Goal: Use online tool/utility

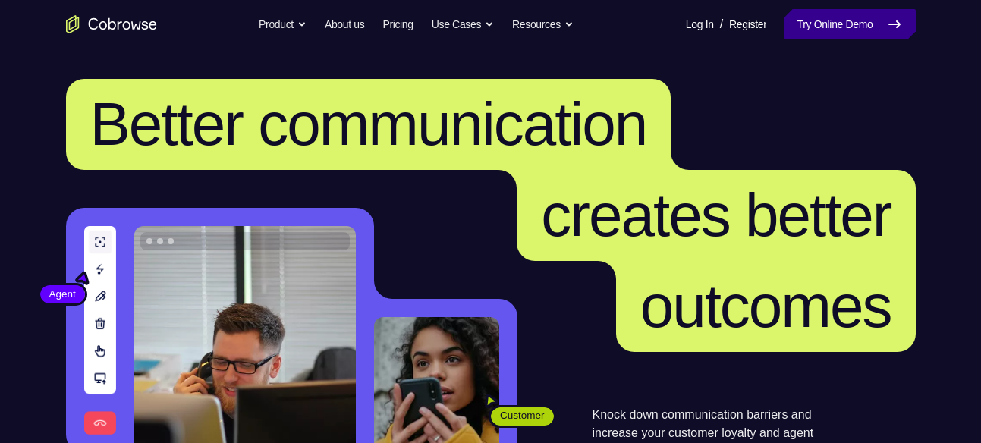
drag, startPoint x: 0, startPoint y: 0, endPoint x: 884, endPoint y: 31, distance: 884.7
click at [884, 31] on link "Try Online Demo" at bounding box center [850, 24] width 131 height 30
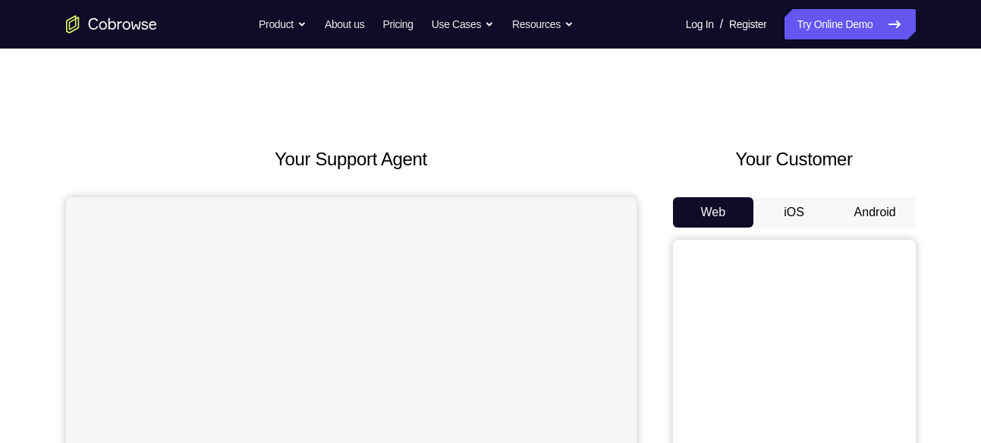
click at [878, 203] on button "Android" at bounding box center [875, 212] width 81 height 30
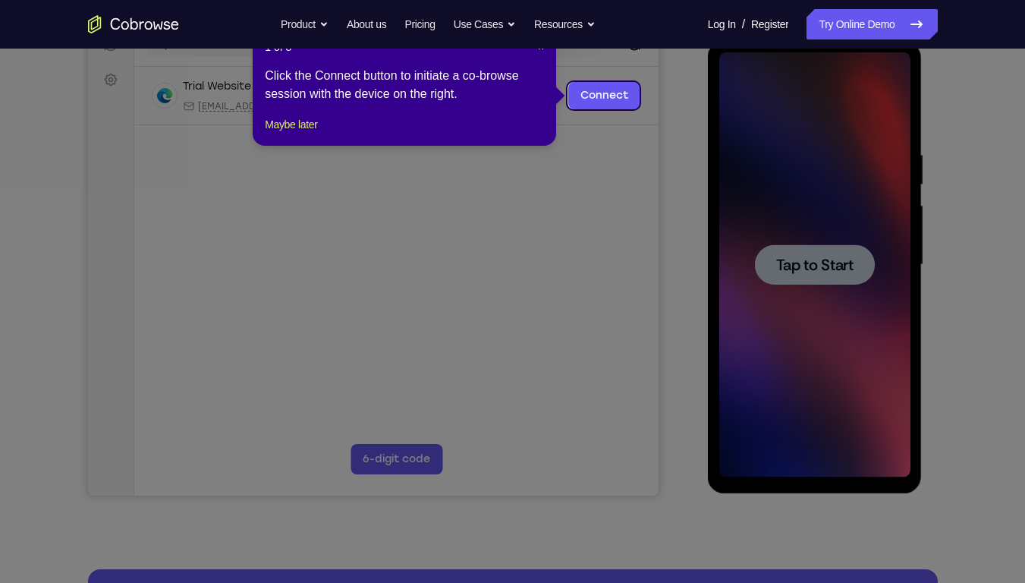
click at [546, 89] on div "1 of 8 × Click the Connect button to initiate a co-browse session with the devi…" at bounding box center [405, 86] width 304 height 118
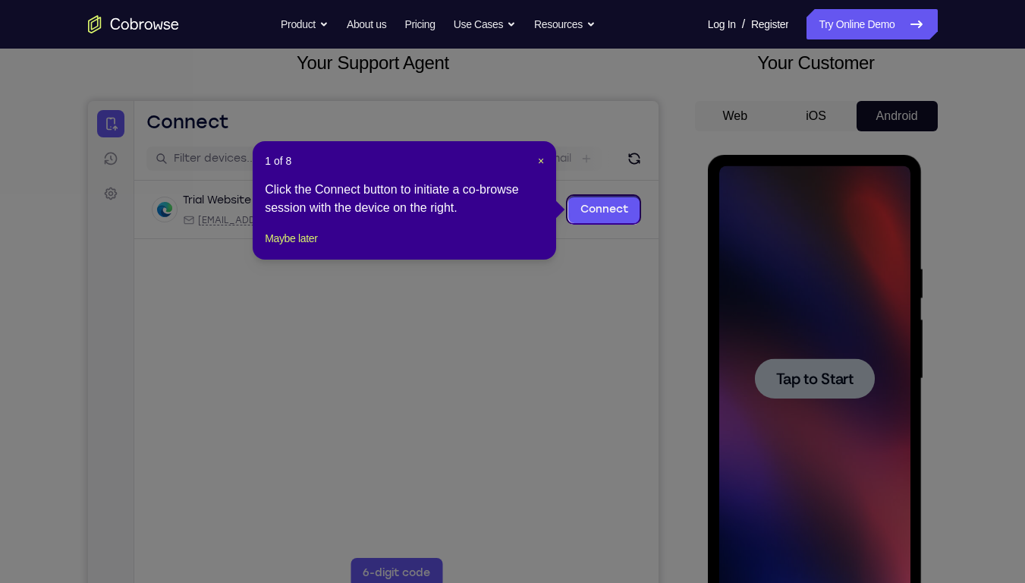
scroll to position [94, 0]
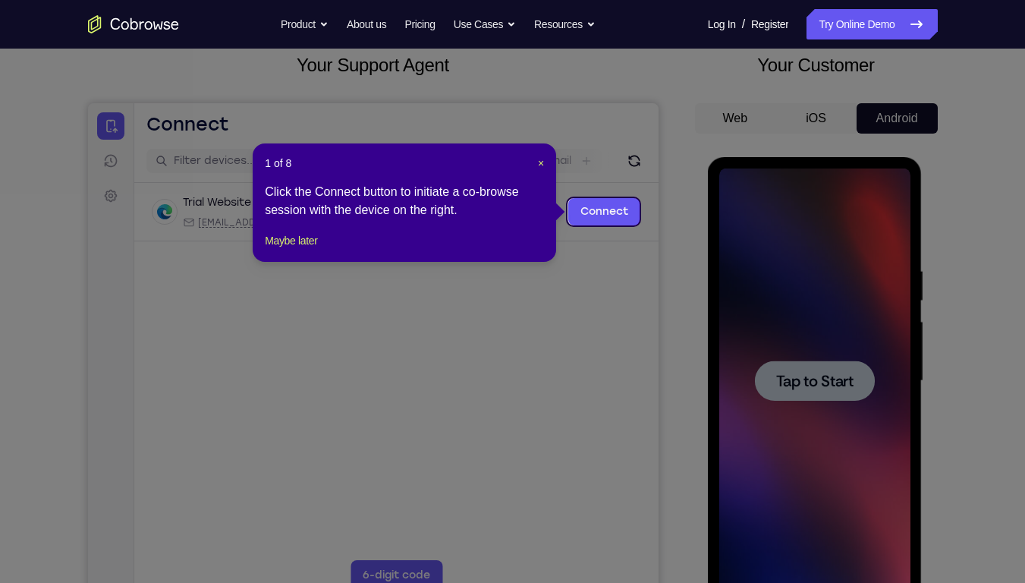
drag, startPoint x: 537, startPoint y: 165, endPoint x: 971, endPoint y: 413, distance: 500.0
click at [540, 166] on span "×" at bounding box center [541, 163] width 6 height 12
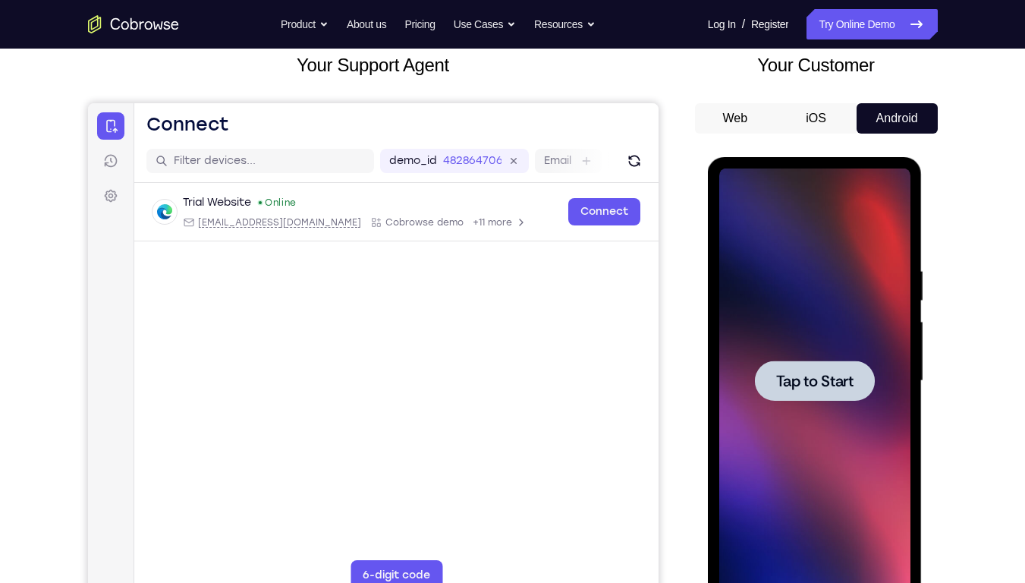
click at [797, 357] on div at bounding box center [814, 380] width 191 height 425
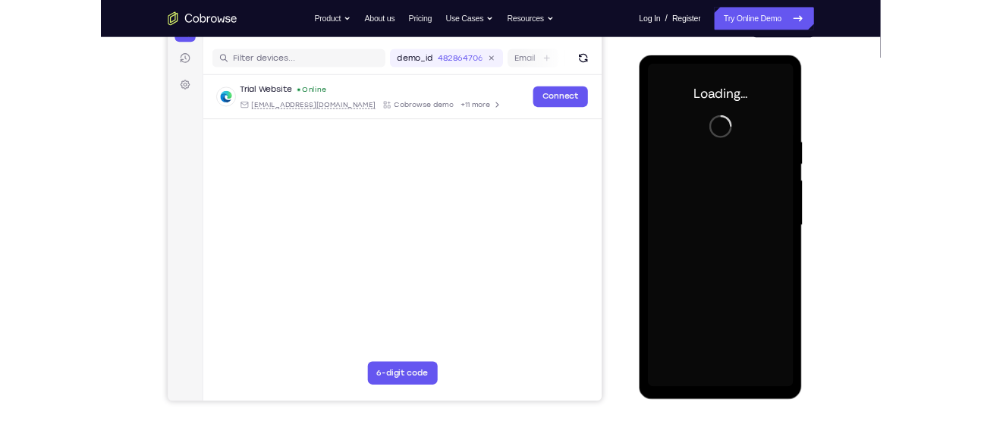
scroll to position [179, 0]
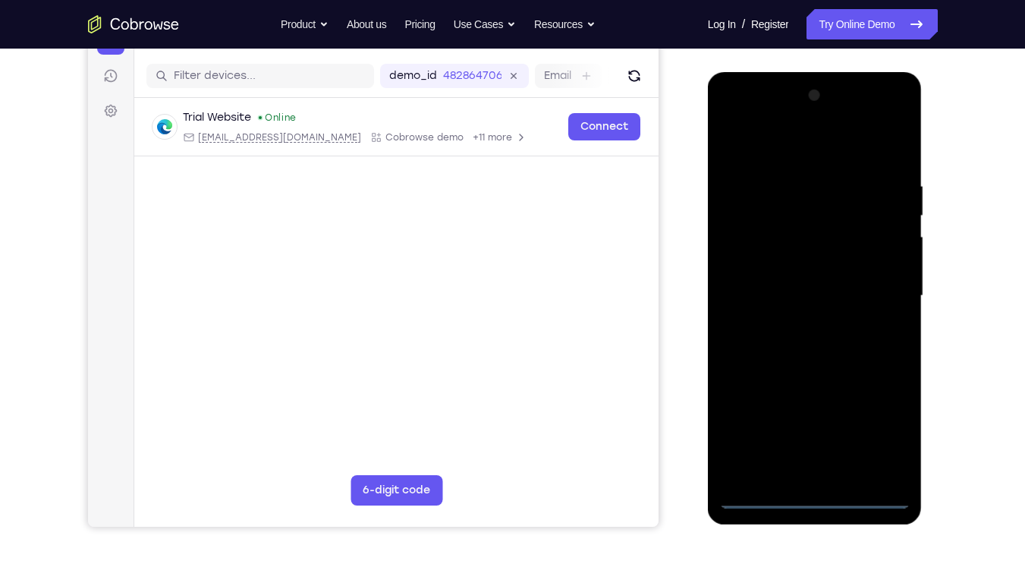
click at [817, 442] on div at bounding box center [814, 295] width 191 height 425
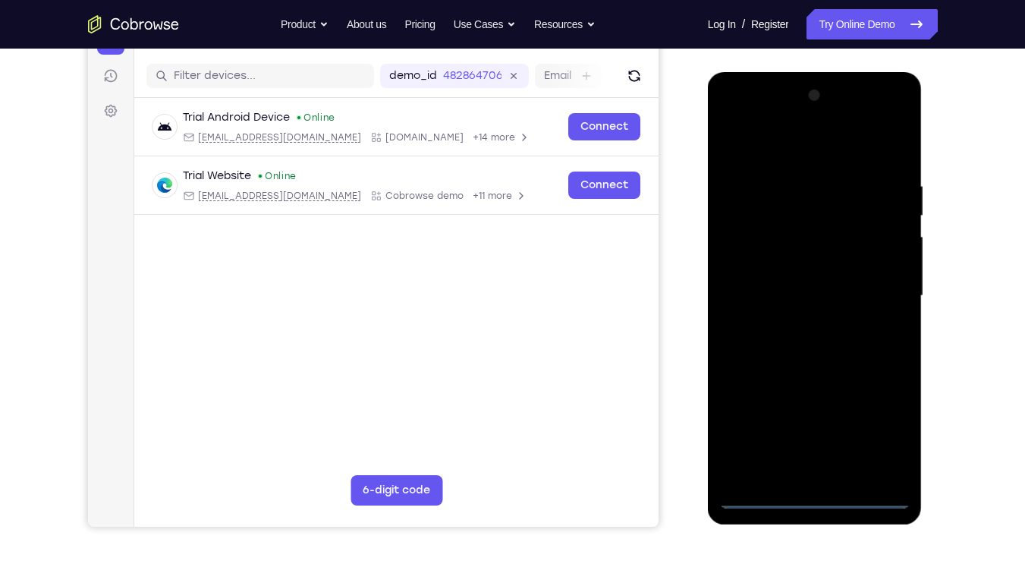
click at [880, 434] on div at bounding box center [814, 295] width 191 height 425
click at [751, 142] on div at bounding box center [814, 295] width 191 height 425
click at [752, 254] on div at bounding box center [814, 295] width 191 height 425
click at [802, 294] on div at bounding box center [814, 295] width 191 height 425
click at [758, 281] on div at bounding box center [814, 295] width 191 height 425
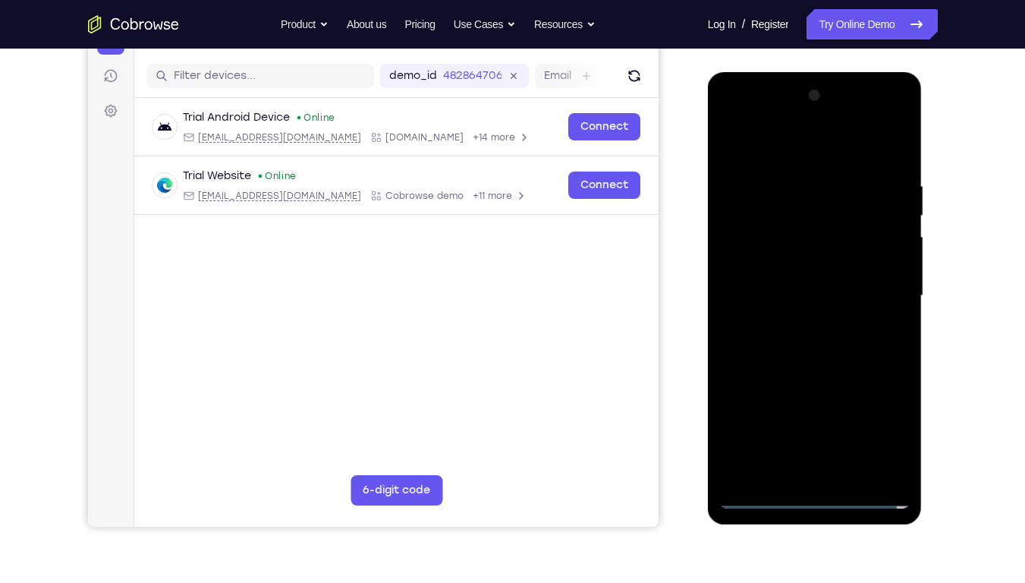
click at [760, 305] on div at bounding box center [814, 295] width 191 height 425
click at [853, 146] on div at bounding box center [814, 295] width 191 height 425
click at [822, 173] on div at bounding box center [814, 295] width 191 height 425
click at [776, 370] on div at bounding box center [814, 295] width 191 height 425
click at [762, 265] on div at bounding box center [814, 295] width 191 height 425
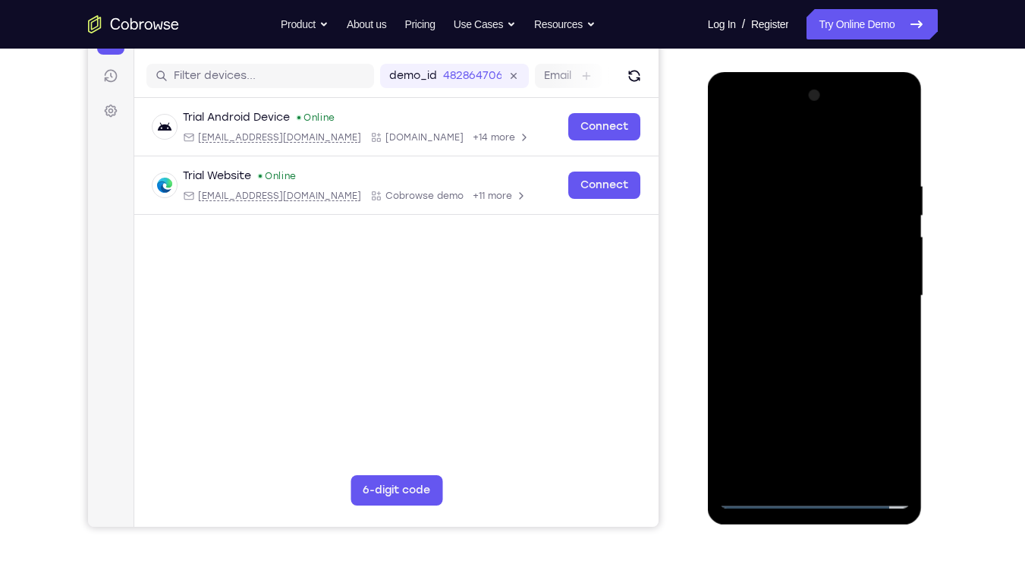
drag, startPoint x: 766, startPoint y: 382, endPoint x: 766, endPoint y: 195, distance: 187.5
click at [766, 195] on div at bounding box center [814, 295] width 191 height 425
drag, startPoint x: 766, startPoint y: 445, endPoint x: 773, endPoint y: 200, distance: 246.0
click at [773, 200] on div at bounding box center [814, 295] width 191 height 425
click at [751, 442] on div at bounding box center [814, 295] width 191 height 425
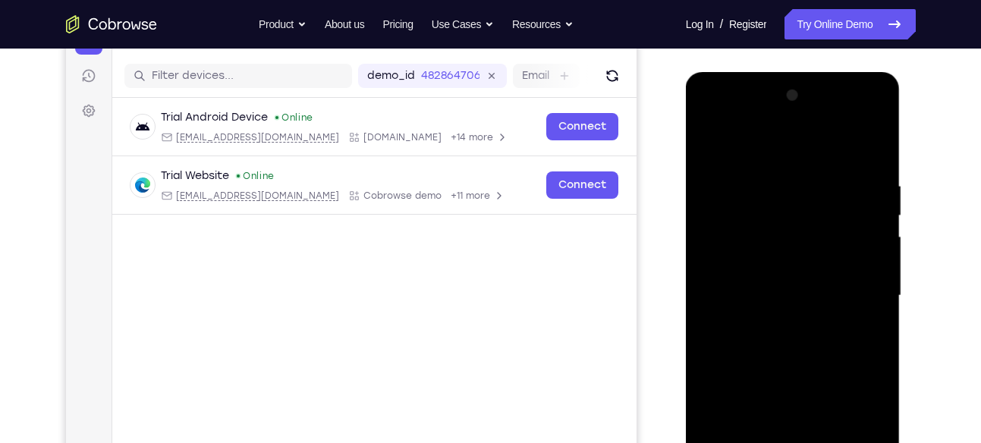
click at [750, 263] on div at bounding box center [792, 295] width 191 height 425
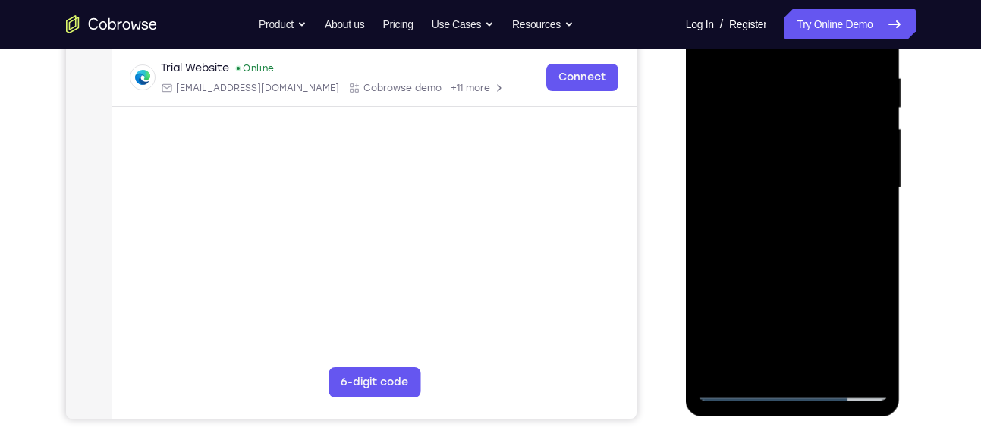
scroll to position [288, 0]
click at [792, 223] on div at bounding box center [792, 187] width 191 height 425
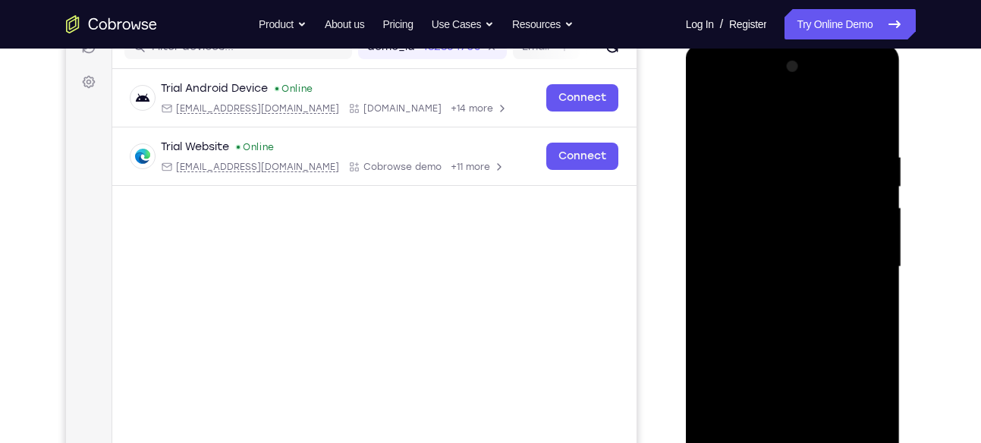
scroll to position [206, 0]
click at [855, 97] on div at bounding box center [792, 268] width 191 height 425
click at [713, 89] on div at bounding box center [792, 268] width 191 height 425
click at [844, 261] on div at bounding box center [792, 268] width 191 height 425
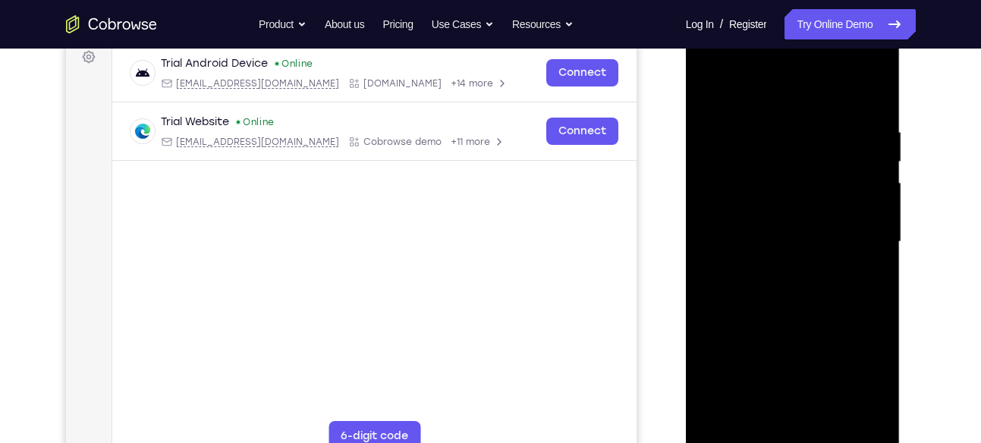
scroll to position [234, 0]
click at [775, 269] on div at bounding box center [792, 241] width 191 height 425
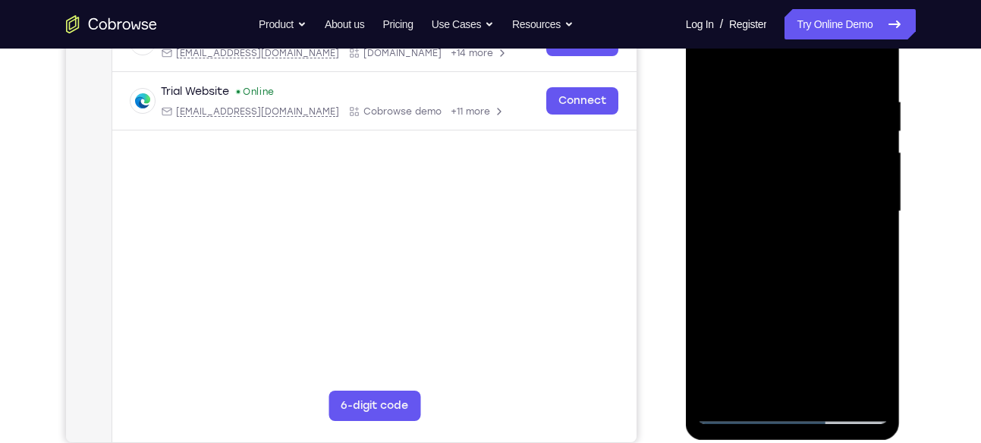
click at [772, 290] on div at bounding box center [792, 211] width 191 height 425
click at [768, 191] on div at bounding box center [792, 211] width 191 height 425
click at [729, 163] on div at bounding box center [792, 211] width 191 height 425
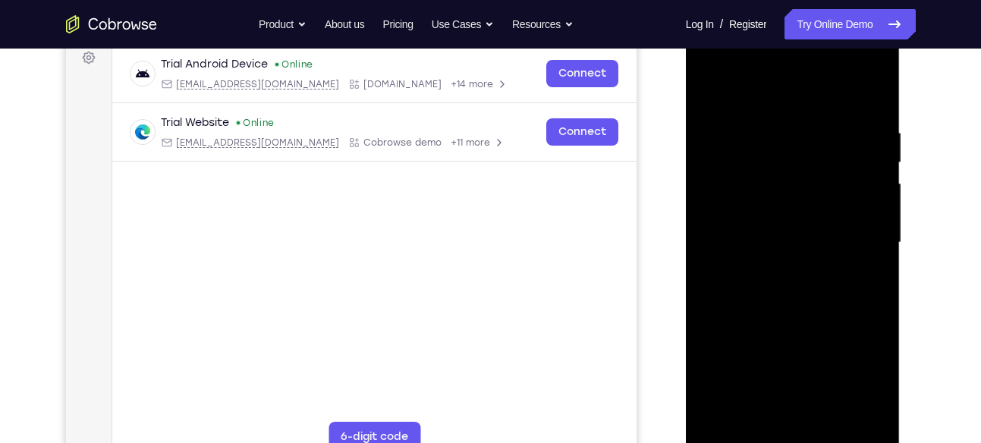
click at [754, 172] on div at bounding box center [792, 242] width 191 height 425
click at [872, 109] on div at bounding box center [792, 242] width 191 height 425
click at [810, 115] on div at bounding box center [792, 242] width 191 height 425
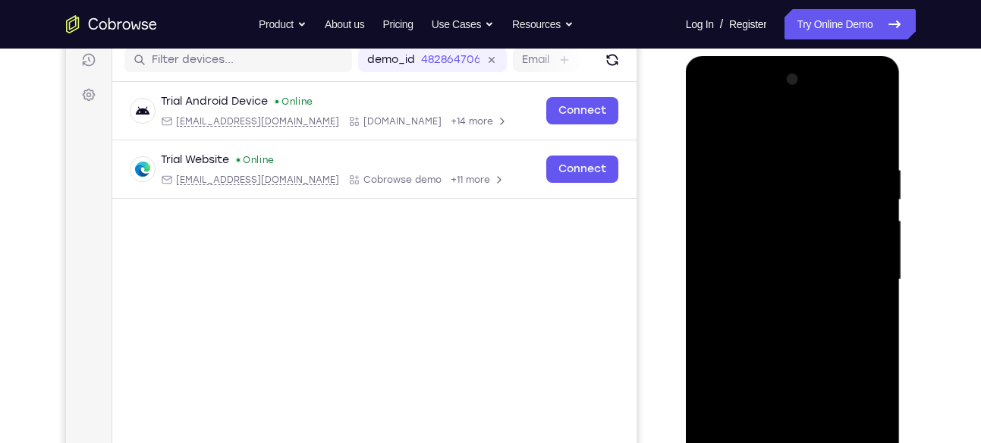
scroll to position [225, 0]
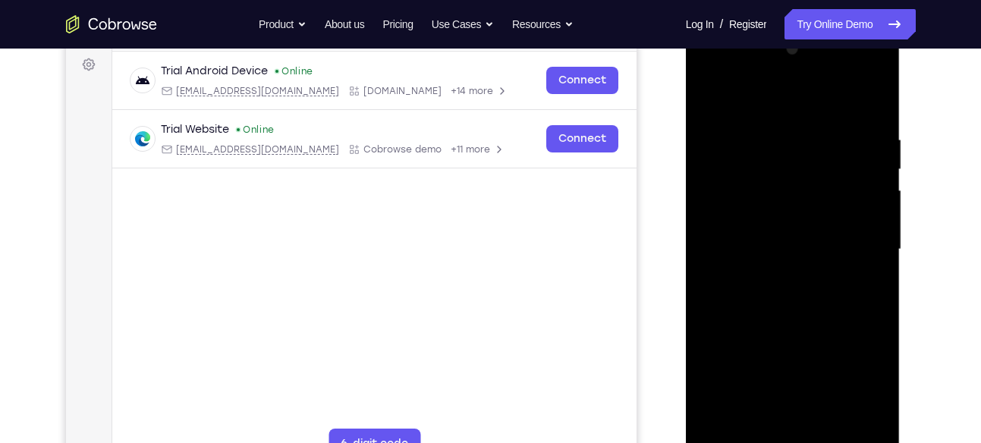
click at [874, 243] on div at bounding box center [792, 249] width 191 height 425
click at [867, 226] on div at bounding box center [792, 249] width 191 height 425
click at [871, 103] on div at bounding box center [792, 249] width 191 height 425
click at [878, 90] on div at bounding box center [792, 249] width 191 height 425
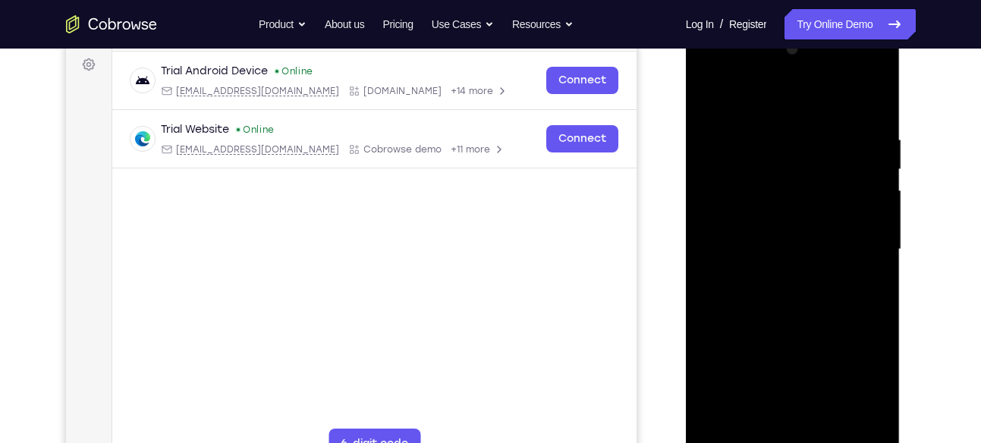
scroll to position [210, 0]
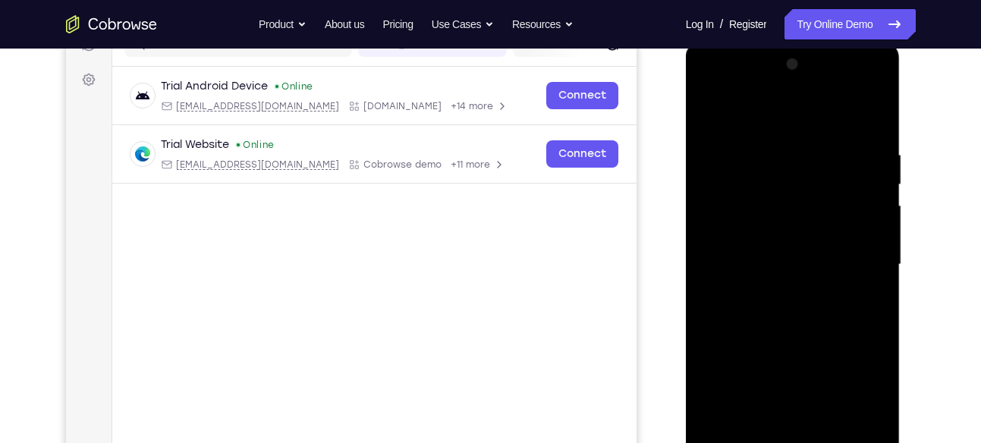
click at [704, 116] on div at bounding box center [792, 264] width 191 height 425
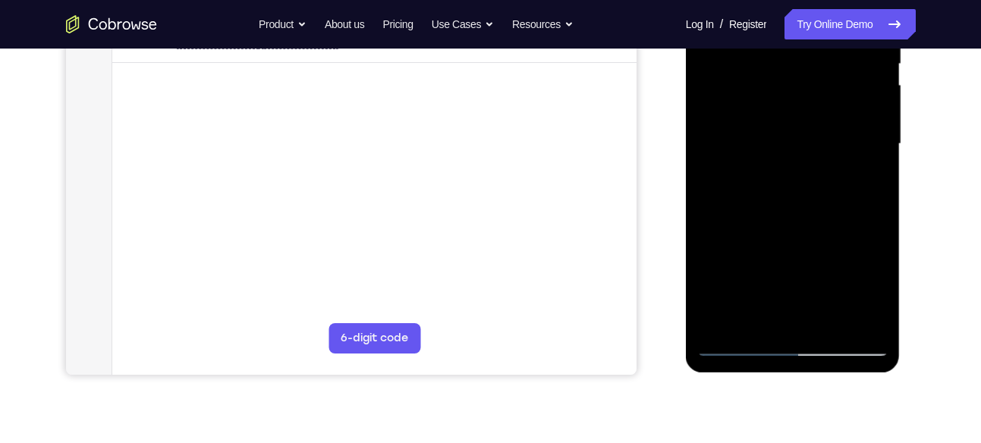
scroll to position [335, 0]
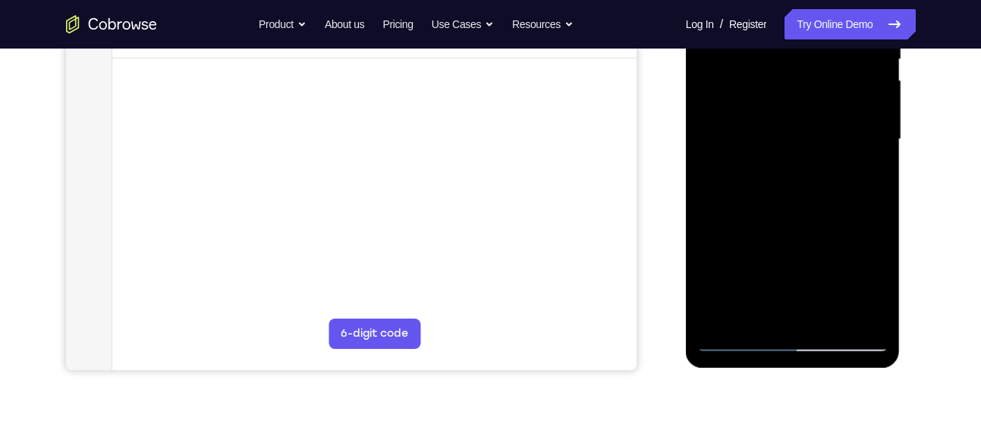
click at [833, 313] on div at bounding box center [792, 139] width 191 height 425
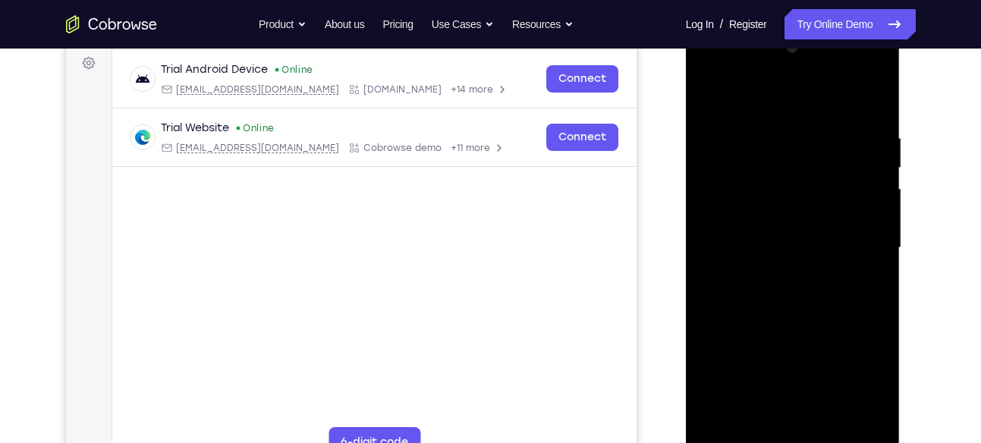
scroll to position [228, 0]
click at [789, 329] on div at bounding box center [792, 247] width 191 height 425
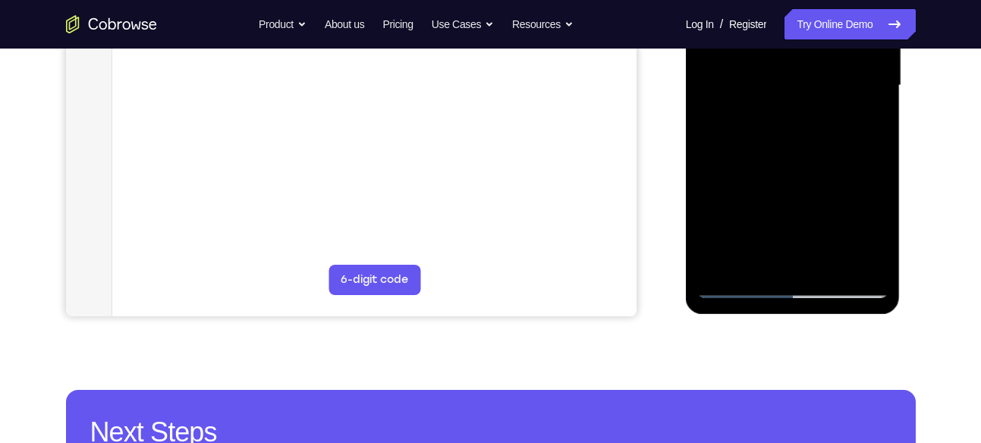
scroll to position [389, 0]
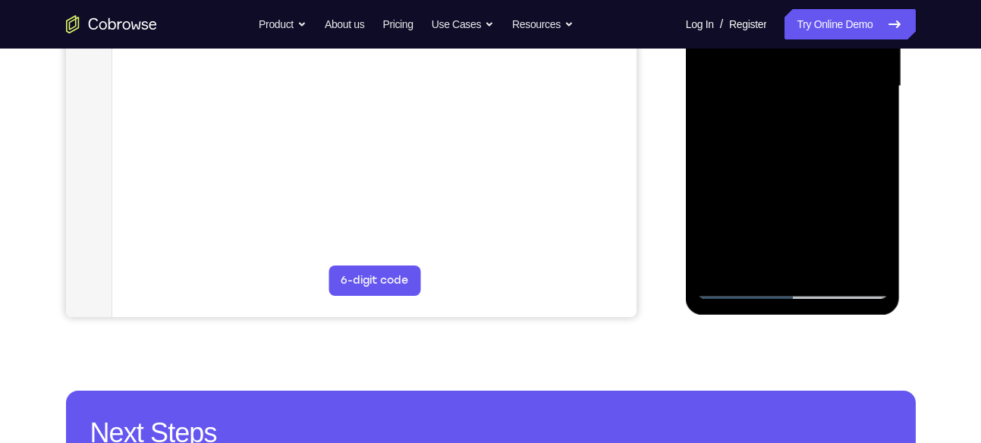
click at [738, 284] on div at bounding box center [792, 86] width 191 height 425
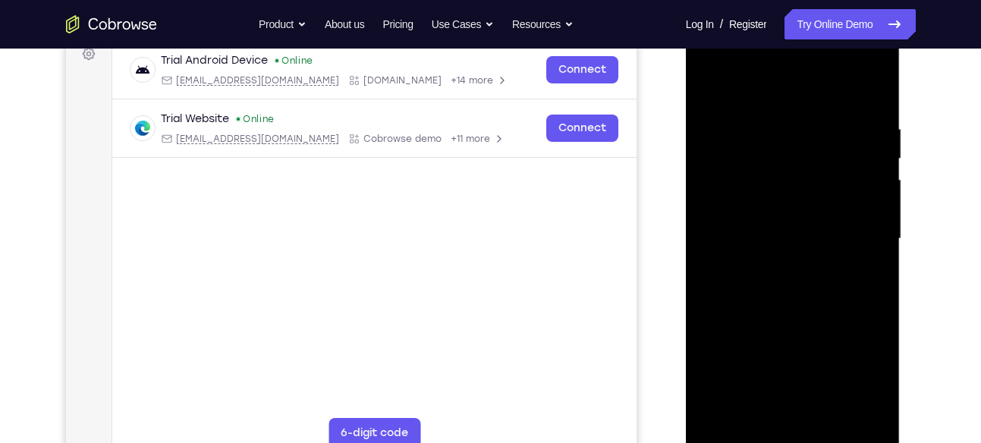
scroll to position [232, 0]
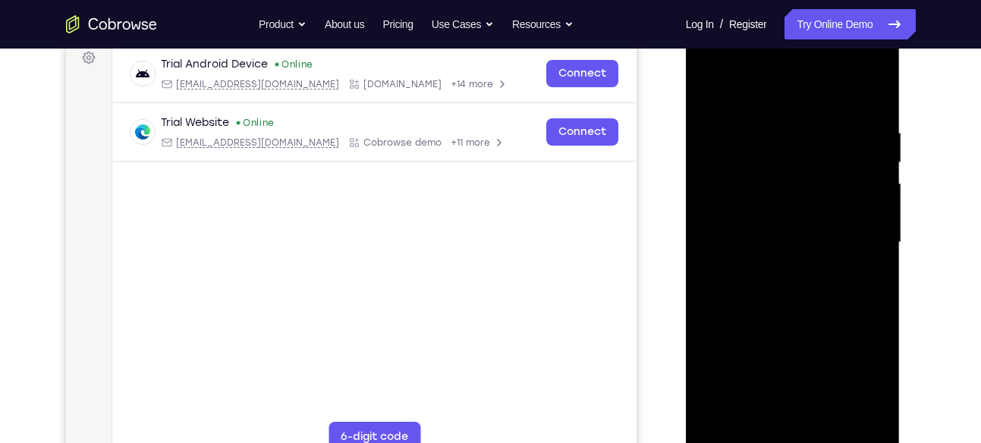
click at [773, 116] on div at bounding box center [792, 242] width 191 height 425
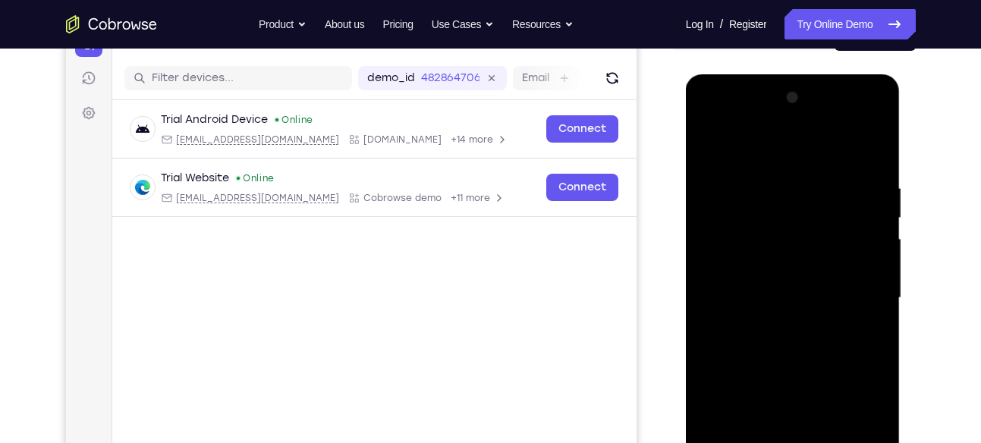
scroll to position [175, 0]
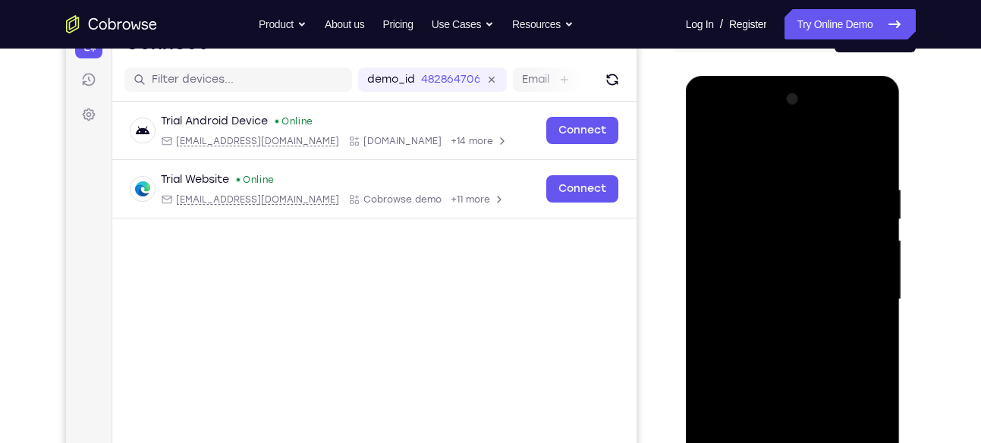
click at [847, 261] on div at bounding box center [792, 299] width 191 height 425
click at [867, 275] on div at bounding box center [792, 299] width 191 height 425
click at [867, 151] on div at bounding box center [792, 299] width 191 height 425
click at [806, 184] on div at bounding box center [792, 299] width 191 height 425
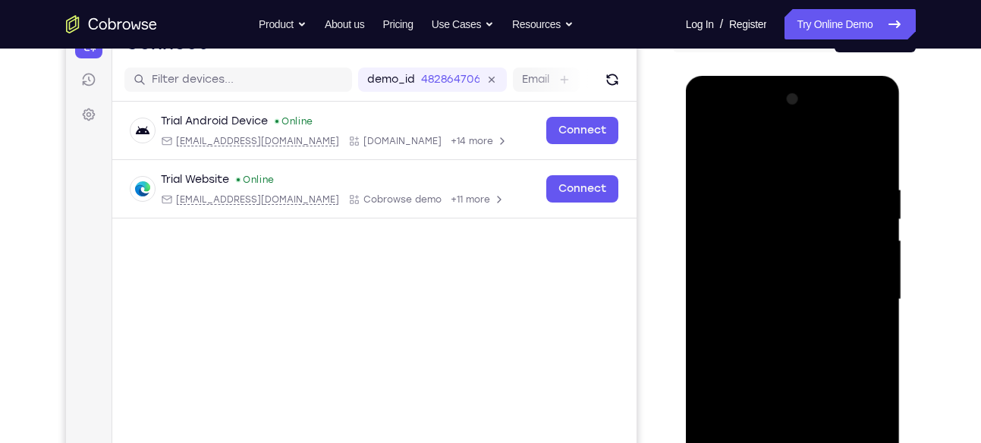
click at [710, 149] on div at bounding box center [792, 299] width 191 height 425
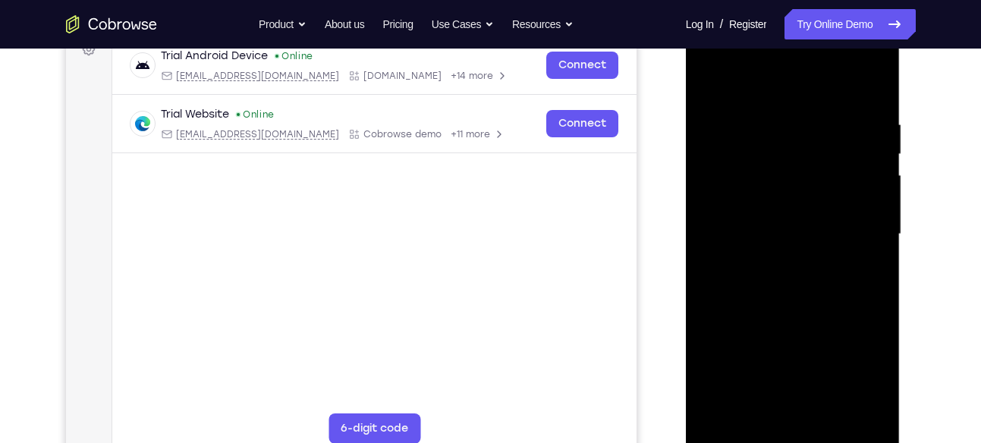
scroll to position [241, 0]
drag, startPoint x: 823, startPoint y: 239, endPoint x: 822, endPoint y: 176, distance: 63.0
click at [822, 176] on div at bounding box center [792, 233] width 191 height 425
drag, startPoint x: 820, startPoint y: 181, endPoint x: 830, endPoint y: 266, distance: 85.6
click at [830, 266] on div at bounding box center [792, 233] width 191 height 425
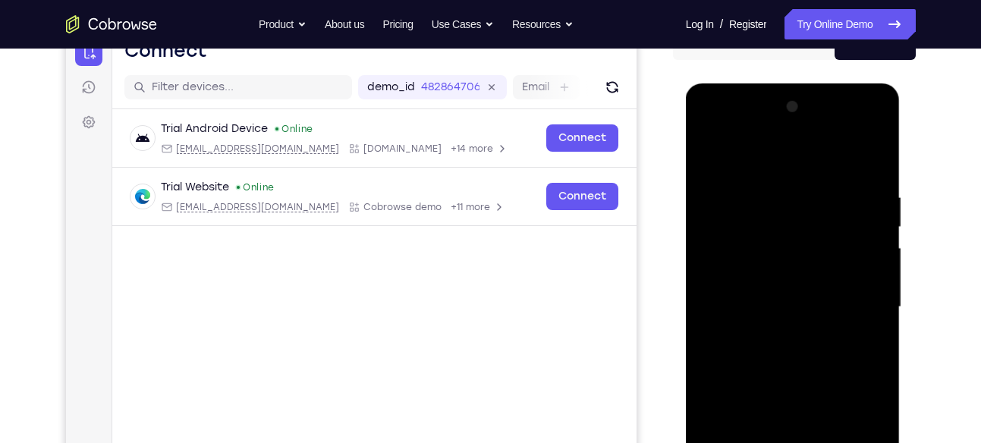
scroll to position [165, 0]
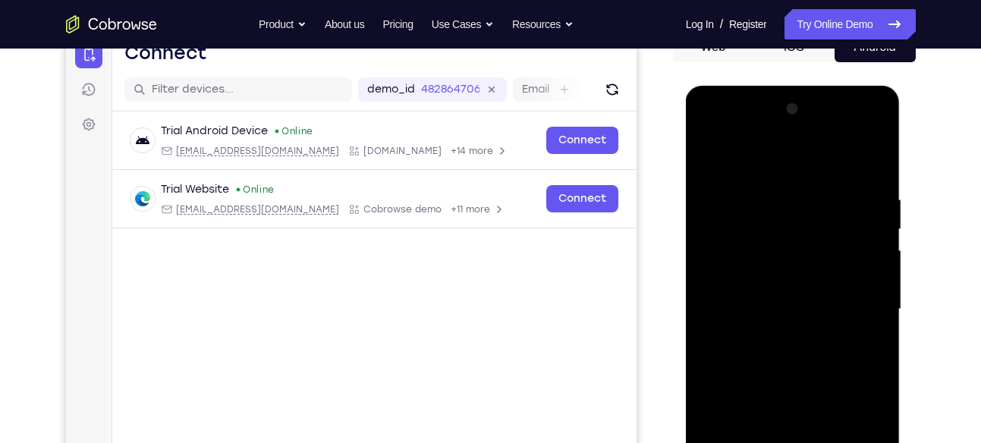
click at [730, 200] on div at bounding box center [792, 309] width 191 height 425
click at [874, 290] on div at bounding box center [792, 309] width 191 height 425
click at [782, 264] on div at bounding box center [792, 309] width 191 height 425
click at [782, 283] on div at bounding box center [792, 309] width 191 height 425
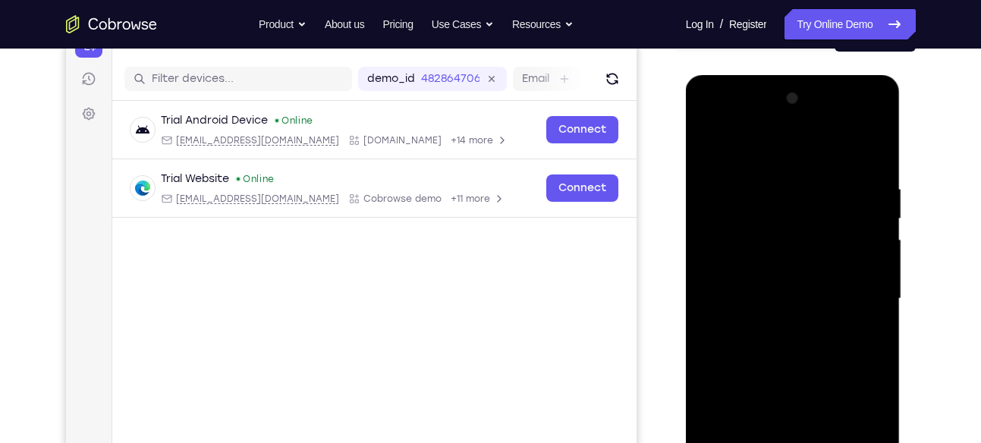
click at [708, 146] on div at bounding box center [792, 299] width 191 height 425
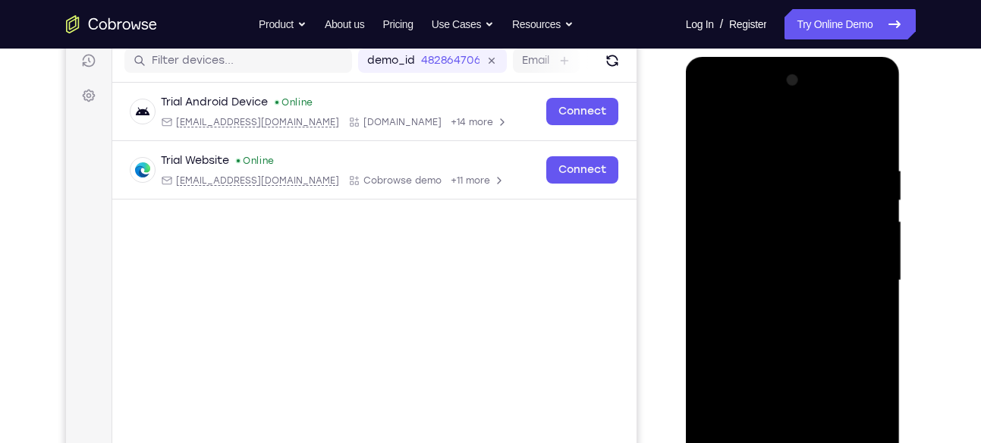
scroll to position [199, 0]
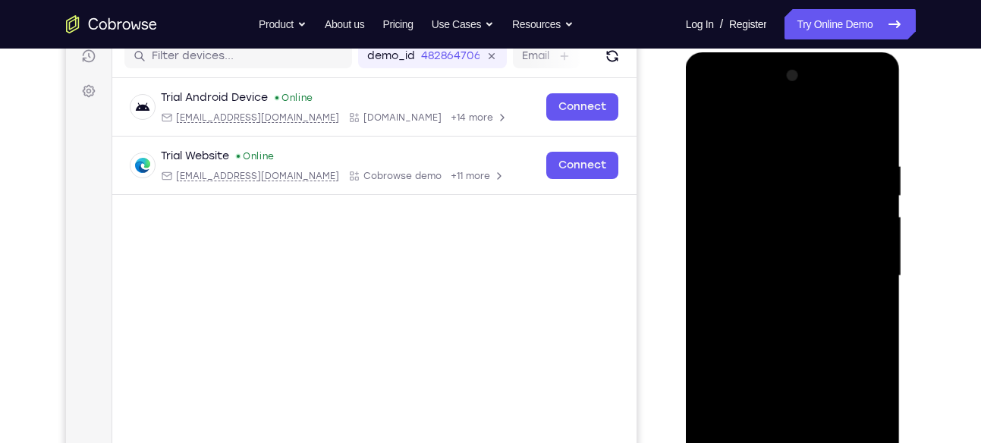
click at [713, 269] on div at bounding box center [792, 276] width 191 height 425
click at [862, 269] on div at bounding box center [792, 276] width 191 height 425
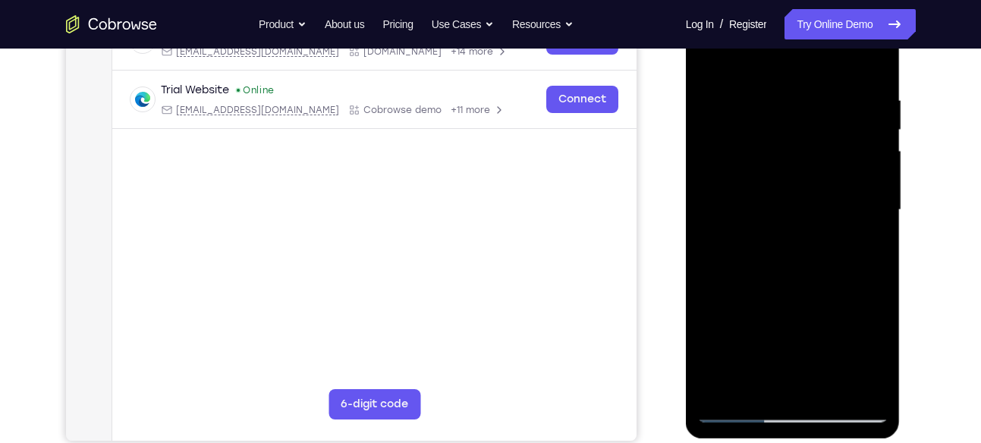
scroll to position [266, 0]
click at [827, 259] on div at bounding box center [792, 209] width 191 height 425
click at [783, 184] on div at bounding box center [792, 209] width 191 height 425
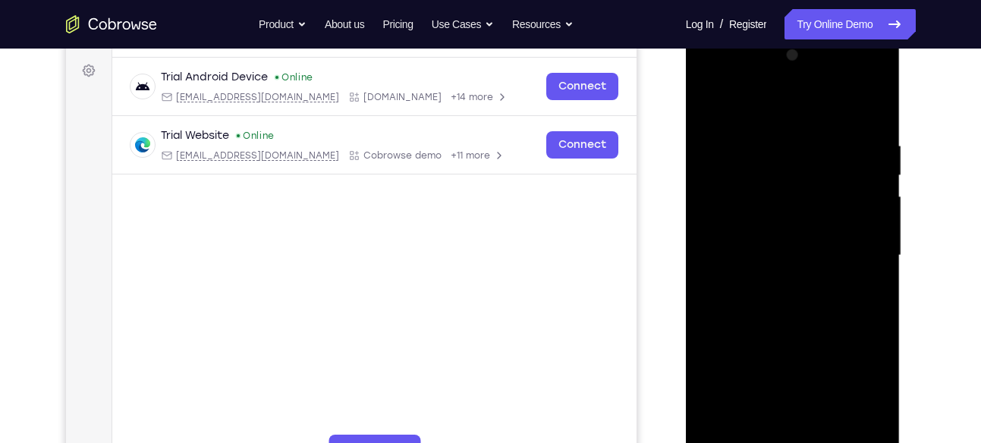
scroll to position [219, 0]
click at [806, 156] on div at bounding box center [792, 256] width 191 height 425
click at [707, 99] on div at bounding box center [792, 256] width 191 height 425
click at [872, 229] on div at bounding box center [792, 256] width 191 height 425
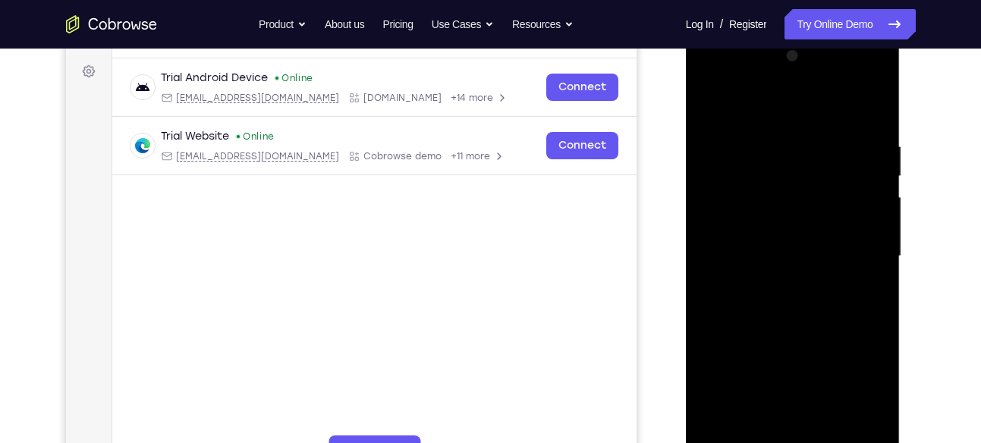
click at [703, 213] on div at bounding box center [792, 256] width 191 height 425
click at [772, 214] on div at bounding box center [792, 256] width 191 height 425
click at [788, 231] on div at bounding box center [792, 256] width 191 height 425
click at [811, 150] on div at bounding box center [792, 256] width 191 height 425
click at [776, 310] on div at bounding box center [792, 256] width 191 height 425
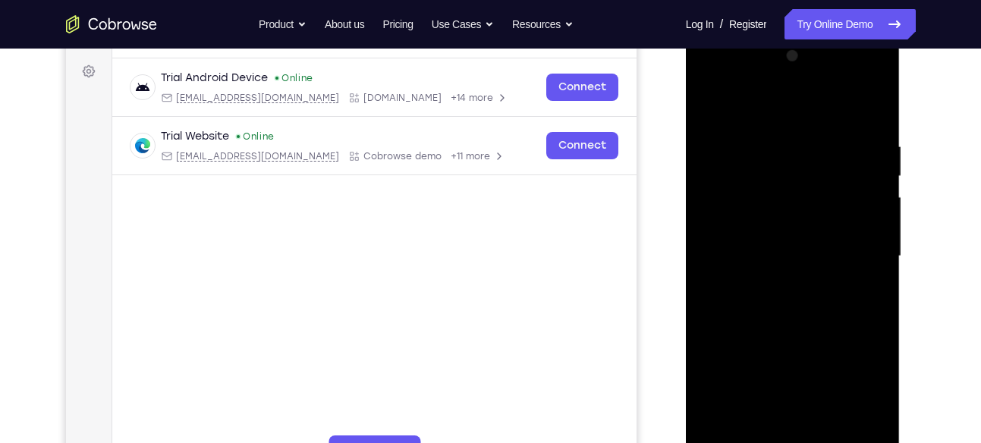
click at [710, 101] on div at bounding box center [792, 256] width 191 height 425
click at [869, 244] on div at bounding box center [792, 256] width 191 height 425
click at [769, 184] on div at bounding box center [792, 256] width 191 height 425
click at [781, 235] on div at bounding box center [792, 256] width 191 height 425
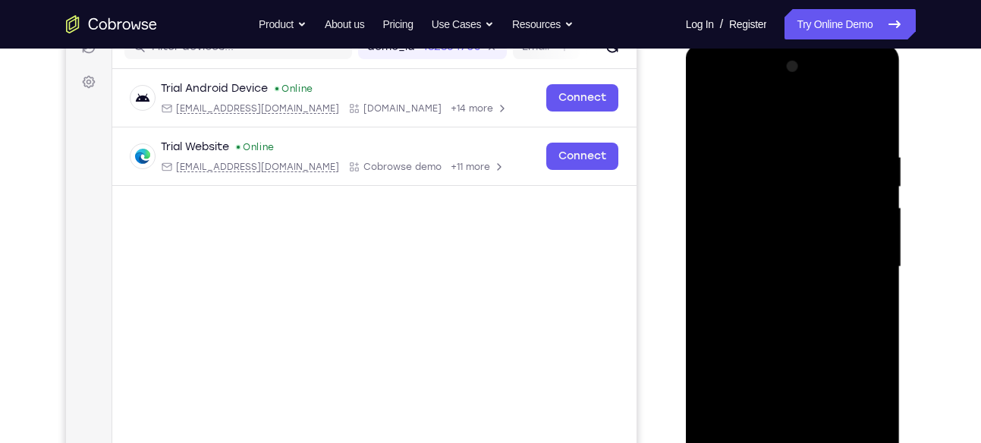
scroll to position [206, 0]
click at [712, 114] on div at bounding box center [792, 268] width 191 height 425
click at [874, 124] on div at bounding box center [792, 268] width 191 height 425
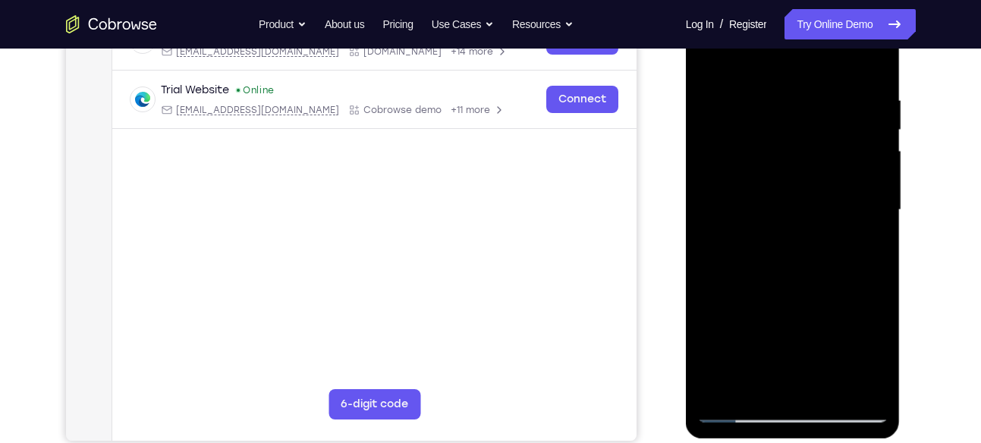
click at [860, 263] on div at bounding box center [792, 210] width 191 height 425
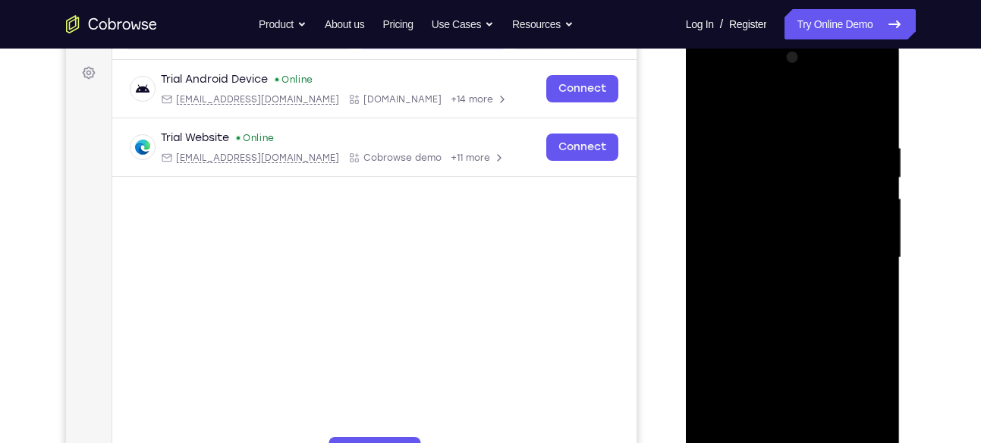
scroll to position [315, 0]
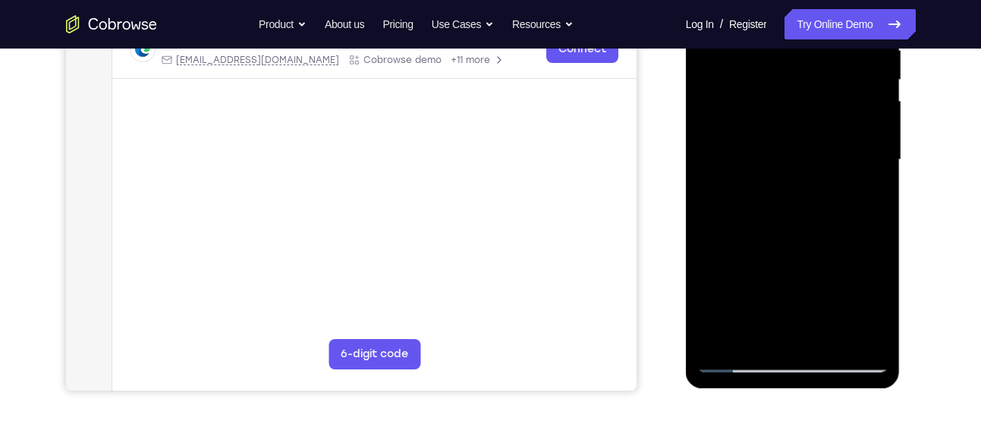
drag, startPoint x: 808, startPoint y: 265, endPoint x: 804, endPoint y: 173, distance: 91.9
click at [804, 173] on div at bounding box center [792, 160] width 191 height 425
drag, startPoint x: 801, startPoint y: 253, endPoint x: 789, endPoint y: 83, distance: 171.2
click at [789, 83] on div at bounding box center [792, 160] width 191 height 425
drag, startPoint x: 795, startPoint y: 168, endPoint x: 804, endPoint y: 314, distance: 146.8
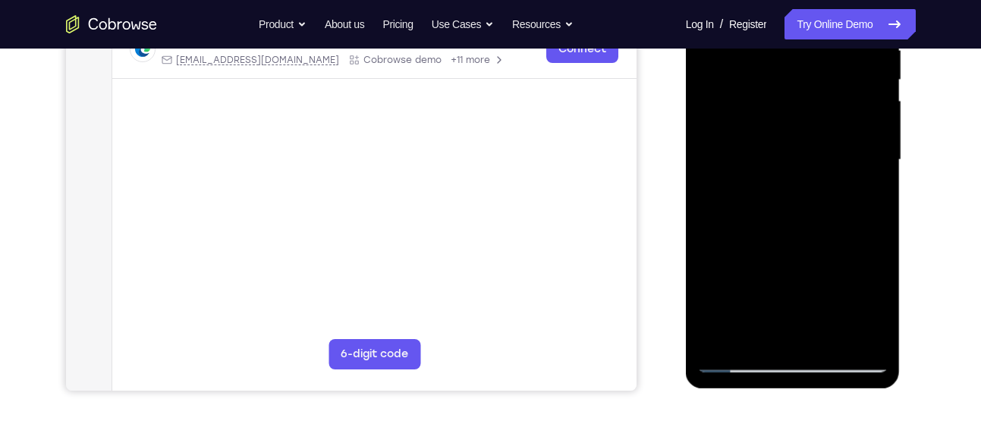
click at [804, 314] on div at bounding box center [792, 160] width 191 height 425
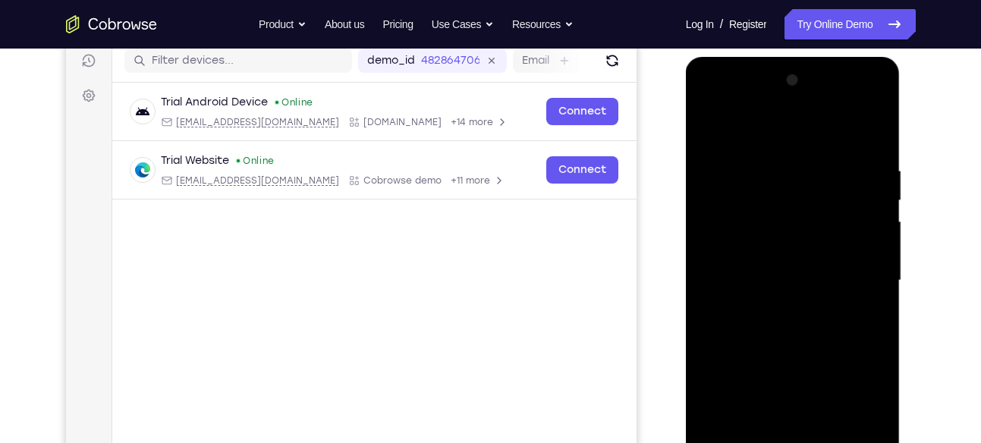
scroll to position [181, 0]
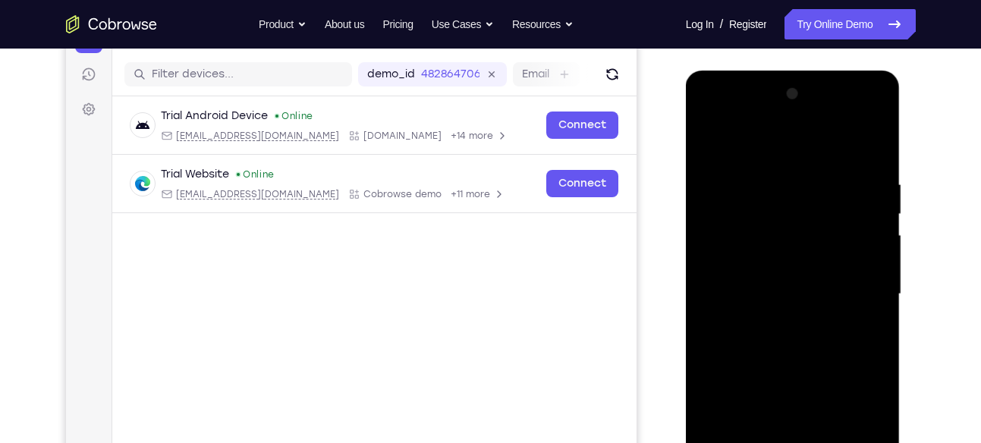
click at [713, 137] on div at bounding box center [792, 294] width 191 height 425
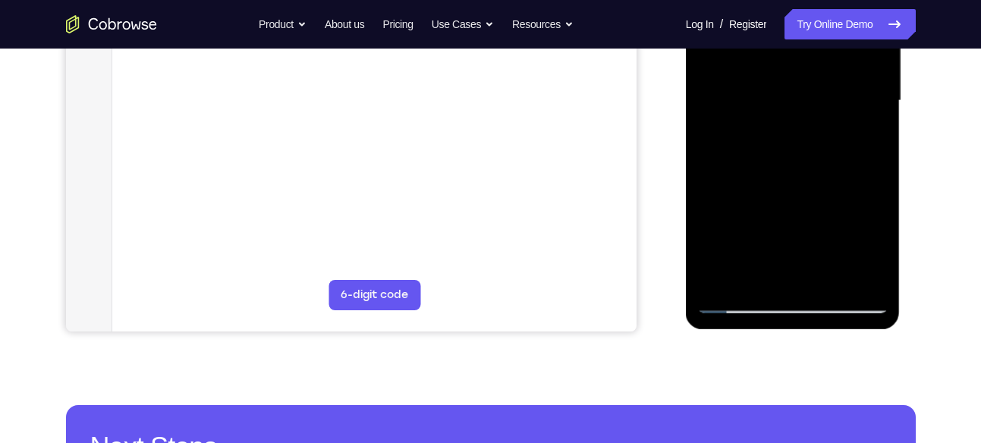
scroll to position [376, 0]
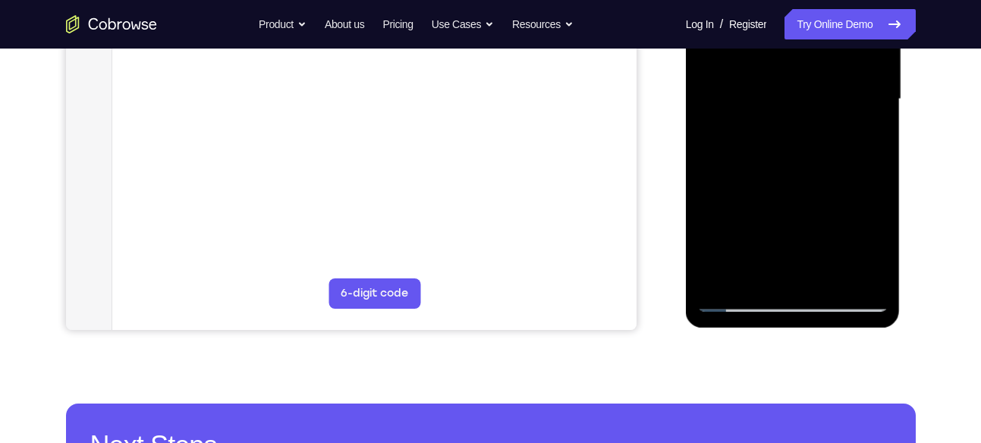
click at [722, 280] on div at bounding box center [792, 99] width 191 height 425
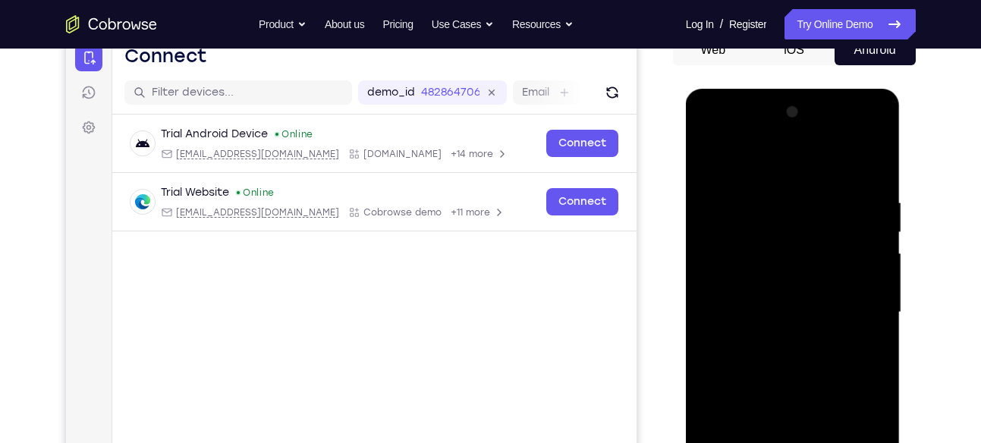
scroll to position [162, 0]
drag, startPoint x: 794, startPoint y: 239, endPoint x: 792, endPoint y: 336, distance: 97.2
click at [792, 336] on div at bounding box center [792, 313] width 191 height 425
drag, startPoint x: 797, startPoint y: 216, endPoint x: 795, endPoint y: 376, distance: 160.1
click at [795, 376] on div at bounding box center [792, 313] width 191 height 425
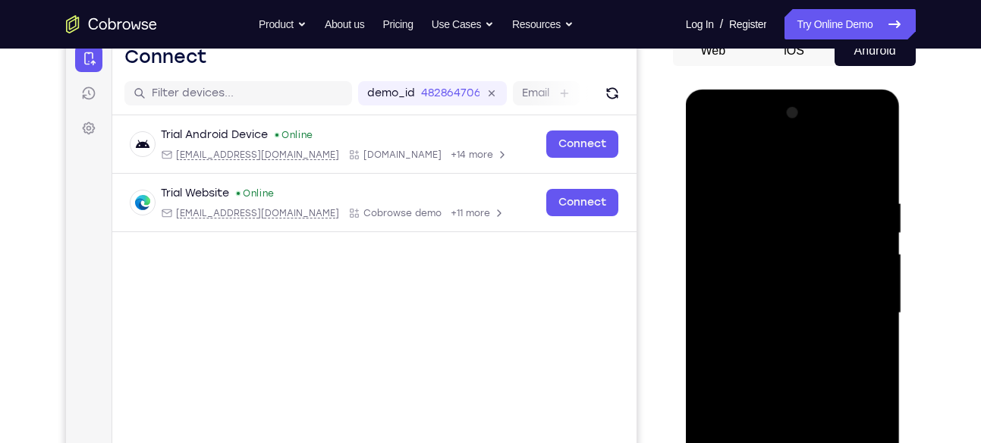
click at [777, 198] on div at bounding box center [792, 313] width 191 height 425
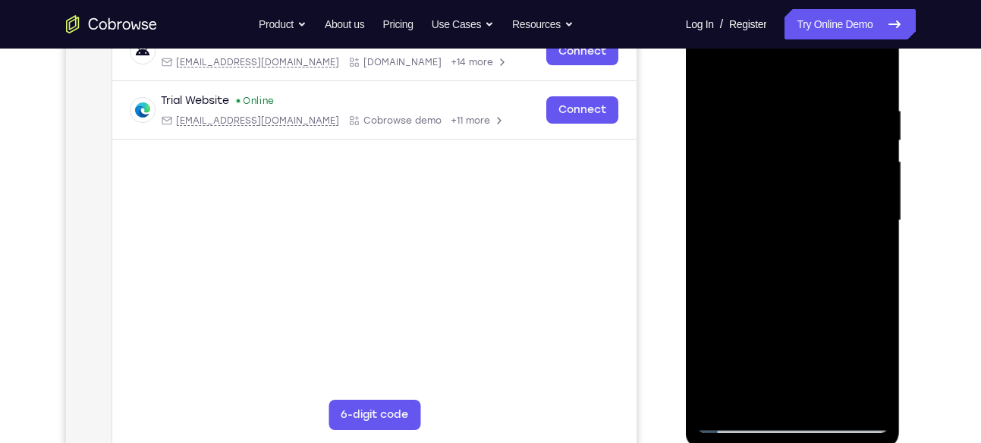
scroll to position [188, 0]
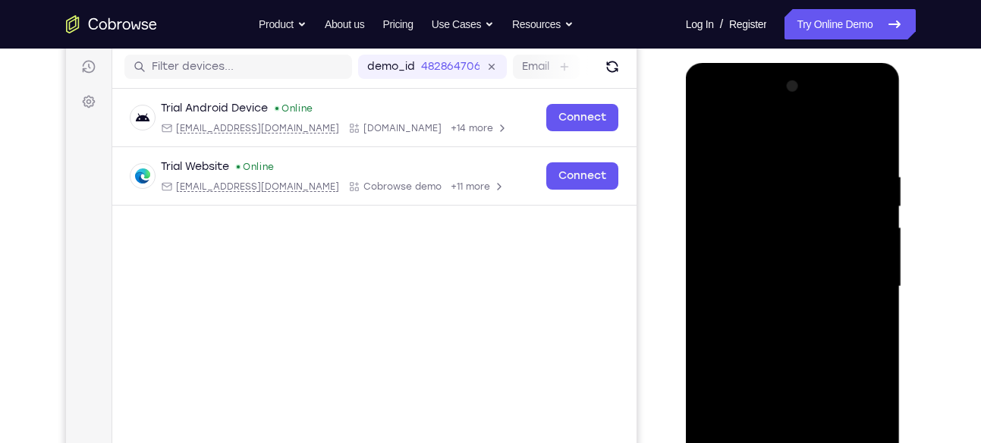
click at [874, 262] on div at bounding box center [792, 286] width 191 height 425
click at [869, 137] on div at bounding box center [792, 286] width 191 height 425
drag, startPoint x: 850, startPoint y: 160, endPoint x: 772, endPoint y: 167, distance: 78.5
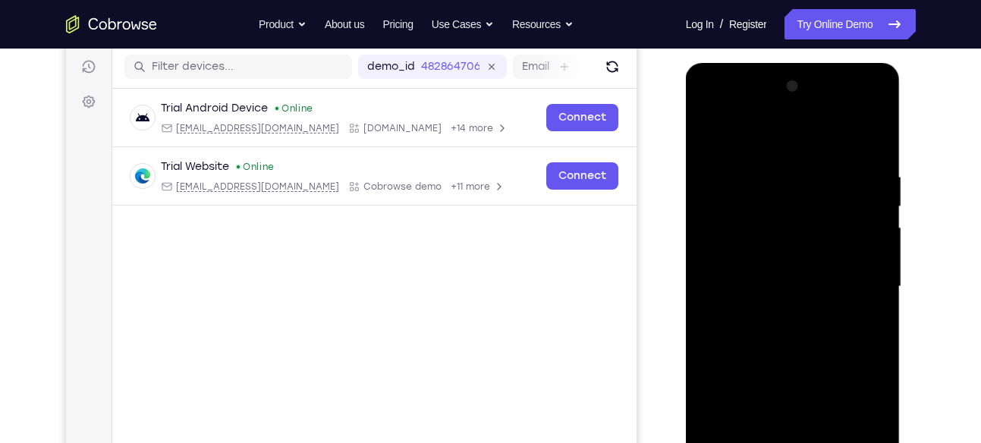
click at [772, 167] on div at bounding box center [792, 286] width 191 height 425
click at [795, 153] on div at bounding box center [792, 286] width 191 height 425
click at [890, 271] on div at bounding box center [793, 289] width 215 height 452
click at [874, 271] on div at bounding box center [792, 286] width 191 height 425
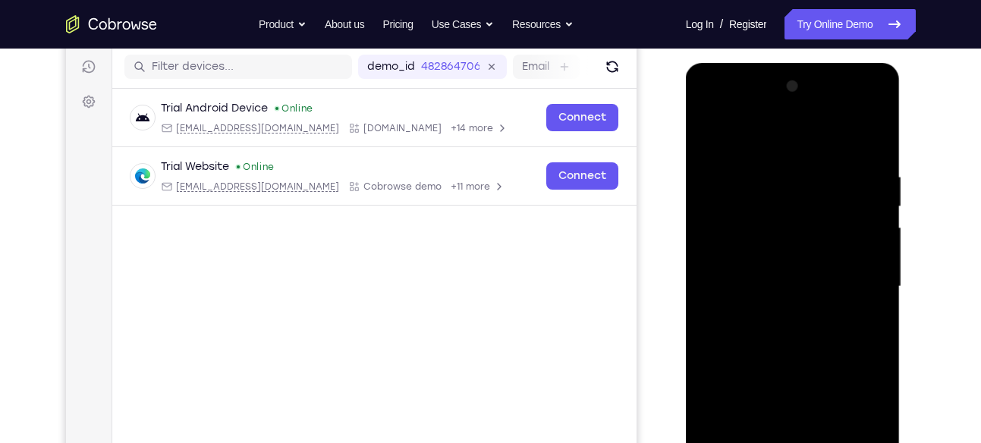
click at [874, 271] on div at bounding box center [792, 286] width 191 height 425
click at [870, 140] on div at bounding box center [792, 286] width 191 height 425
drag, startPoint x: 855, startPoint y: 168, endPoint x: 732, endPoint y: 172, distance: 123.0
click at [732, 172] on div at bounding box center [792, 286] width 191 height 425
drag, startPoint x: 807, startPoint y: 168, endPoint x: 708, endPoint y: 169, distance: 99.4
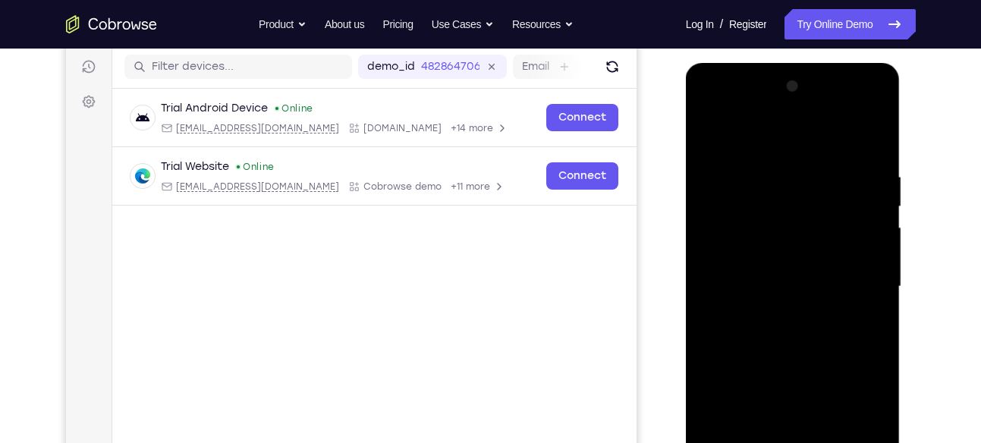
click at [708, 169] on div at bounding box center [792, 286] width 191 height 425
click at [741, 168] on div at bounding box center [792, 286] width 191 height 425
click at [876, 254] on div at bounding box center [792, 286] width 191 height 425
click at [698, 267] on div at bounding box center [792, 286] width 191 height 425
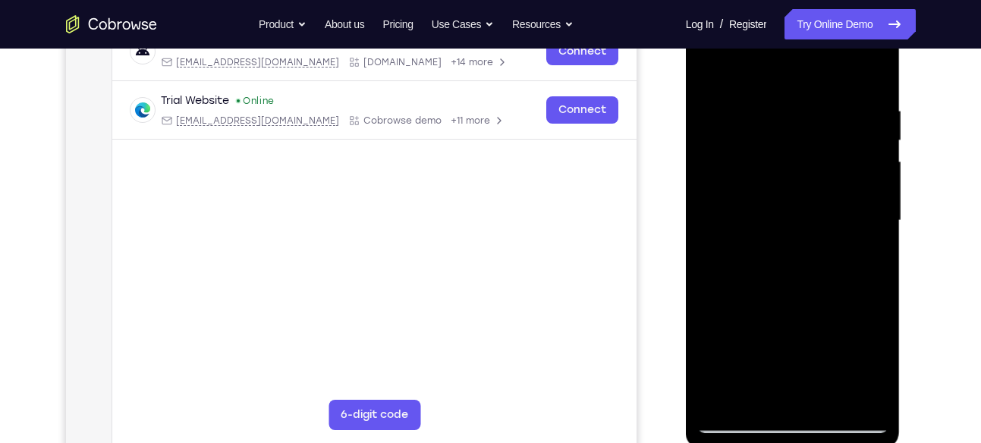
scroll to position [255, 0]
click at [708, 219] on div at bounding box center [792, 220] width 191 height 425
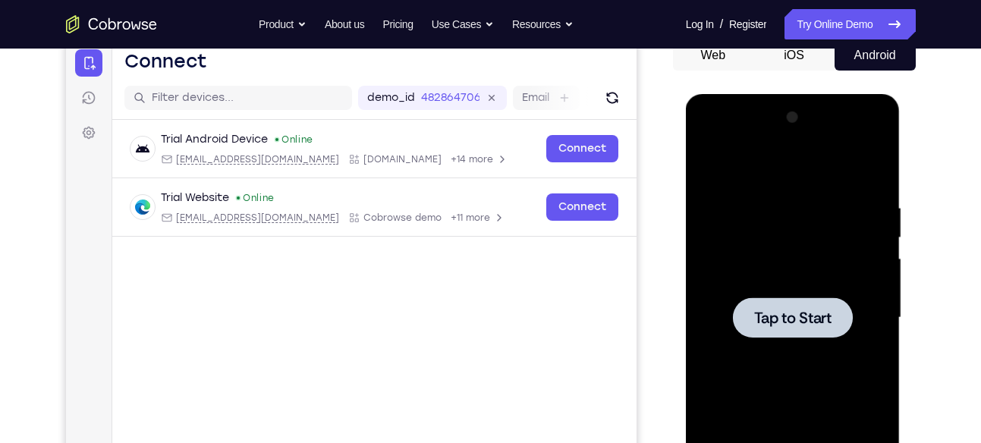
scroll to position [154, 0]
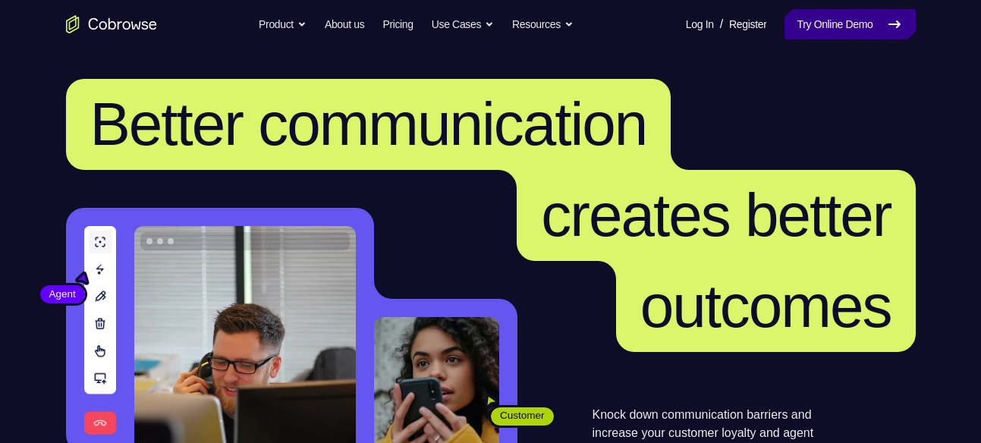
click at [802, 20] on link "Try Online Demo" at bounding box center [850, 24] width 131 height 30
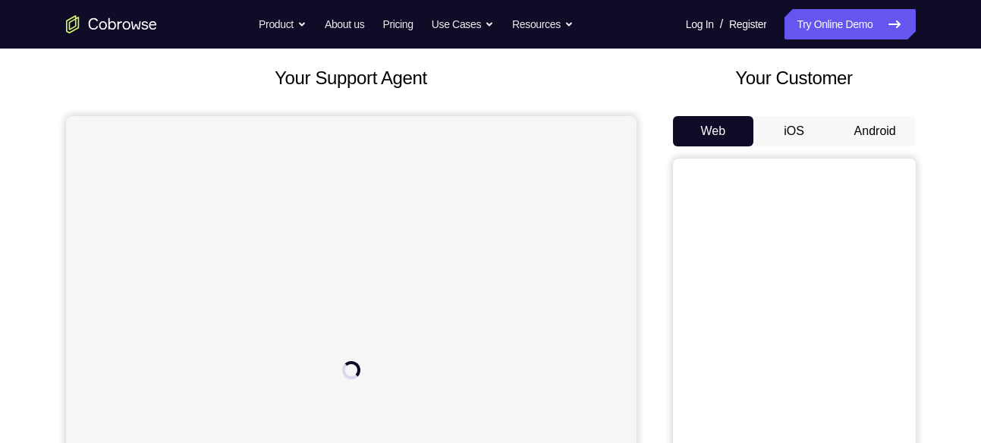
click at [880, 131] on button "Android" at bounding box center [875, 131] width 81 height 30
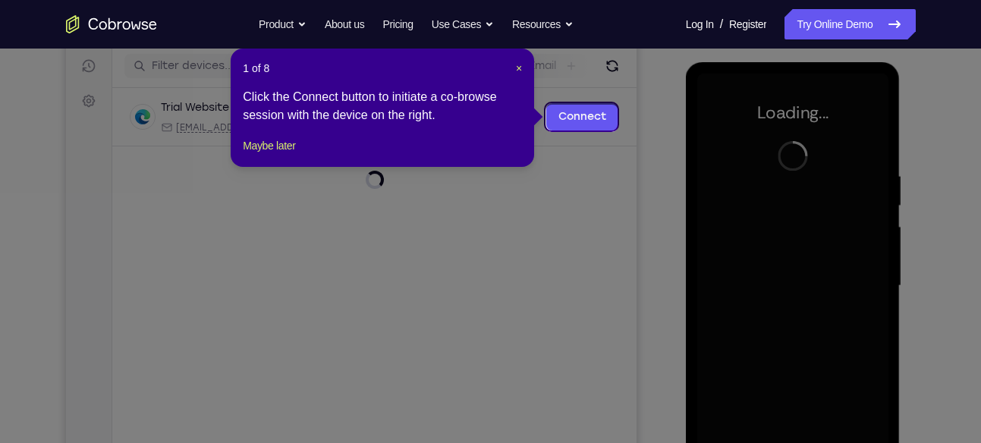
scroll to position [187, 0]
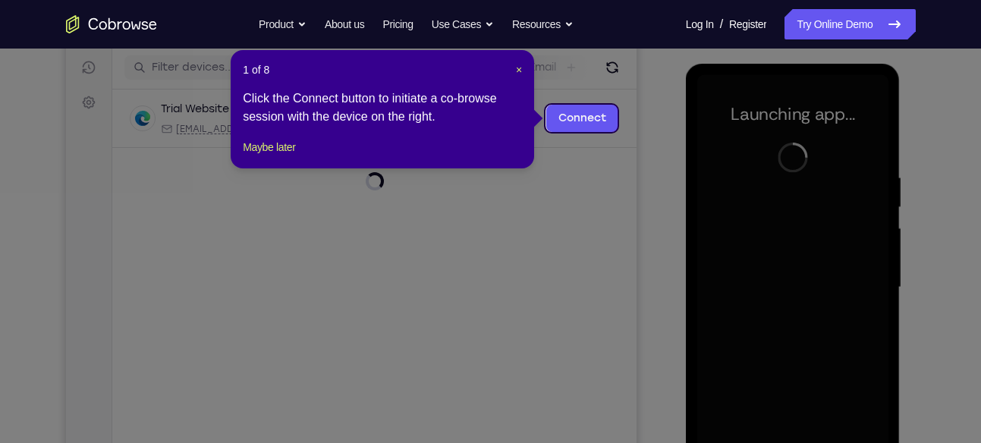
click at [523, 70] on div "1 of 8 × Click the Connect button to initiate a co-browse session with the devi…" at bounding box center [383, 109] width 304 height 118
click at [521, 70] on span "×" at bounding box center [519, 70] width 6 height 12
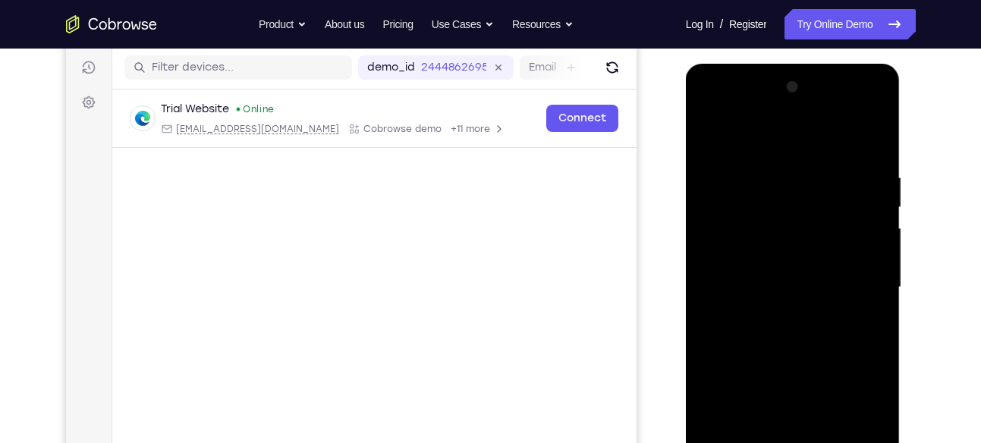
scroll to position [426, 0]
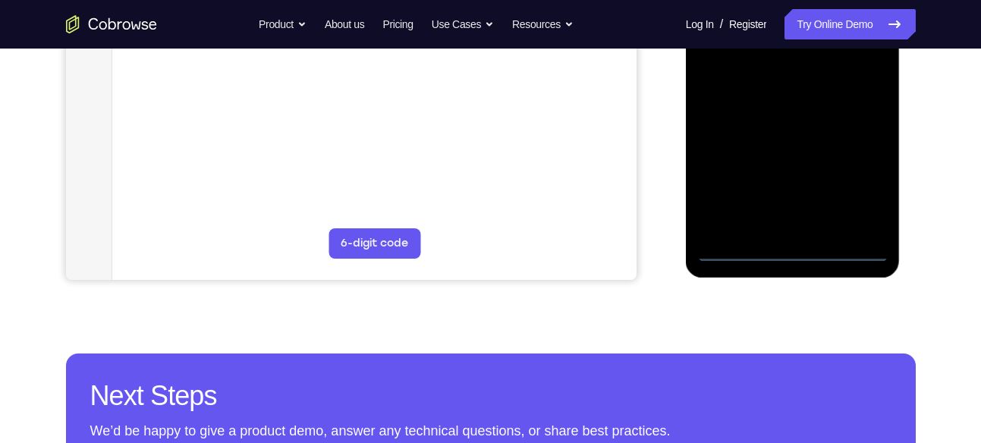
click at [801, 244] on div at bounding box center [792, 49] width 191 height 425
click at [792, 247] on div at bounding box center [792, 49] width 191 height 425
click at [860, 194] on div at bounding box center [792, 49] width 191 height 425
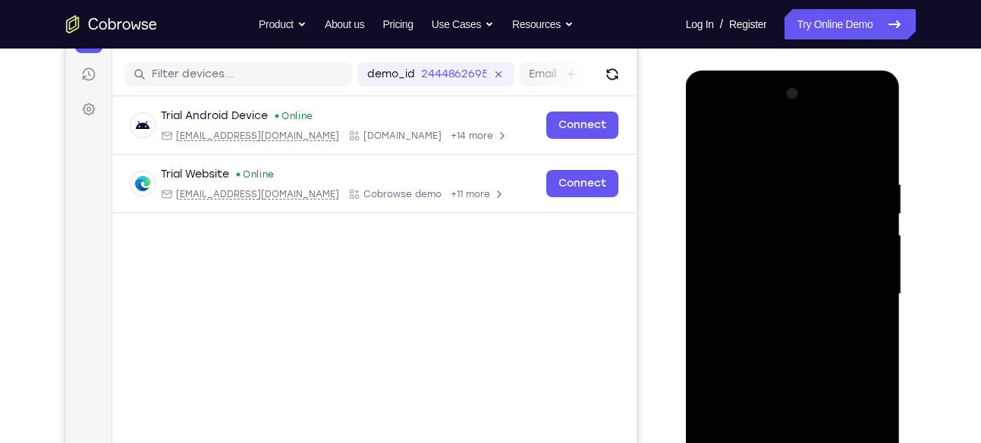
scroll to position [181, 0]
click at [763, 141] on div at bounding box center [792, 293] width 191 height 425
click at [736, 250] on div at bounding box center [792, 293] width 191 height 425
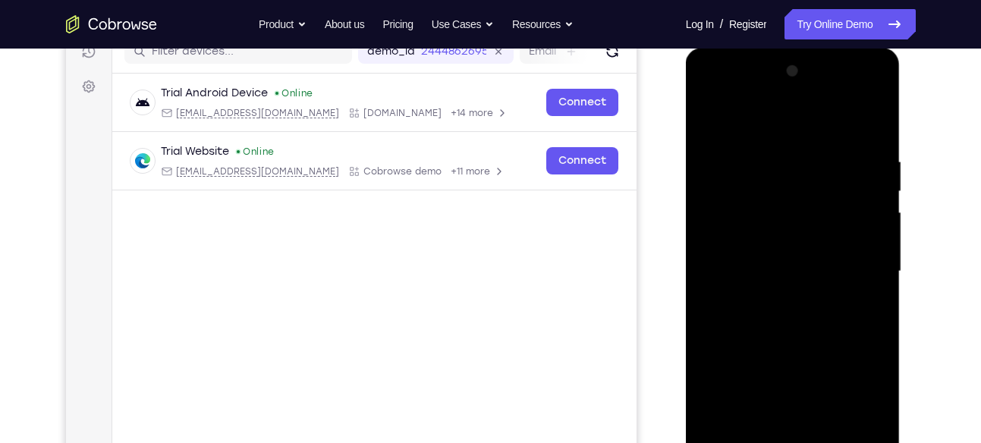
scroll to position [204, 0]
click at [776, 274] on div at bounding box center [792, 270] width 191 height 425
click at [719, 257] on div at bounding box center [792, 270] width 191 height 425
click at [734, 292] on div at bounding box center [792, 270] width 191 height 425
click at [829, 123] on div at bounding box center [792, 270] width 191 height 425
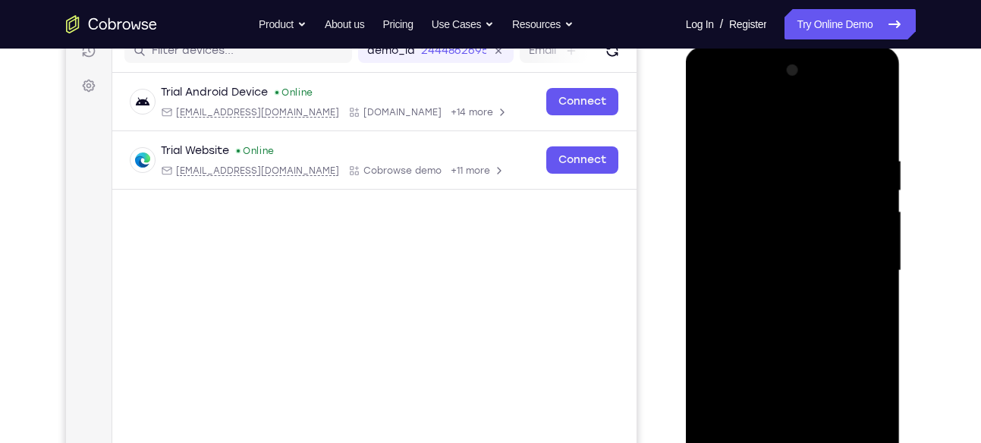
click at [790, 139] on div at bounding box center [792, 270] width 191 height 425
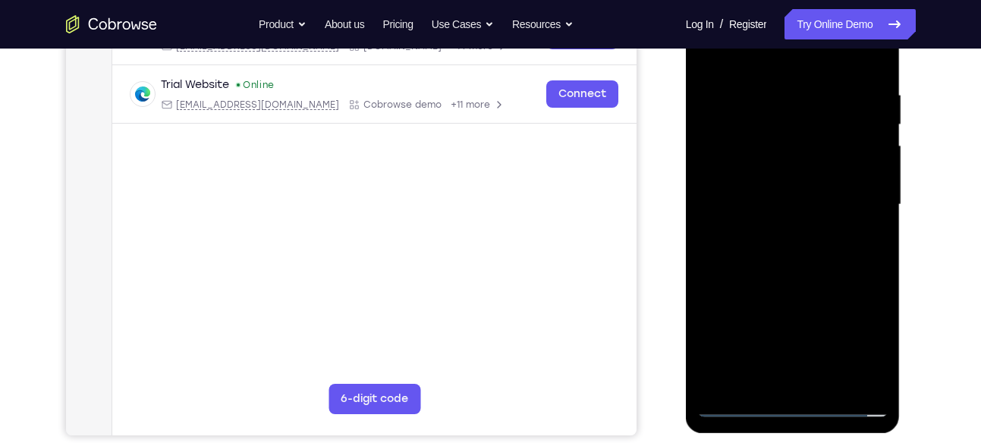
scroll to position [273, 0]
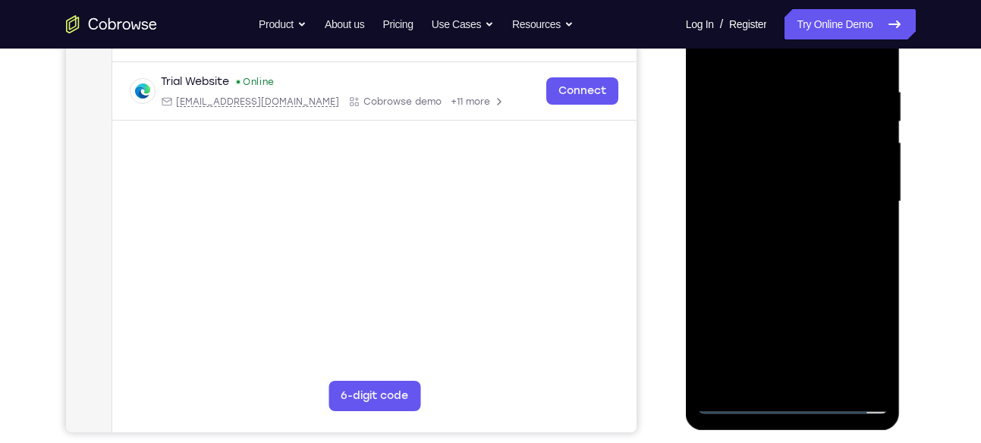
click at [782, 272] on div at bounding box center [792, 201] width 191 height 425
click at [780, 173] on div at bounding box center [792, 201] width 191 height 425
drag, startPoint x: 771, startPoint y: 309, endPoint x: 768, endPoint y: 109, distance: 199.6
click at [768, 109] on div at bounding box center [792, 201] width 191 height 425
click at [763, 367] on div at bounding box center [792, 201] width 191 height 425
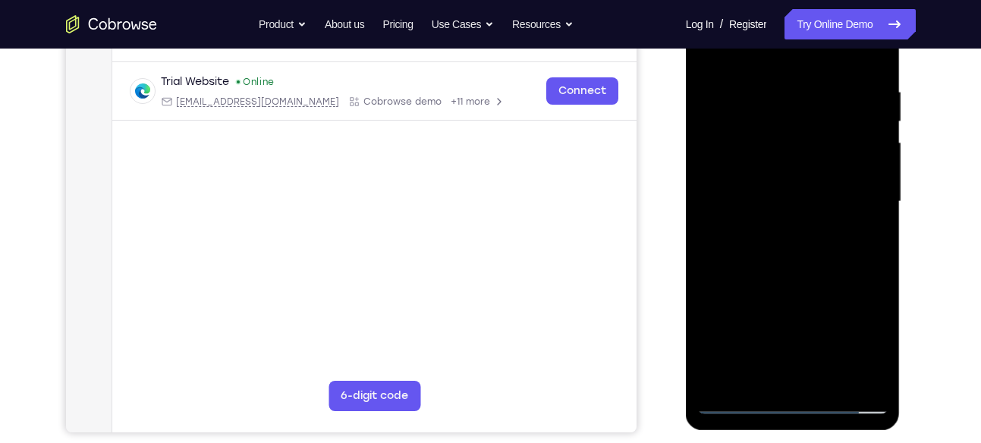
click at [732, 178] on div at bounding box center [792, 201] width 191 height 425
click at [742, 237] on div at bounding box center [792, 201] width 191 height 425
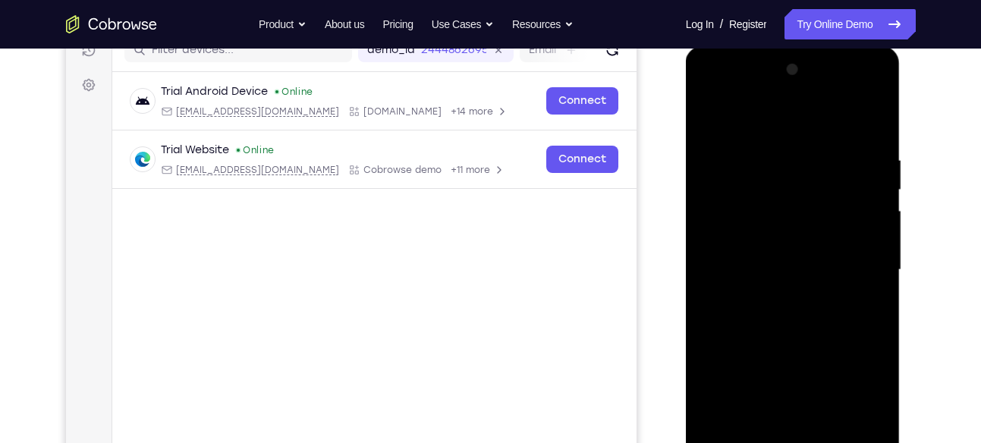
scroll to position [204, 0]
click at [861, 96] on div at bounding box center [792, 270] width 191 height 425
click at [707, 94] on div at bounding box center [792, 270] width 191 height 425
click at [854, 264] on div at bounding box center [792, 270] width 191 height 425
click at [771, 300] on div at bounding box center [792, 270] width 191 height 425
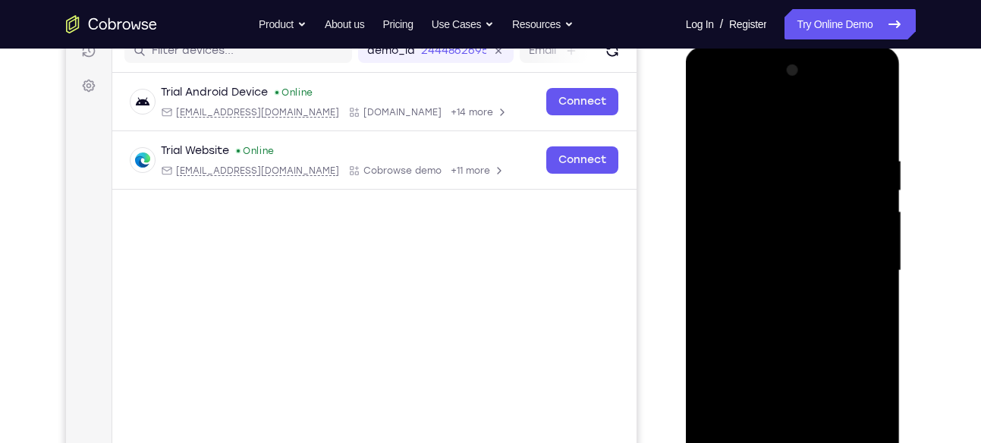
click at [779, 340] on div at bounding box center [792, 270] width 191 height 425
click at [753, 253] on div at bounding box center [792, 270] width 191 height 425
click at [779, 219] on div at bounding box center [792, 270] width 191 height 425
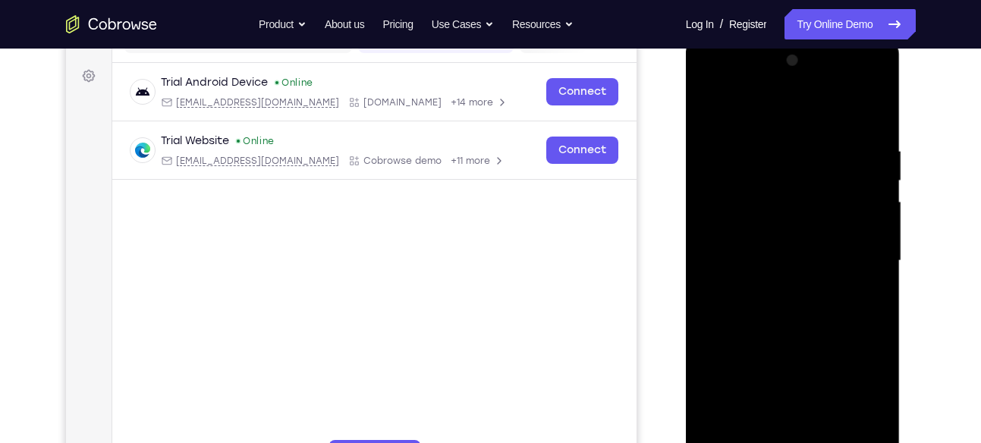
click at [764, 203] on div at bounding box center [792, 261] width 191 height 425
click at [777, 201] on div at bounding box center [792, 261] width 191 height 425
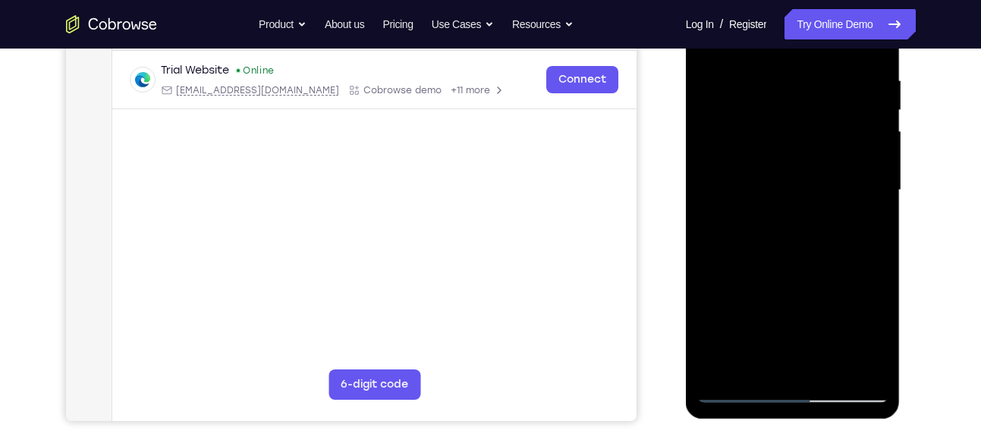
click at [795, 260] on div at bounding box center [792, 190] width 191 height 425
click at [776, 263] on div at bounding box center [792, 190] width 191 height 425
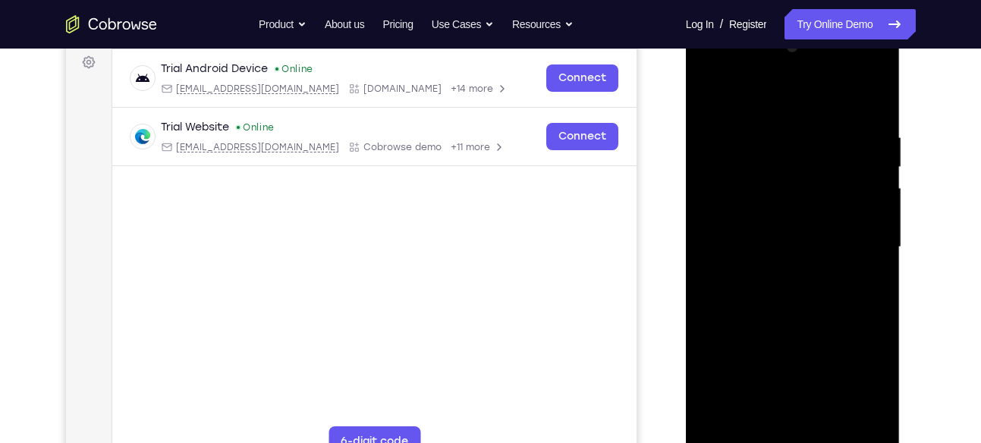
scroll to position [227, 0]
click at [871, 89] on div at bounding box center [792, 248] width 191 height 425
click at [877, 85] on div at bounding box center [792, 248] width 191 height 425
click at [876, 89] on div at bounding box center [792, 248] width 191 height 425
click at [754, 122] on div at bounding box center [792, 248] width 191 height 425
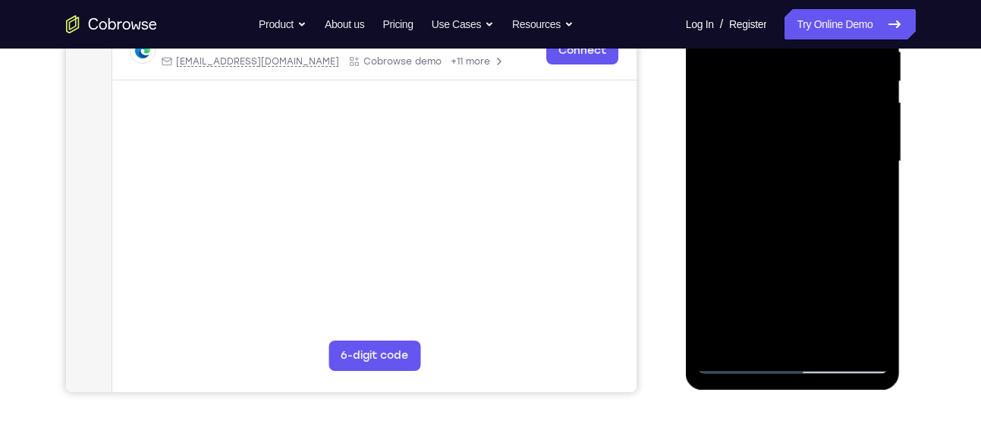
scroll to position [314, 0]
drag, startPoint x: 748, startPoint y: 267, endPoint x: 751, endPoint y: 113, distance: 154.1
click at [751, 113] on div at bounding box center [792, 160] width 191 height 425
drag, startPoint x: 723, startPoint y: 310, endPoint x: 743, endPoint y: 177, distance: 135.0
click at [743, 177] on div at bounding box center [792, 160] width 191 height 425
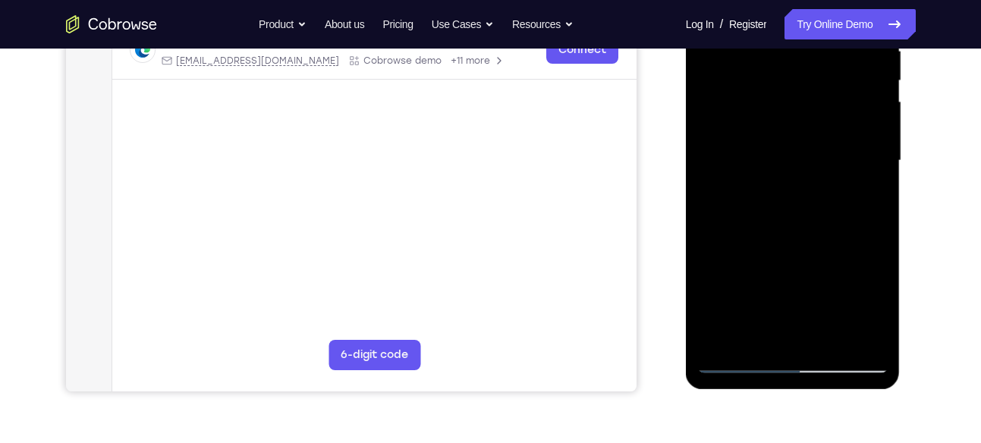
click at [720, 340] on div at bounding box center [792, 160] width 191 height 425
click at [757, 335] on div at bounding box center [792, 160] width 191 height 425
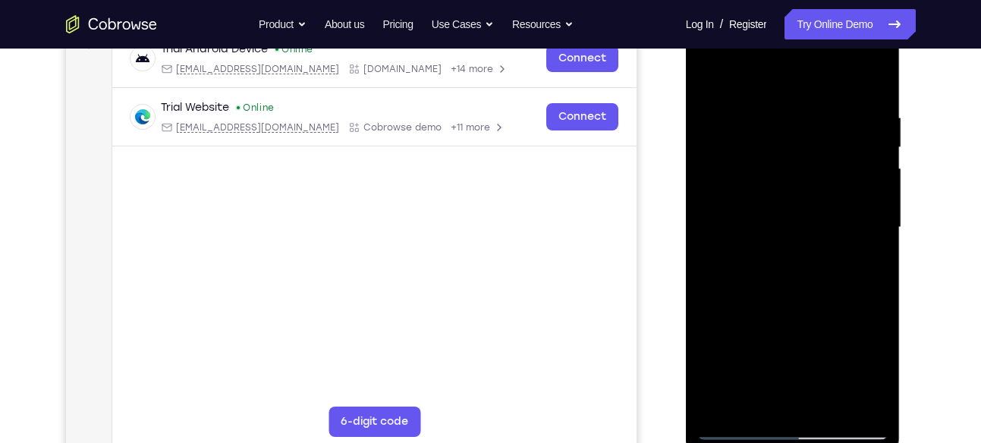
scroll to position [244, 0]
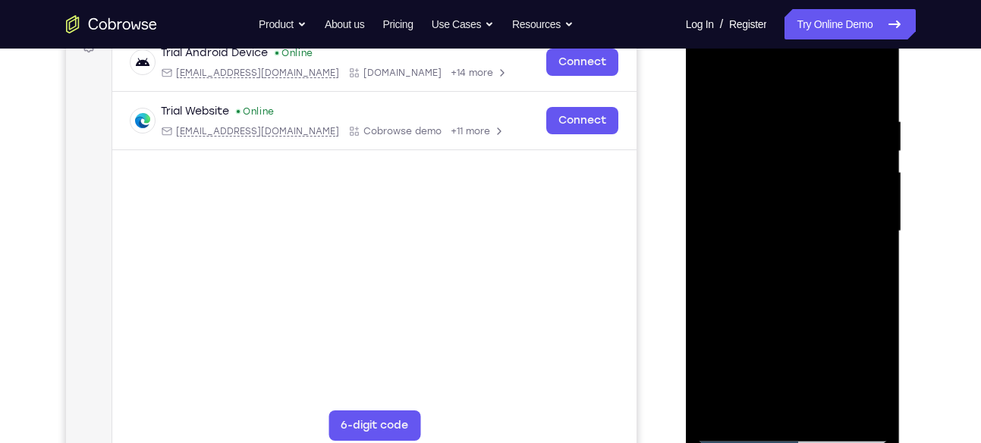
click at [777, 80] on div at bounding box center [792, 231] width 191 height 425
click at [780, 109] on div at bounding box center [792, 231] width 191 height 425
click at [730, 122] on div at bounding box center [792, 231] width 191 height 425
click at [867, 197] on div at bounding box center [792, 231] width 191 height 425
click at [801, 197] on div at bounding box center [792, 231] width 191 height 425
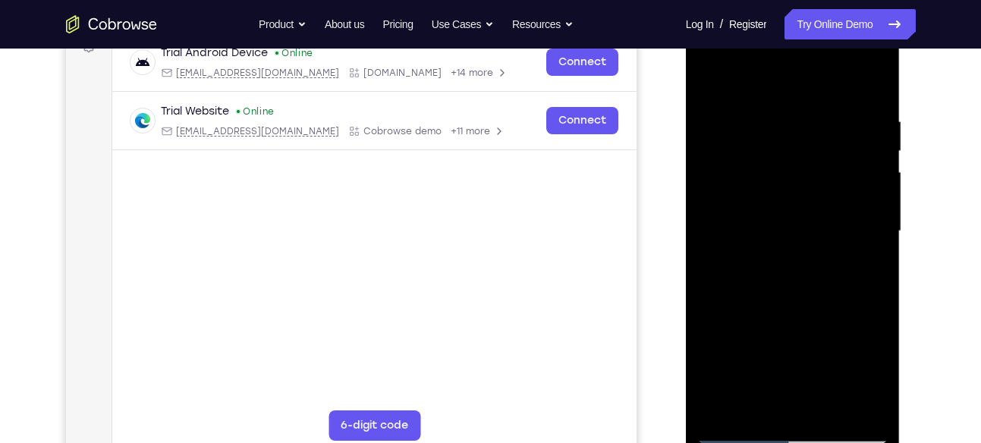
click at [781, 203] on div at bounding box center [792, 231] width 191 height 425
click at [838, 106] on div at bounding box center [792, 231] width 191 height 425
click at [800, 224] on div at bounding box center [792, 231] width 191 height 425
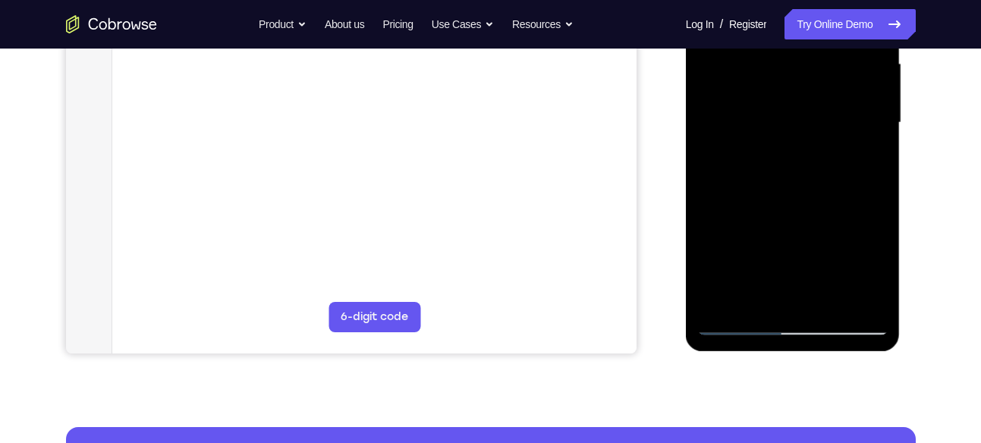
scroll to position [364, 0]
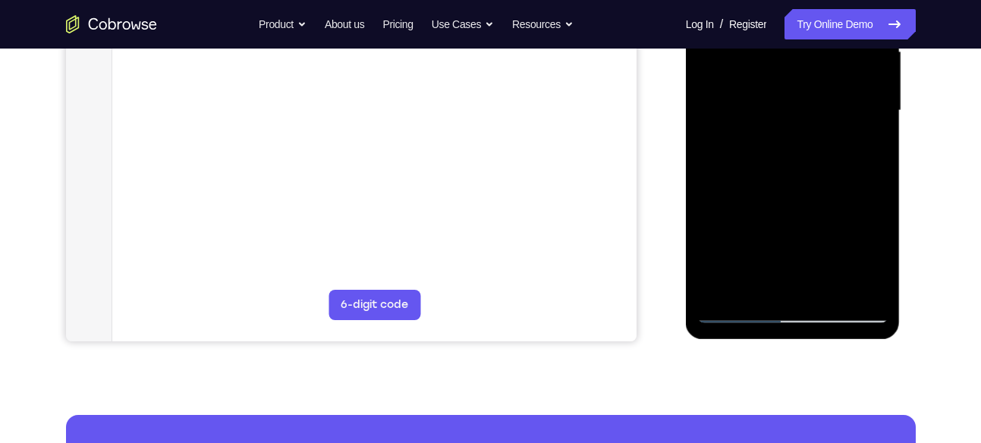
click at [744, 241] on div at bounding box center [792, 110] width 191 height 425
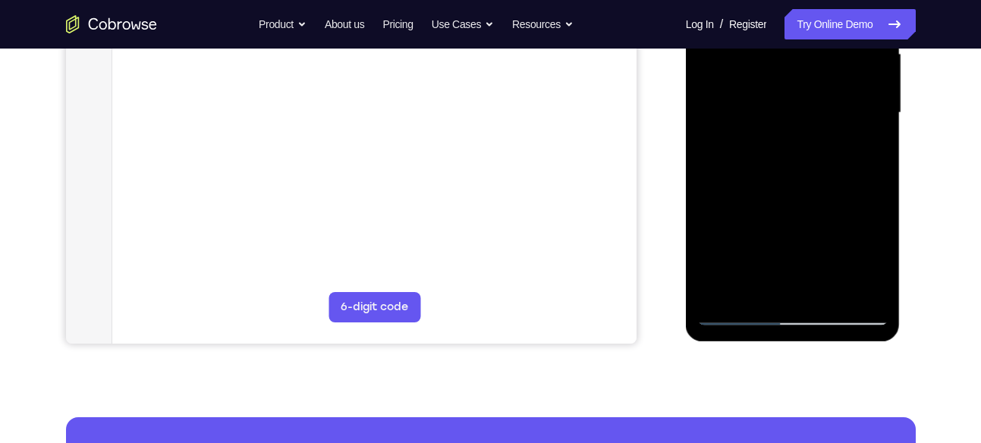
scroll to position [361, 0]
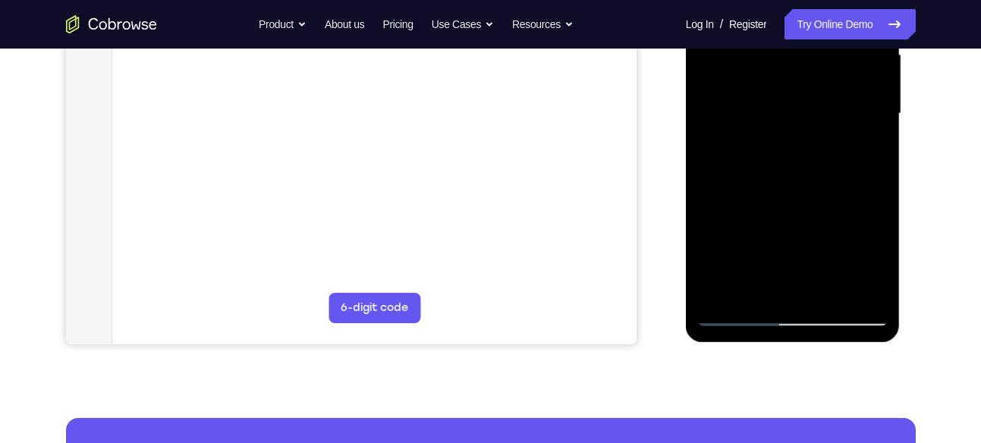
click at [830, 294] on div at bounding box center [792, 113] width 191 height 425
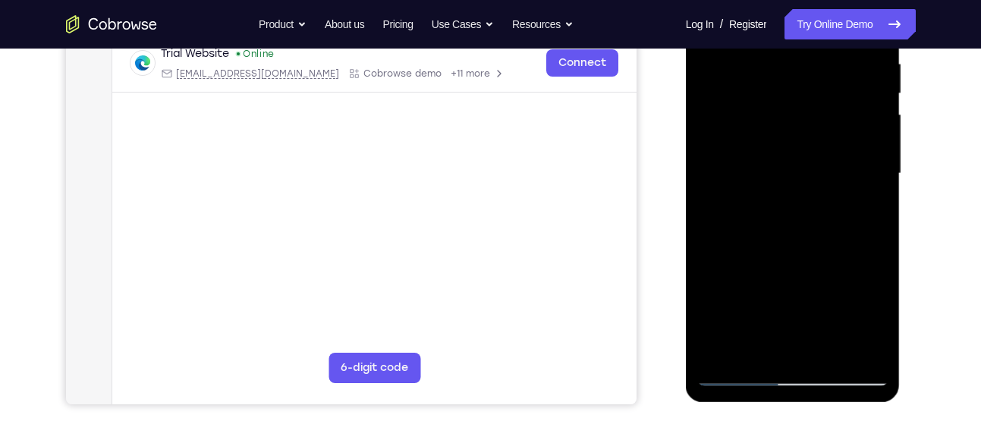
scroll to position [299, 0]
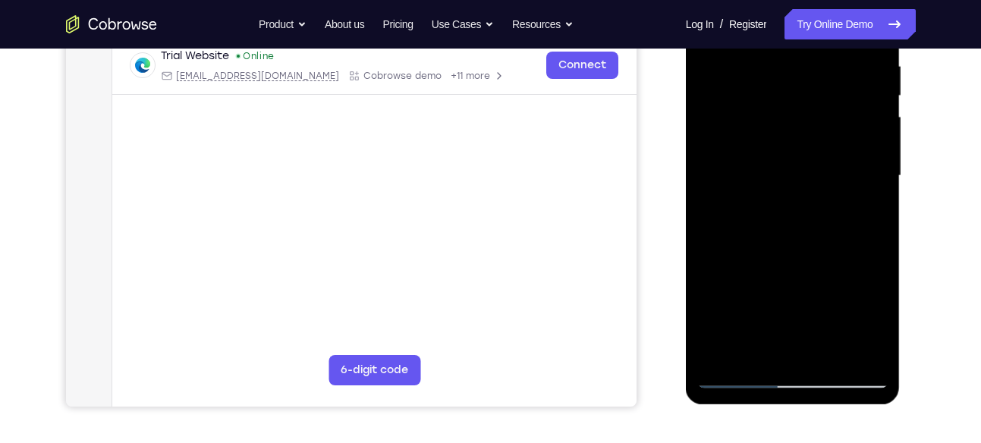
click at [800, 251] on div at bounding box center [792, 176] width 191 height 425
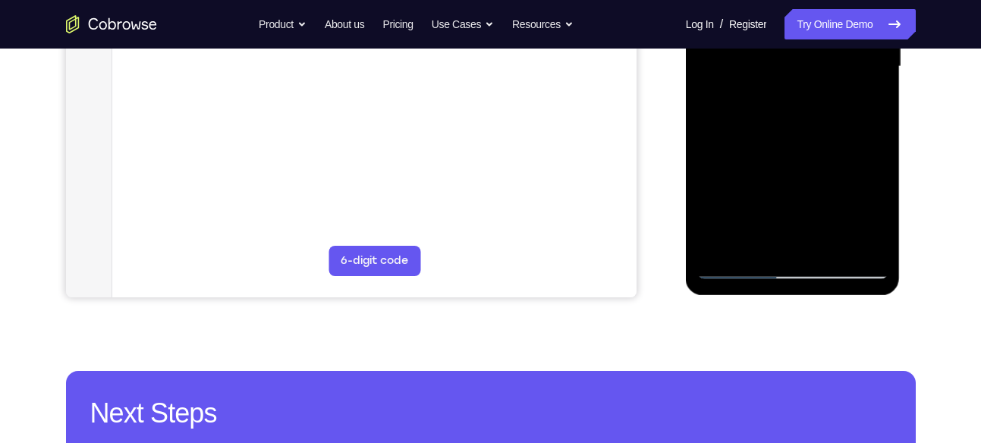
drag, startPoint x: 791, startPoint y: 217, endPoint x: 801, endPoint y: 102, distance: 115.1
click at [801, 102] on div at bounding box center [792, 66] width 191 height 425
drag, startPoint x: 790, startPoint y: 195, endPoint x: 795, endPoint y: 66, distance: 129.1
click at [795, 66] on div at bounding box center [792, 66] width 191 height 425
click at [777, 208] on div at bounding box center [792, 66] width 191 height 425
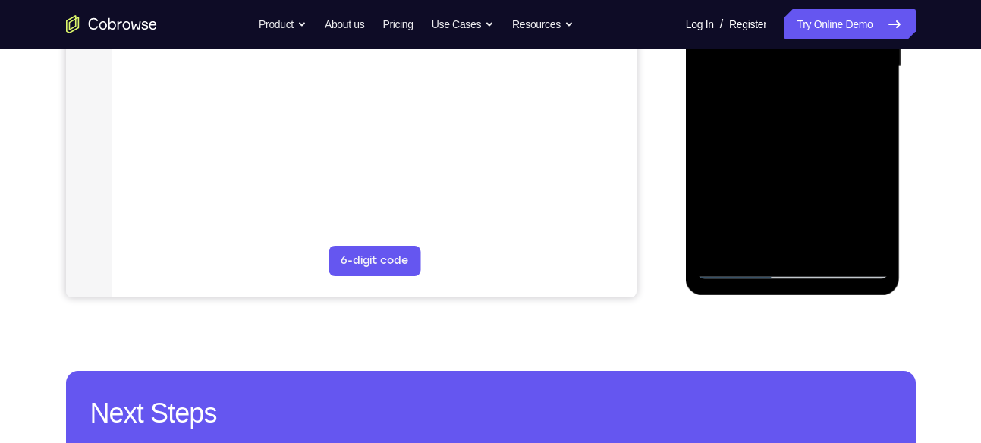
click at [748, 241] on div at bounding box center [792, 66] width 191 height 425
click at [806, 134] on div at bounding box center [792, 66] width 191 height 425
click at [776, 91] on div at bounding box center [792, 66] width 191 height 425
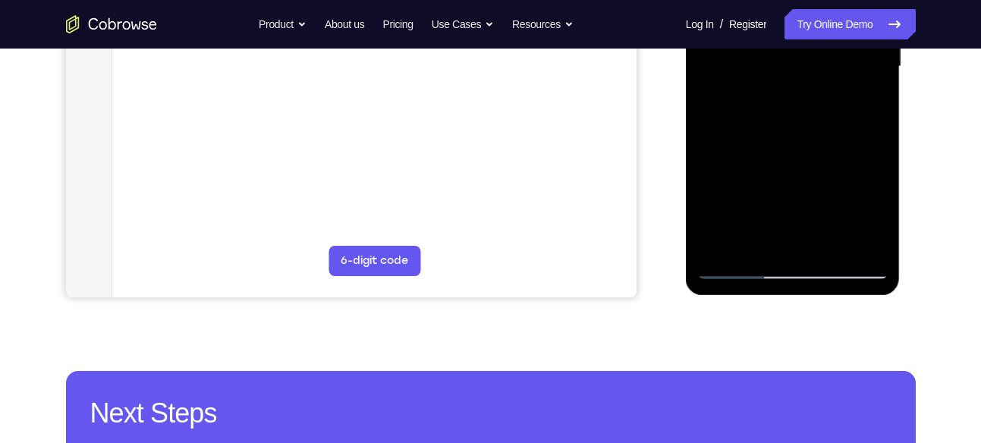
click at [873, 209] on div at bounding box center [792, 66] width 191 height 425
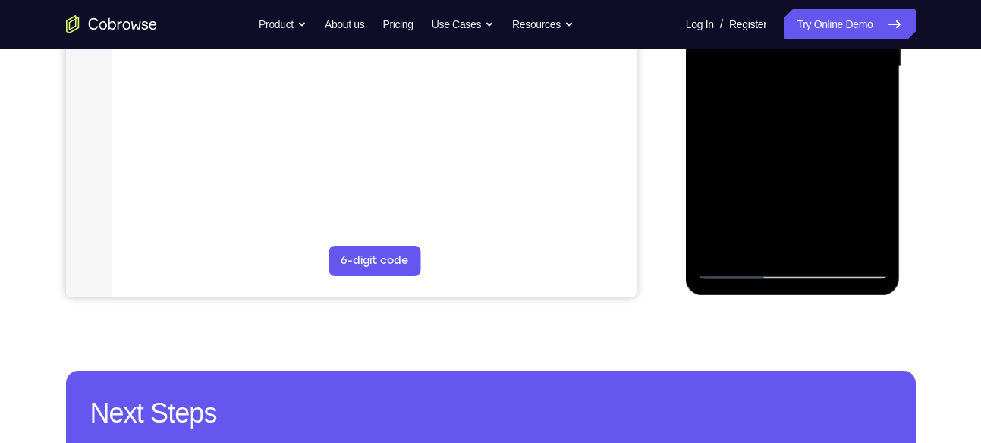
click at [873, 209] on div at bounding box center [792, 66] width 191 height 425
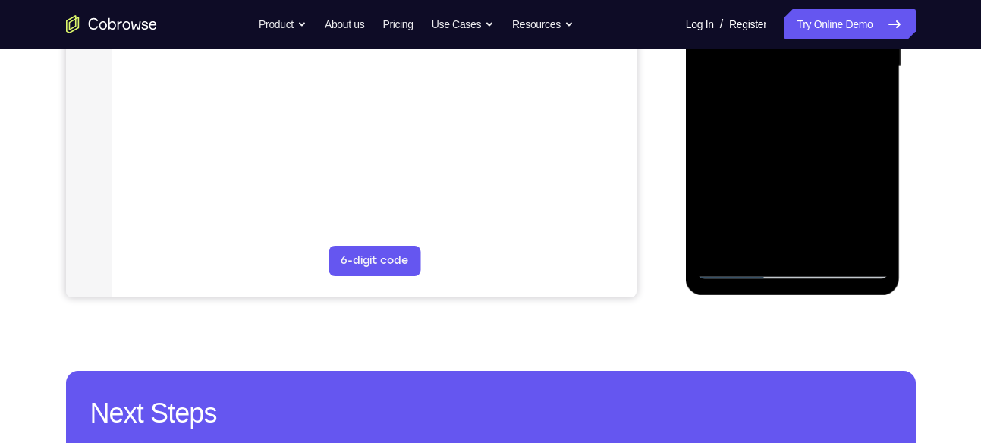
click at [873, 209] on div at bounding box center [792, 66] width 191 height 425
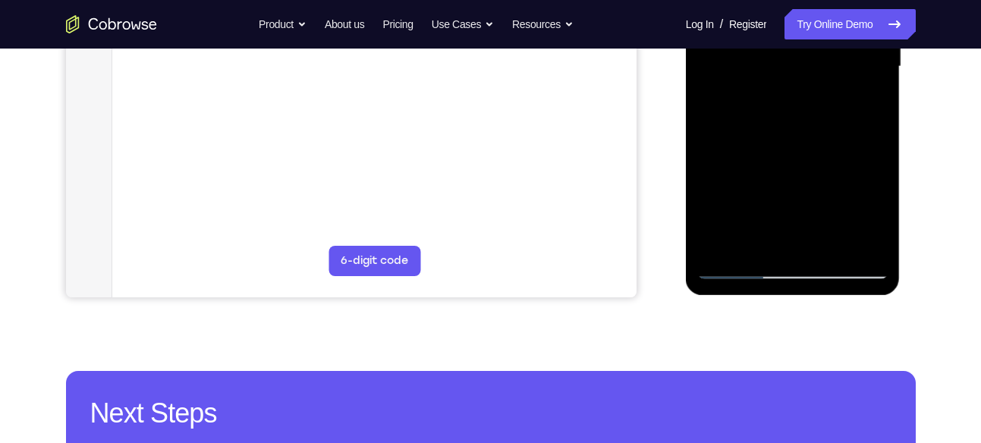
click at [873, 209] on div at bounding box center [792, 66] width 191 height 425
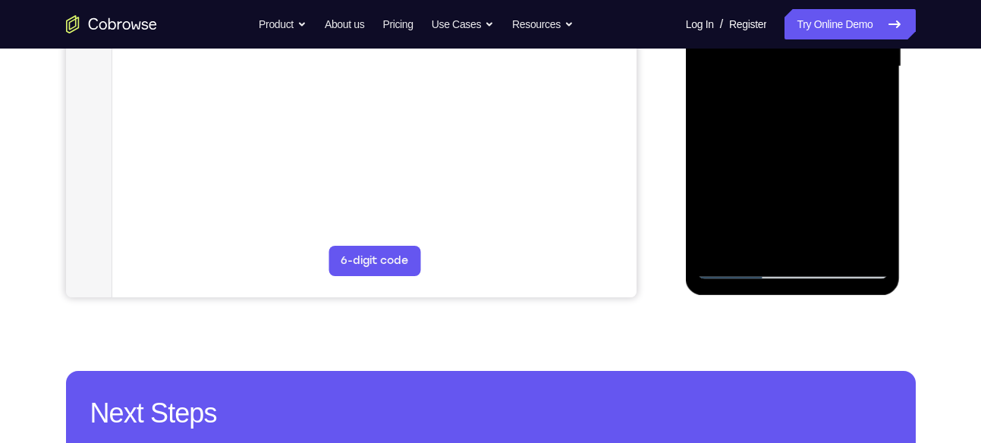
click at [873, 209] on div at bounding box center [792, 66] width 191 height 425
click at [864, 100] on div at bounding box center [792, 66] width 191 height 425
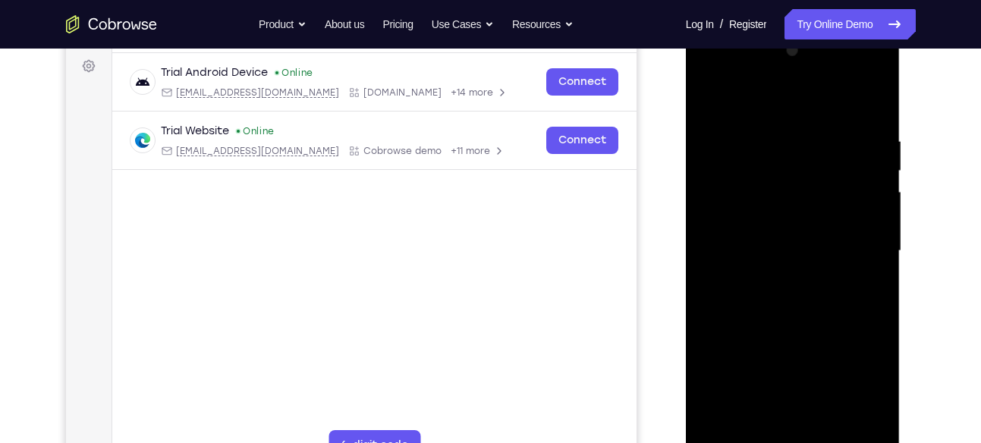
scroll to position [223, 0]
click at [711, 97] on div at bounding box center [792, 251] width 191 height 425
click at [711, 102] on div at bounding box center [792, 251] width 191 height 425
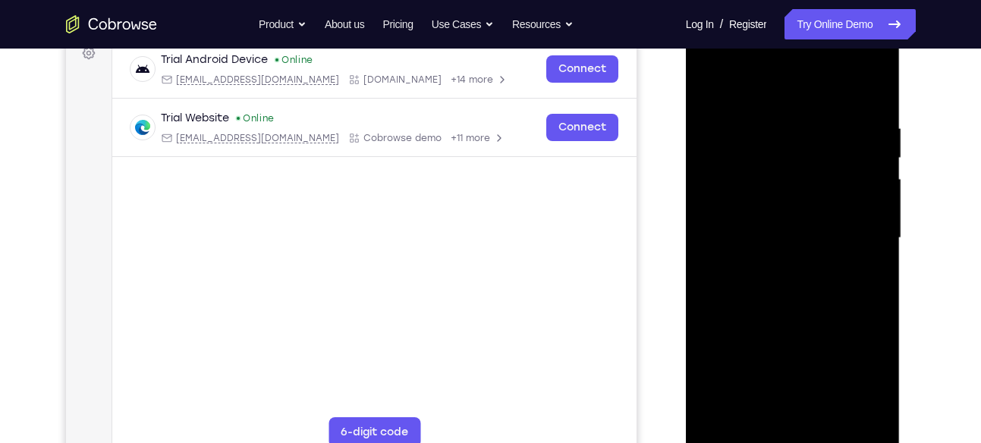
click at [756, 408] on div at bounding box center [792, 238] width 191 height 425
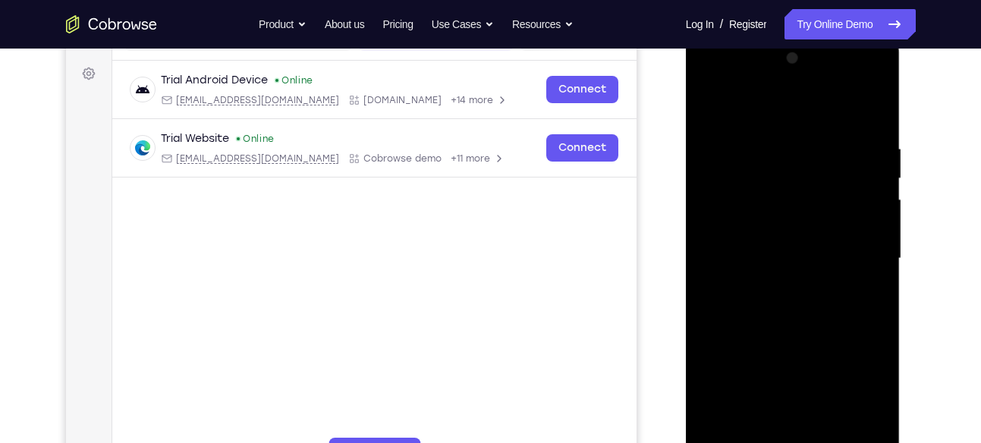
scroll to position [216, 0]
click at [763, 111] on div at bounding box center [792, 259] width 191 height 425
click at [719, 131] on div at bounding box center [792, 259] width 191 height 425
click at [717, 131] on div at bounding box center [792, 259] width 191 height 425
click at [872, 247] on div at bounding box center [792, 259] width 191 height 425
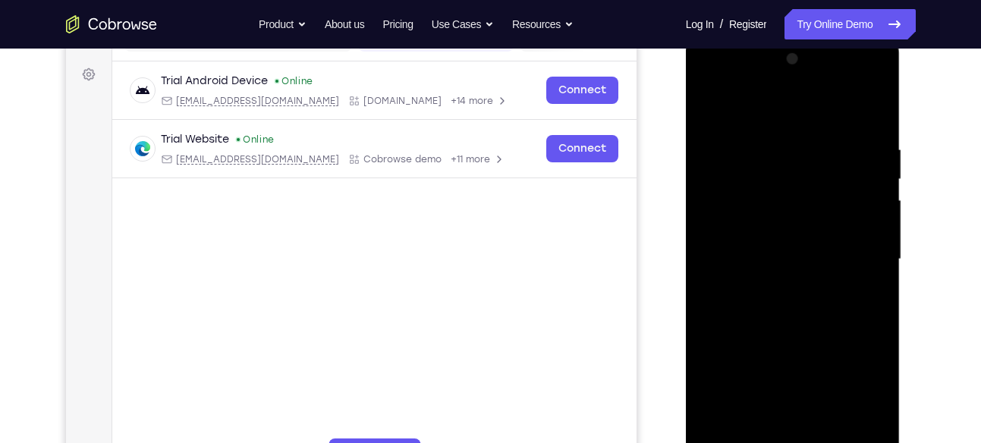
click at [872, 247] on div at bounding box center [792, 259] width 191 height 425
click at [797, 233] on div at bounding box center [792, 259] width 191 height 425
click at [781, 237] on div at bounding box center [792, 259] width 191 height 425
click at [820, 133] on div at bounding box center [792, 259] width 191 height 425
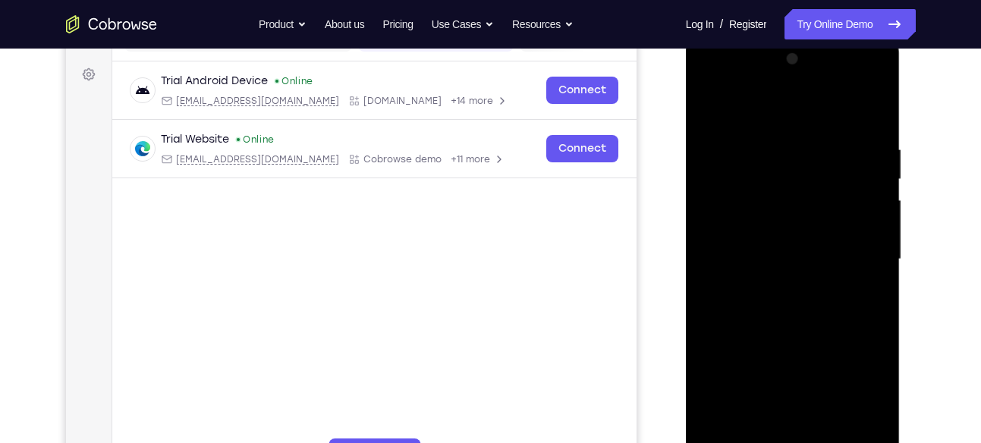
click at [779, 247] on div at bounding box center [792, 259] width 191 height 425
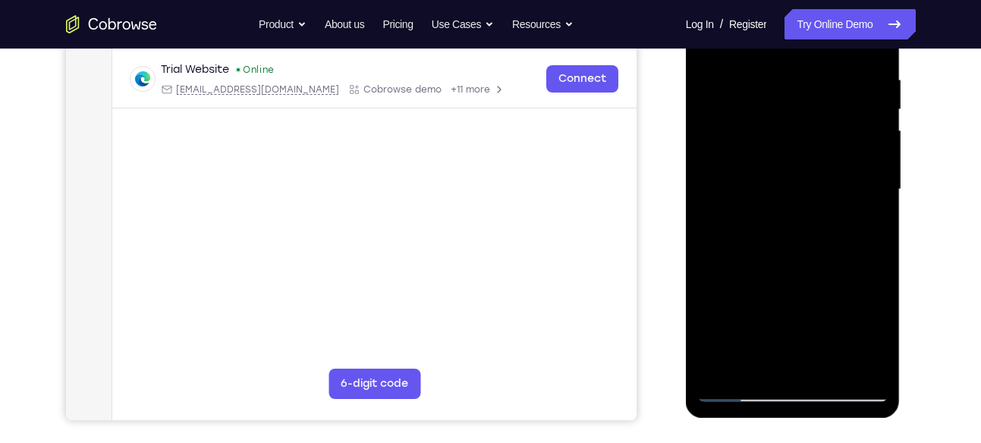
scroll to position [294, 0]
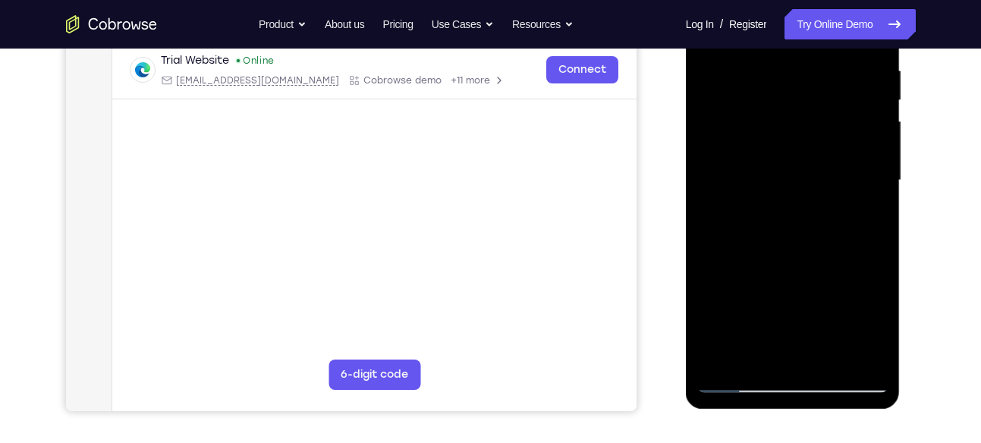
click at [729, 306] on div at bounding box center [792, 180] width 191 height 425
click at [821, 357] on div at bounding box center [792, 180] width 191 height 425
click at [800, 161] on div at bounding box center [792, 180] width 191 height 425
click at [763, 348] on div at bounding box center [792, 180] width 191 height 425
click at [779, 247] on div at bounding box center [792, 180] width 191 height 425
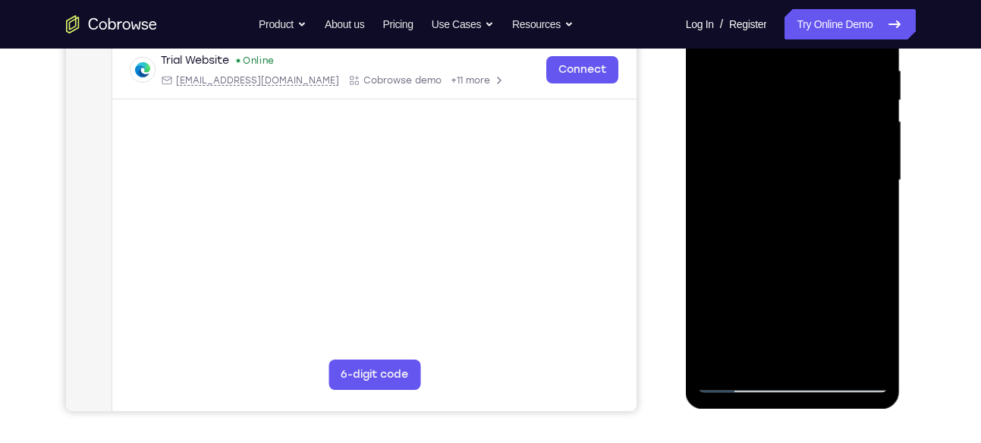
click at [858, 216] on div at bounding box center [792, 180] width 191 height 425
click at [867, 218] on div at bounding box center [792, 180] width 191 height 425
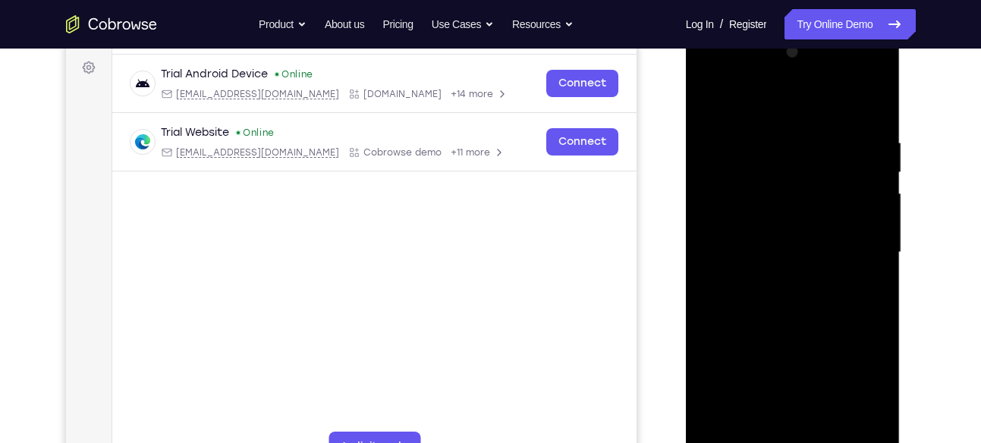
scroll to position [219, 0]
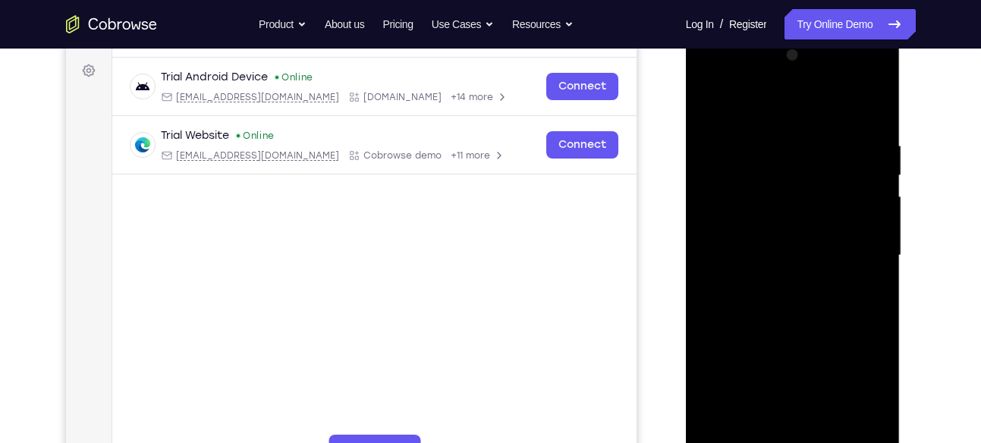
click at [706, 107] on div at bounding box center [792, 255] width 191 height 425
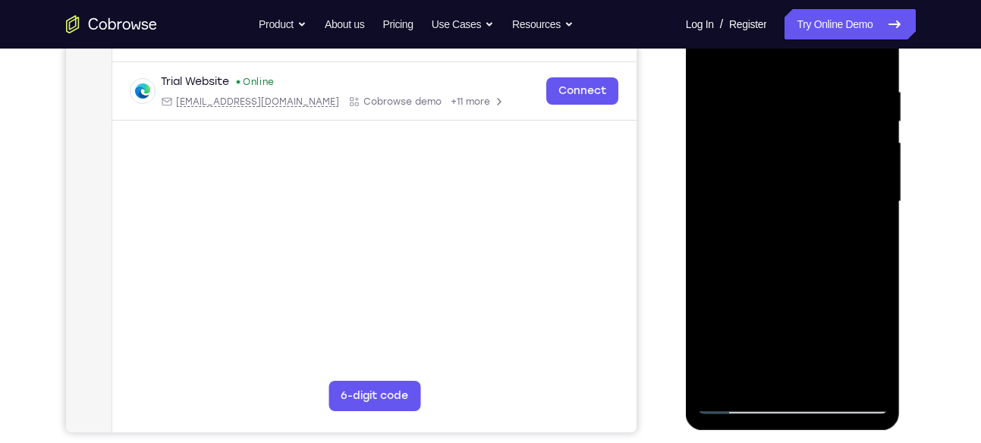
scroll to position [287, 0]
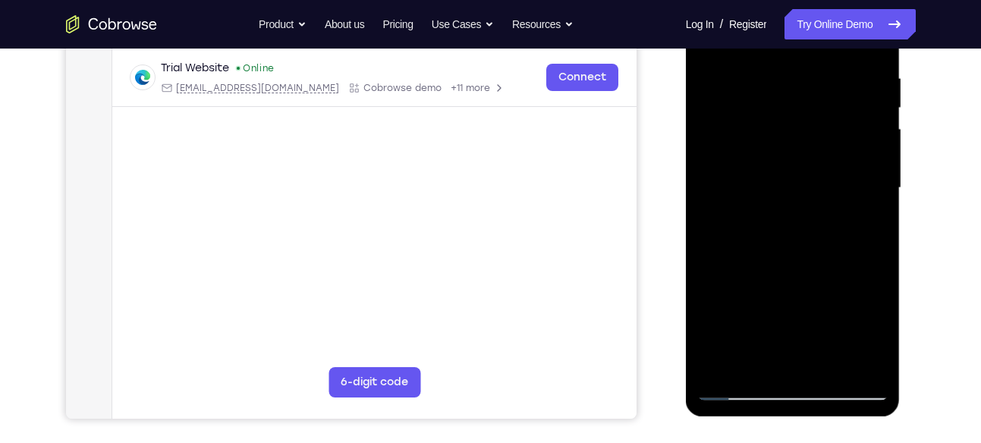
click at [757, 365] on div at bounding box center [792, 188] width 191 height 425
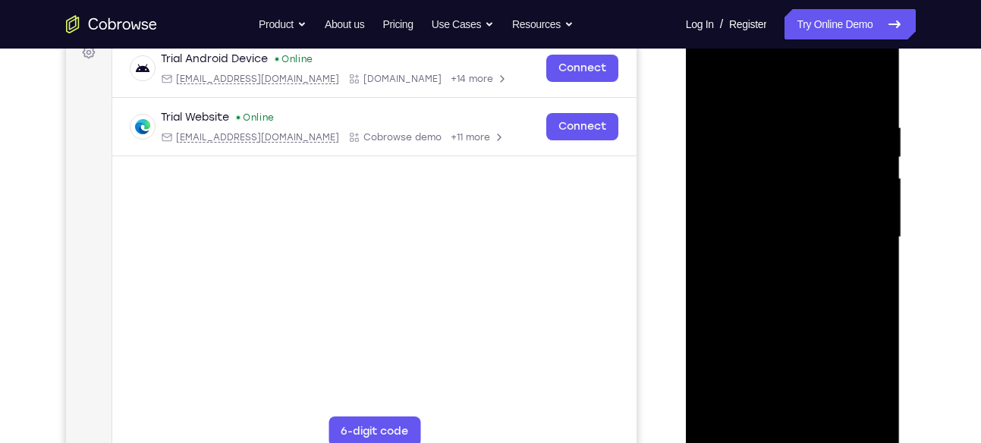
scroll to position [233, 0]
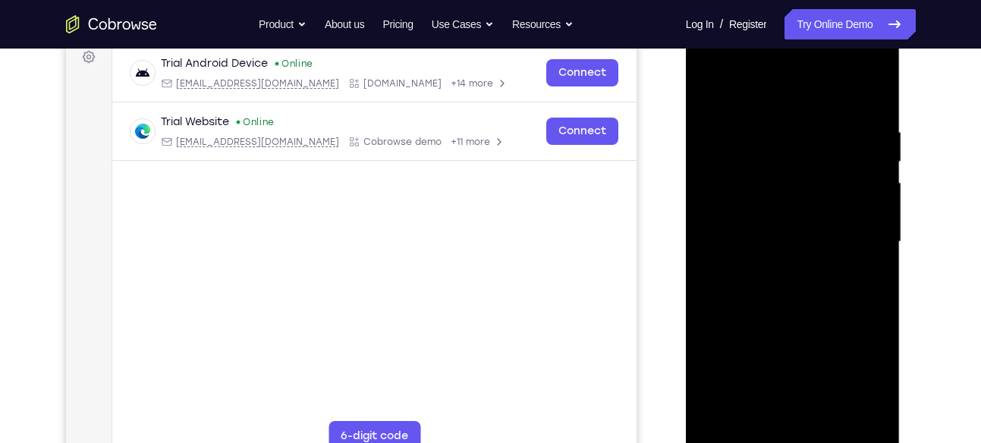
click at [782, 92] on div at bounding box center [792, 242] width 191 height 425
click at [755, 118] on div at bounding box center [792, 242] width 191 height 425
click at [732, 135] on div at bounding box center [792, 242] width 191 height 425
click at [876, 222] on div at bounding box center [792, 242] width 191 height 425
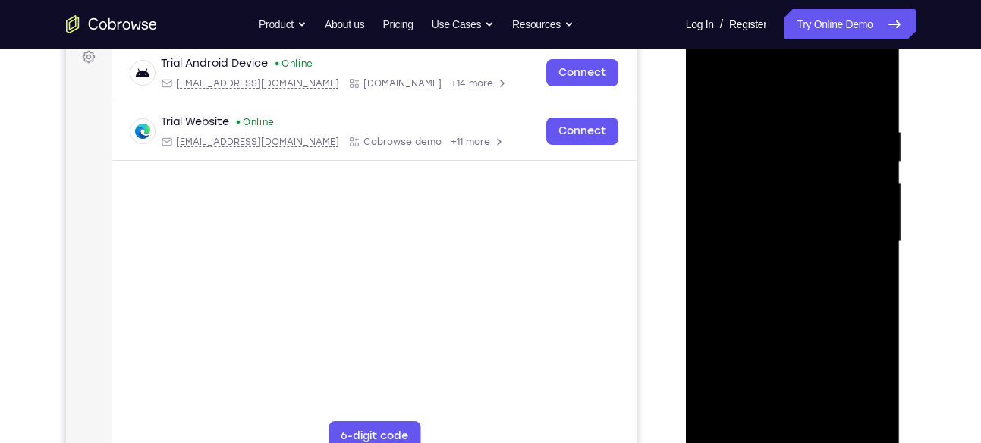
click at [876, 222] on div at bounding box center [792, 242] width 191 height 425
click at [789, 226] on div at bounding box center [792, 242] width 191 height 425
click at [786, 212] on div at bounding box center [792, 242] width 191 height 425
click at [823, 354] on div at bounding box center [792, 242] width 191 height 425
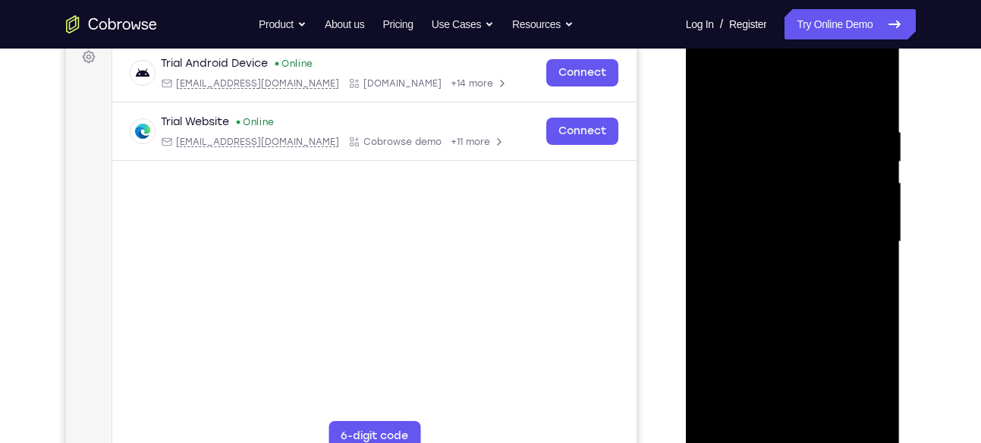
click at [787, 143] on div at bounding box center [792, 242] width 191 height 425
click at [712, 92] on div at bounding box center [792, 242] width 191 height 425
click at [870, 93] on div at bounding box center [792, 242] width 191 height 425
click at [722, 134] on div at bounding box center [792, 242] width 191 height 425
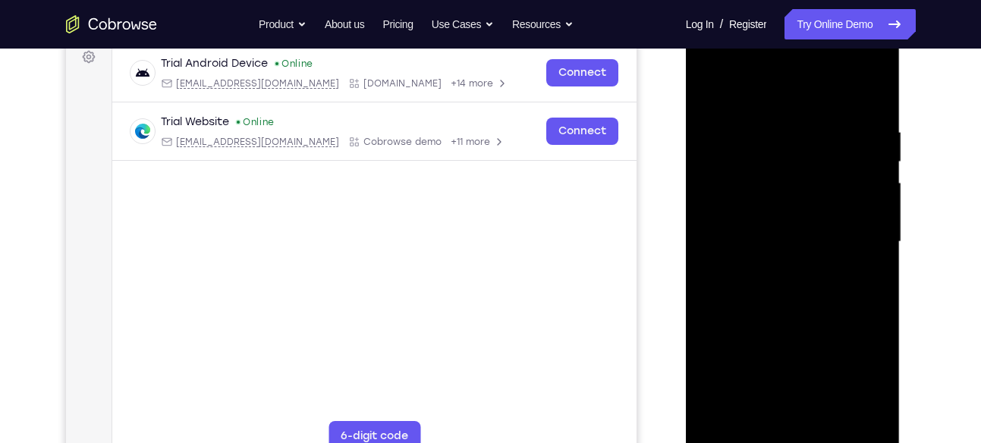
click at [867, 93] on div at bounding box center [792, 242] width 191 height 425
click at [715, 222] on div at bounding box center [792, 242] width 191 height 425
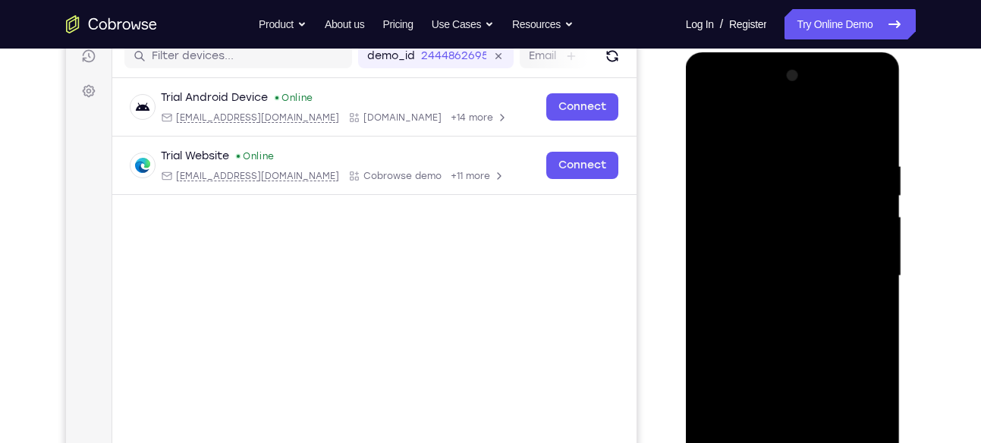
scroll to position [198, 0]
click at [874, 239] on div at bounding box center [792, 277] width 191 height 425
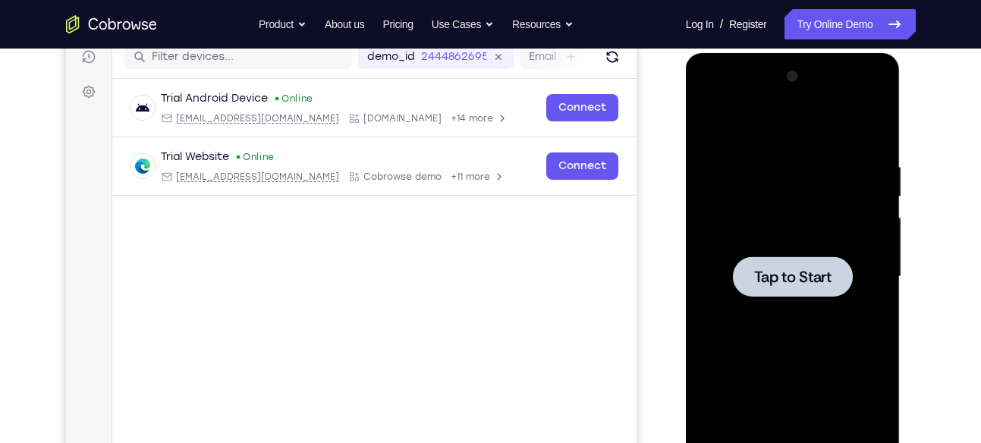
scroll to position [236, 0]
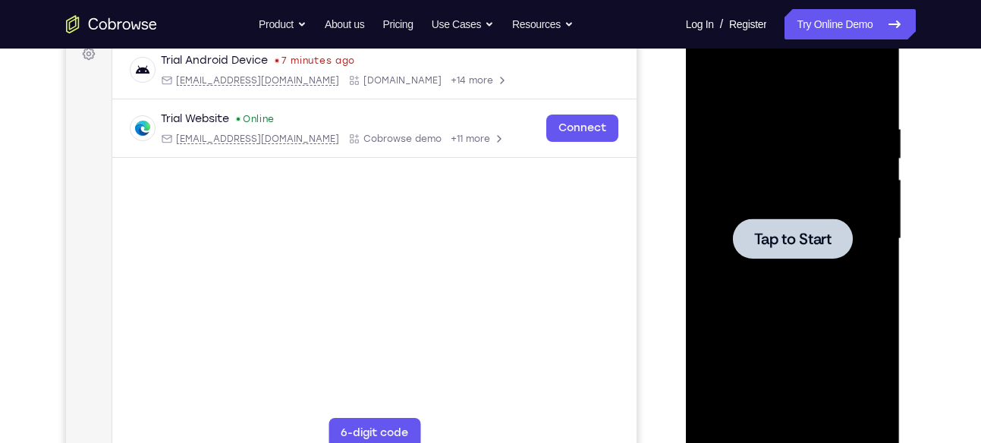
click at [805, 236] on span "Tap to Start" at bounding box center [792, 238] width 77 height 15
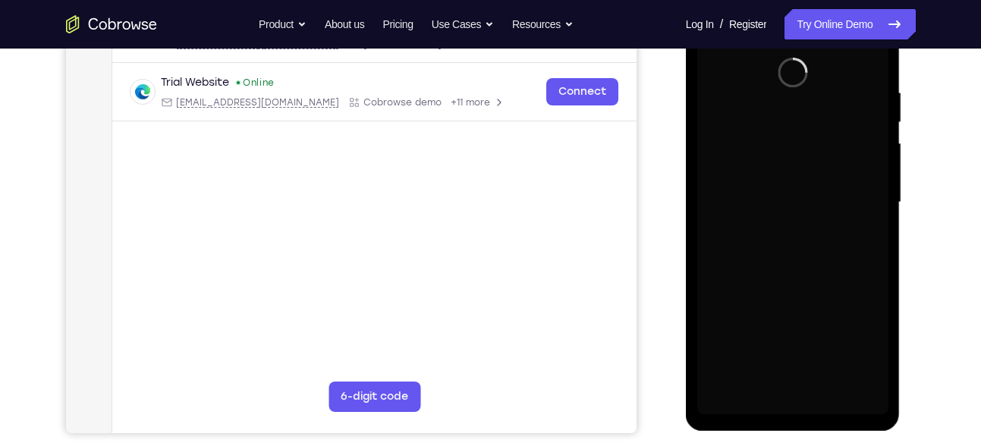
scroll to position [291, 0]
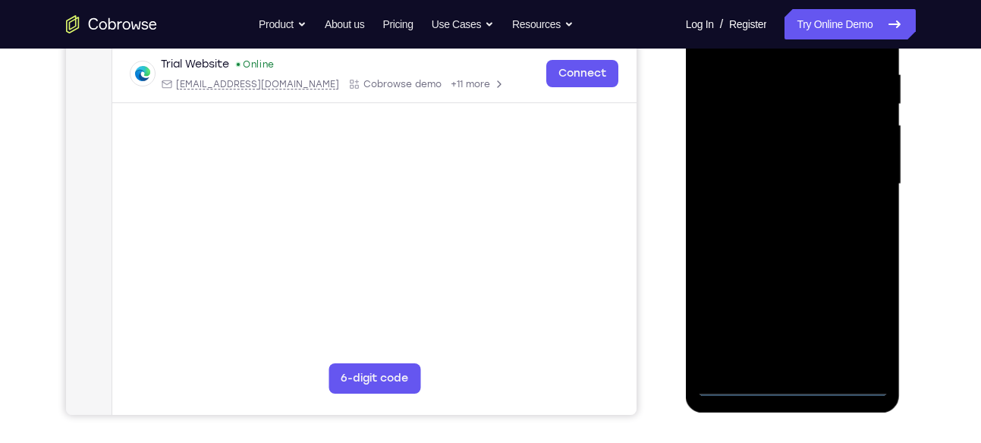
click at [794, 381] on div at bounding box center [792, 184] width 191 height 425
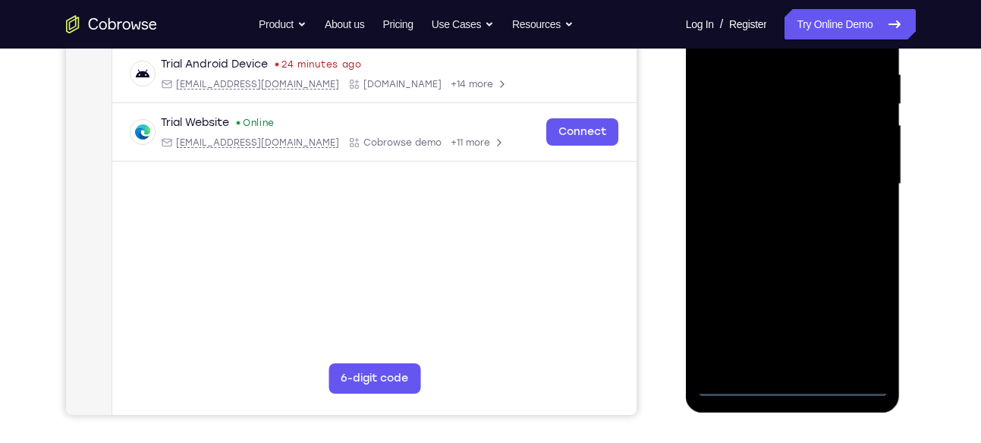
click at [864, 324] on div at bounding box center [792, 184] width 191 height 425
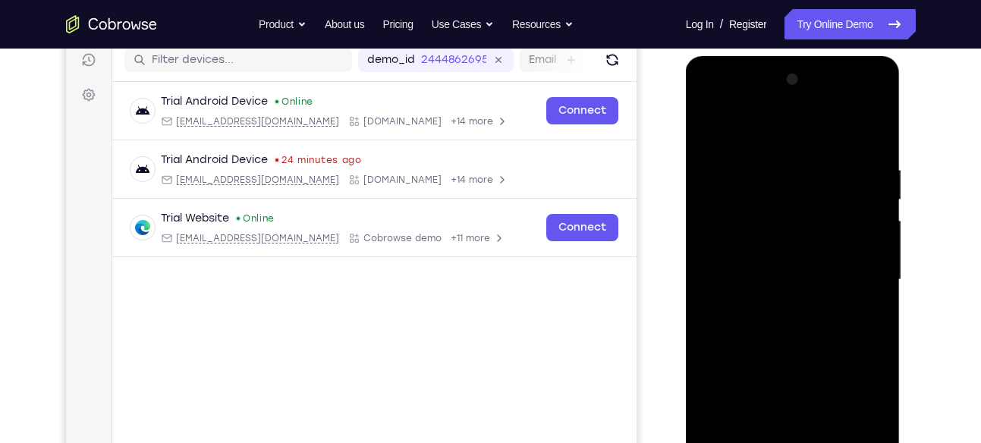
scroll to position [178, 0]
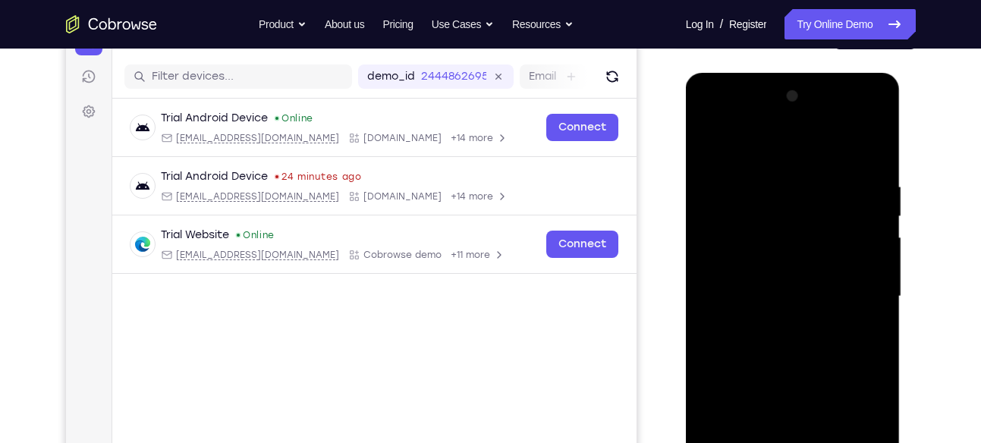
click at [757, 135] on div at bounding box center [792, 296] width 191 height 425
click at [736, 148] on div at bounding box center [792, 296] width 191 height 425
click at [729, 251] on div at bounding box center [792, 296] width 191 height 425
click at [748, 295] on div at bounding box center [792, 296] width 191 height 425
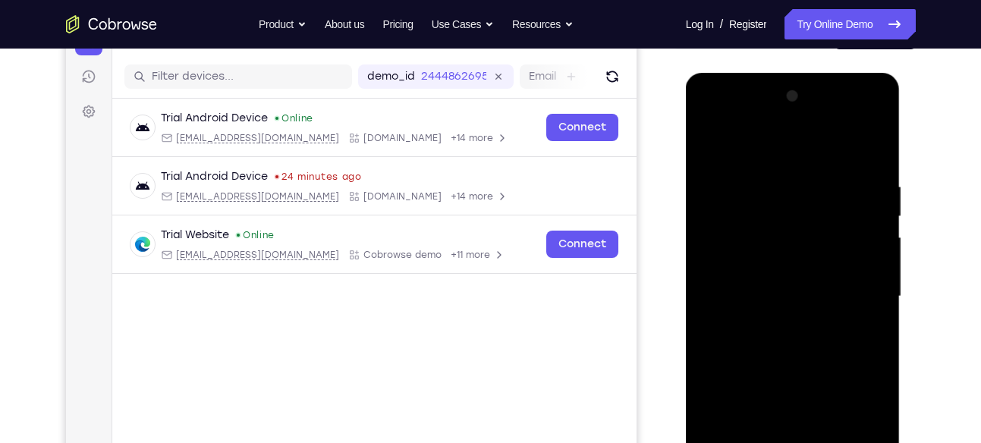
click at [732, 286] on div at bounding box center [792, 296] width 191 height 425
click at [732, 315] on div at bounding box center [792, 296] width 191 height 425
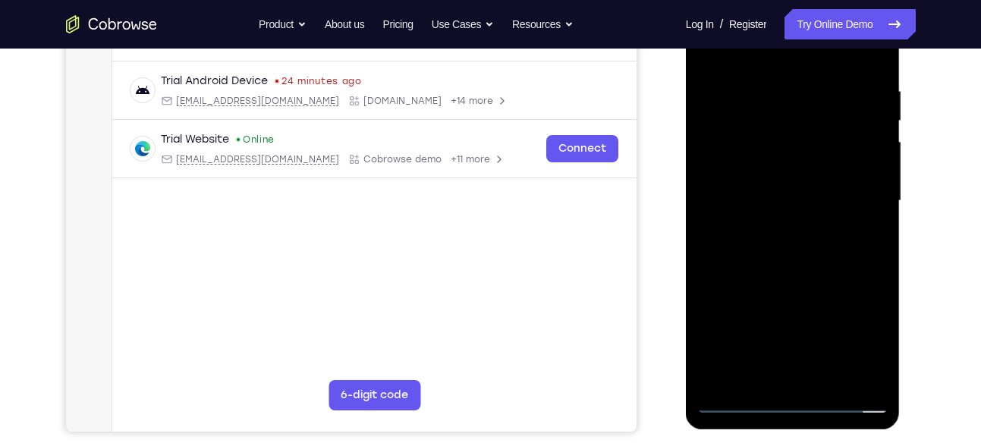
scroll to position [275, 0]
click at [752, 275] on div at bounding box center [792, 200] width 191 height 425
click at [801, 102] on div at bounding box center [792, 200] width 191 height 425
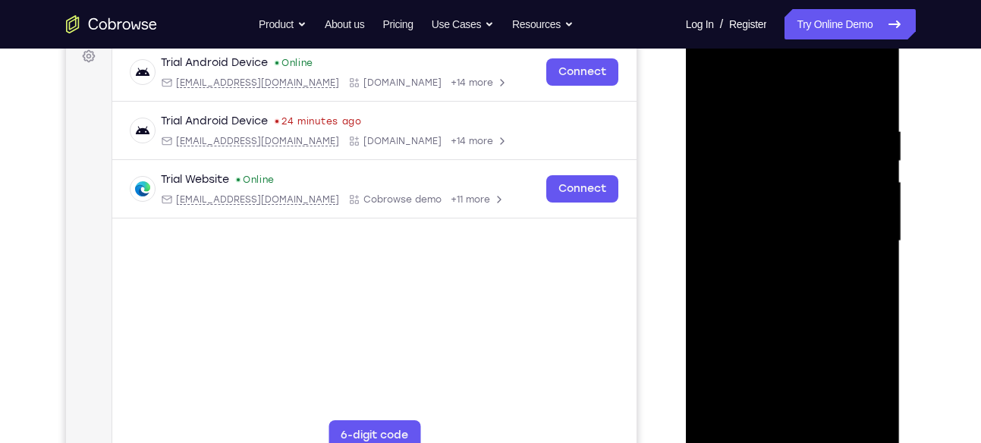
scroll to position [281, 0]
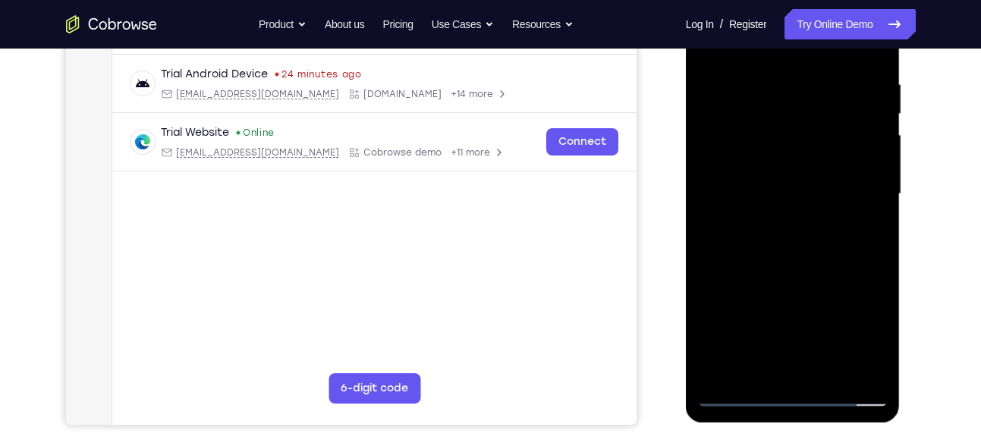
click at [771, 276] on div at bounding box center [792, 194] width 191 height 425
click at [760, 162] on div at bounding box center [792, 194] width 191 height 425
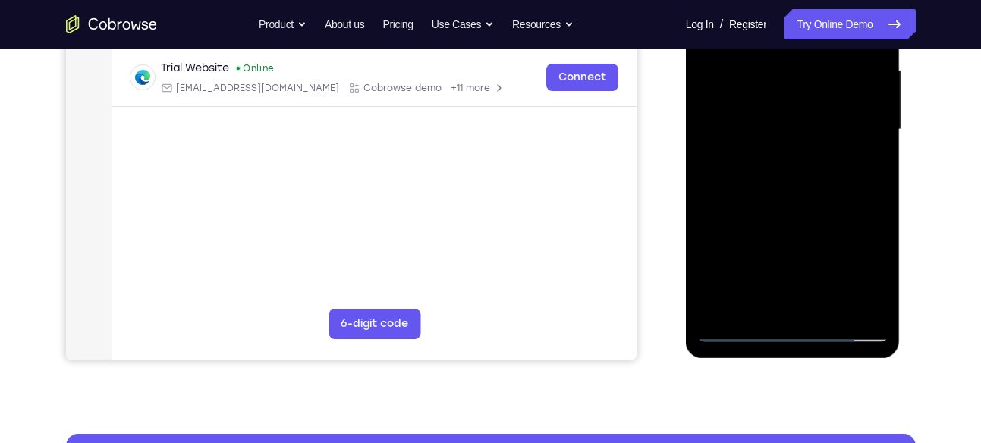
scroll to position [346, 0]
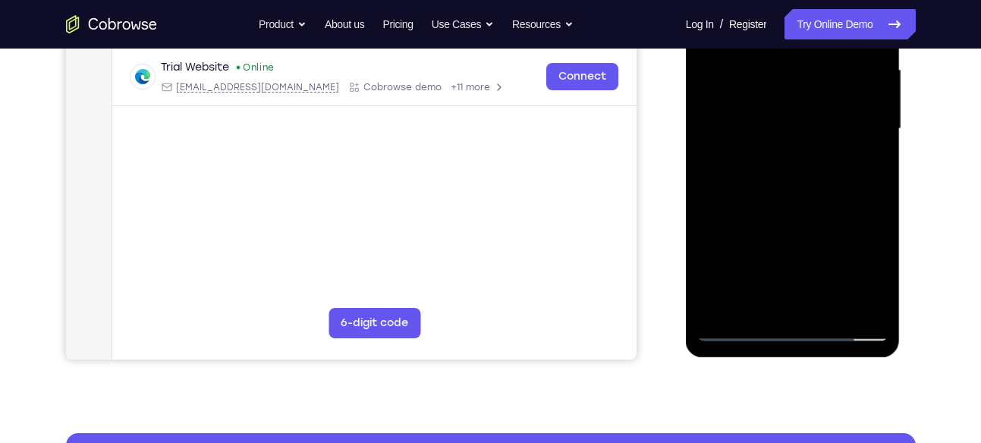
drag, startPoint x: 757, startPoint y: 253, endPoint x: 749, endPoint y: 137, distance: 115.6
click at [749, 137] on div at bounding box center [792, 129] width 191 height 425
drag, startPoint x: 738, startPoint y: 283, endPoint x: 722, endPoint y: 177, distance: 107.3
click at [722, 177] on div at bounding box center [792, 129] width 191 height 425
click at [721, 298] on div at bounding box center [792, 129] width 191 height 425
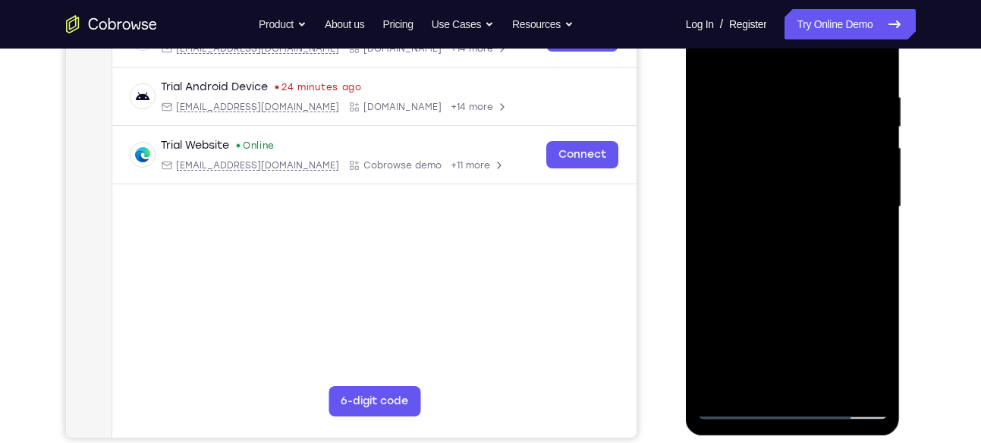
scroll to position [216, 0]
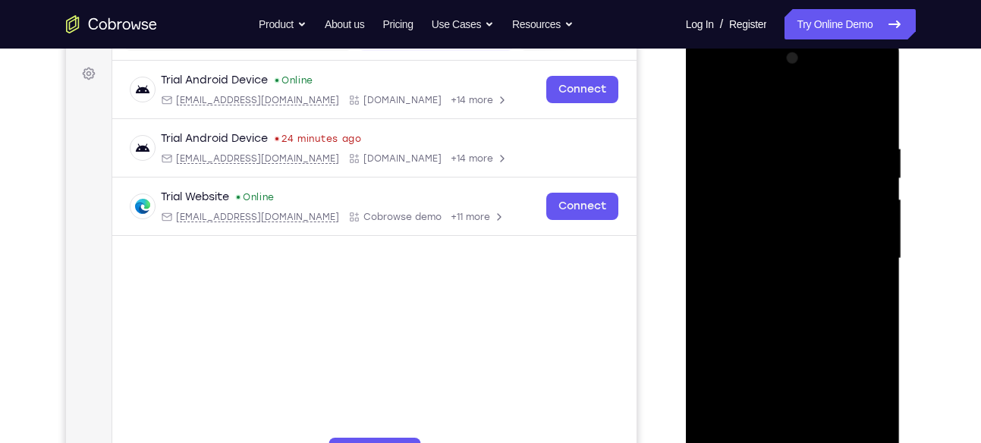
click at [741, 225] on div at bounding box center [792, 258] width 191 height 425
click at [755, 296] on div at bounding box center [792, 258] width 191 height 425
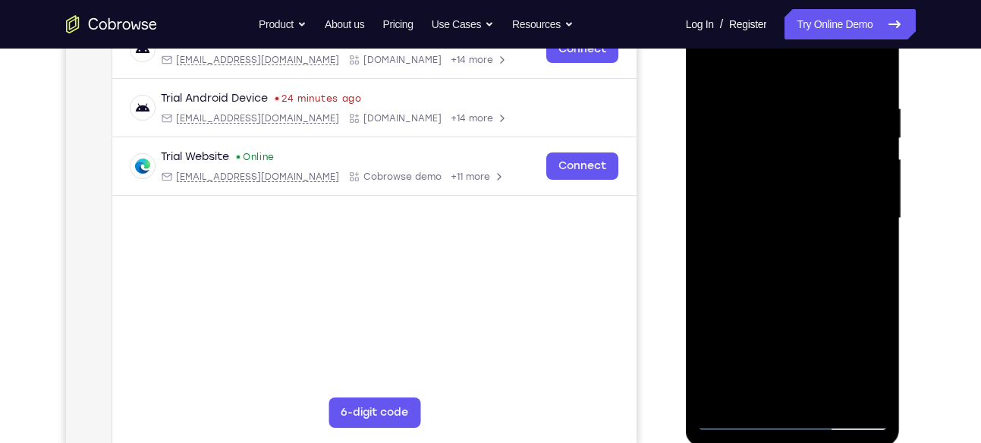
scroll to position [256, 0]
click at [842, 75] on div at bounding box center [792, 219] width 191 height 425
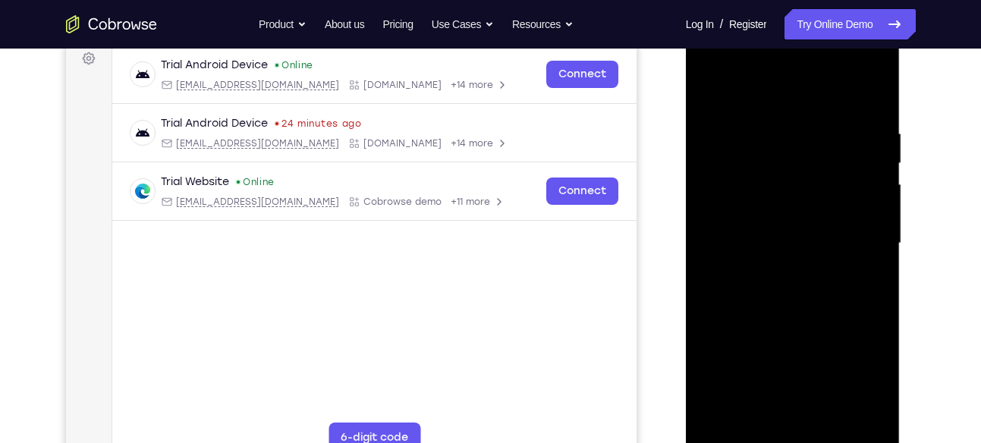
click at [714, 93] on div at bounding box center [792, 243] width 191 height 425
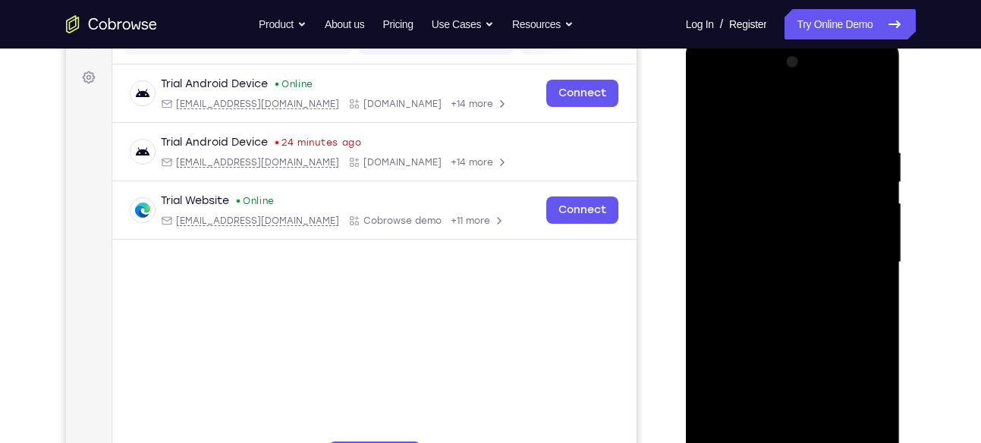
scroll to position [212, 0]
click at [853, 83] on div at bounding box center [792, 263] width 191 height 425
click at [714, 90] on div at bounding box center [792, 263] width 191 height 425
click at [859, 257] on div at bounding box center [792, 263] width 191 height 425
click at [776, 286] on div at bounding box center [792, 263] width 191 height 425
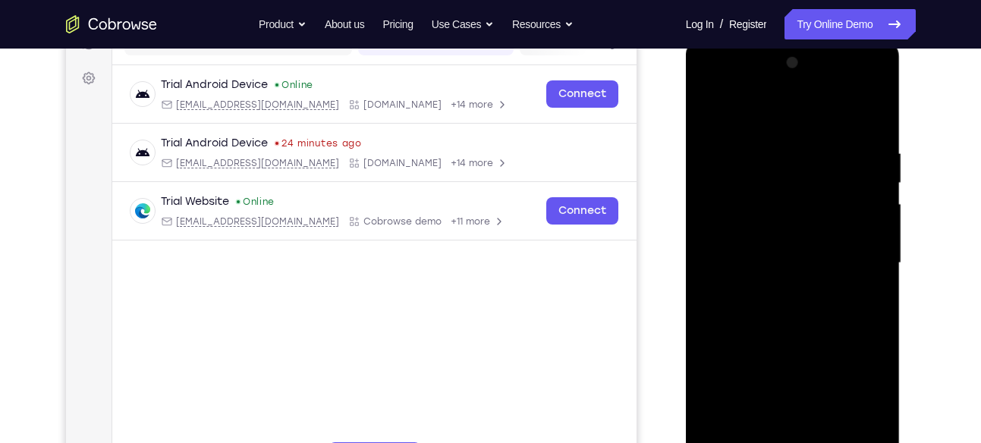
click at [776, 286] on div at bounding box center [792, 263] width 191 height 425
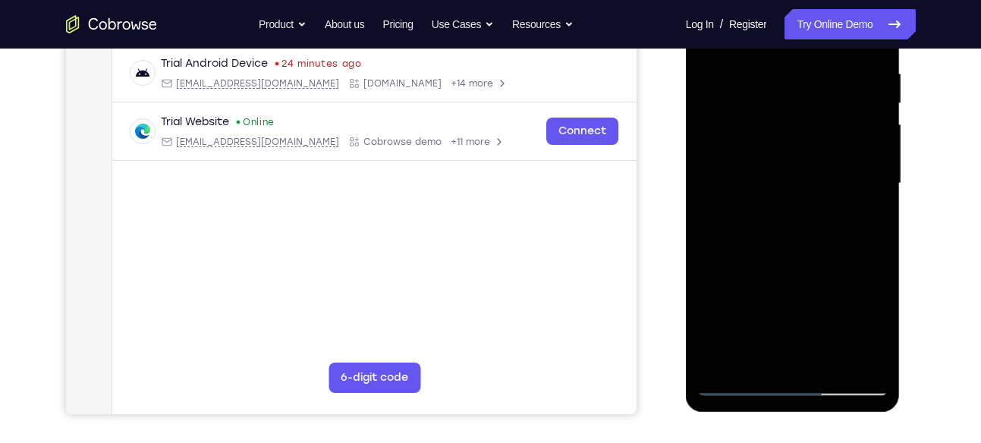
scroll to position [293, 0]
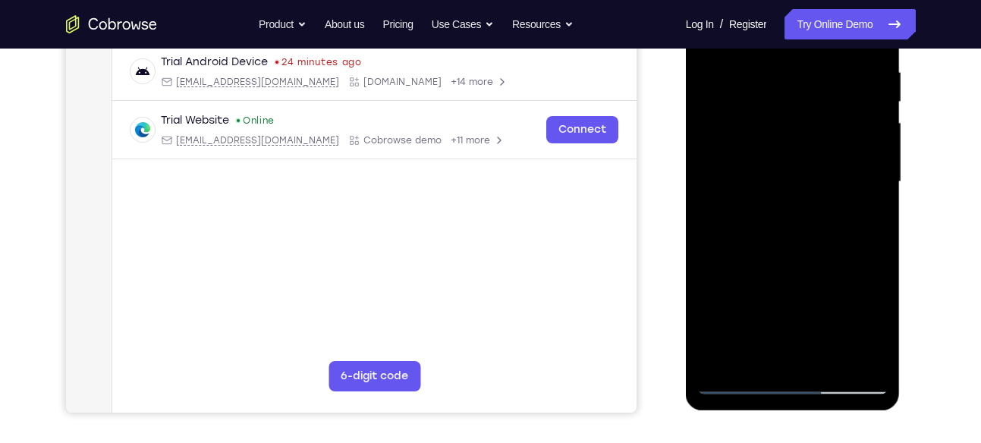
drag, startPoint x: 774, startPoint y: 294, endPoint x: 776, endPoint y: 127, distance: 167.0
click at [776, 127] on div at bounding box center [792, 182] width 191 height 425
click at [770, 253] on div at bounding box center [792, 182] width 191 height 425
click at [777, 170] on div at bounding box center [792, 182] width 191 height 425
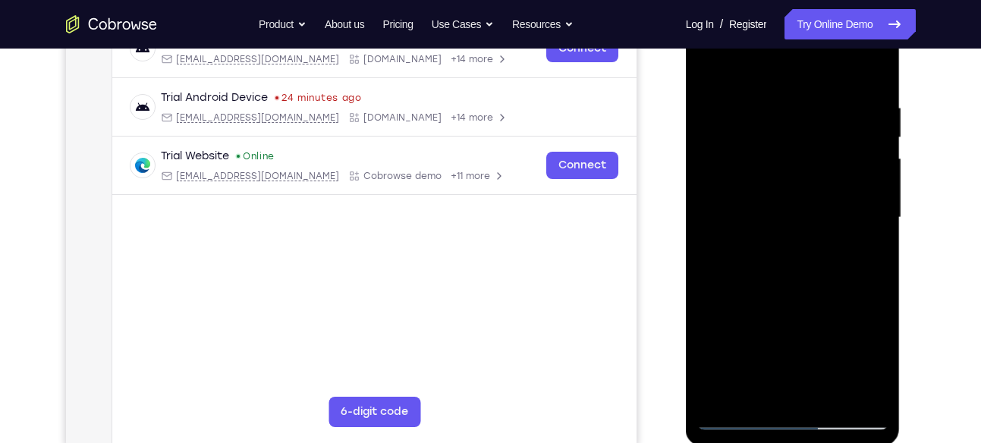
scroll to position [224, 0]
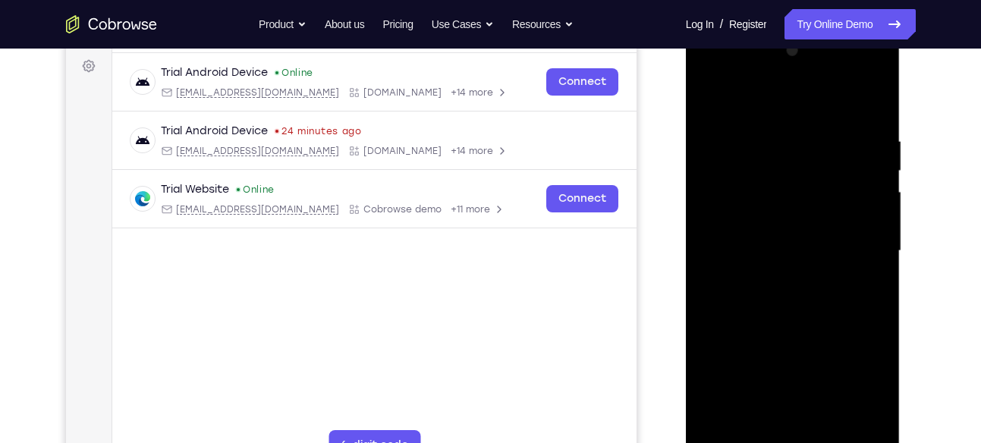
click at [781, 200] on div at bounding box center [792, 251] width 191 height 425
click at [744, 179] on div at bounding box center [792, 251] width 191 height 425
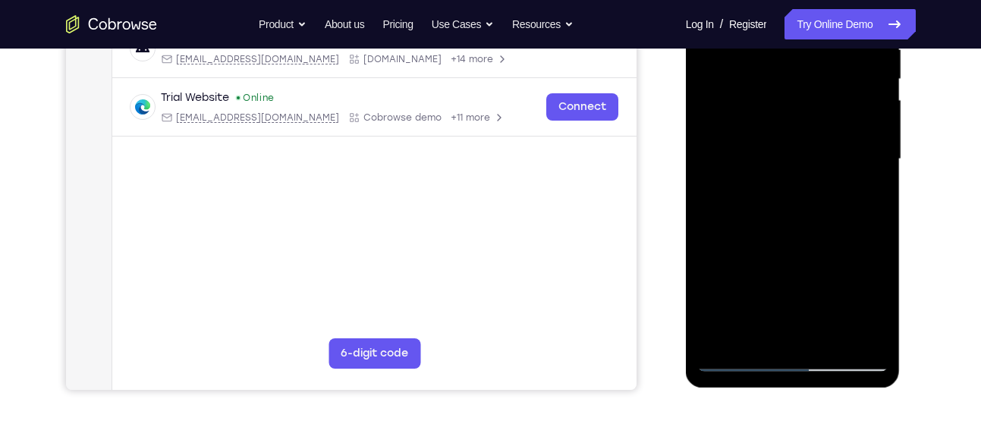
scroll to position [316, 0]
click at [789, 219] on div at bounding box center [792, 158] width 191 height 425
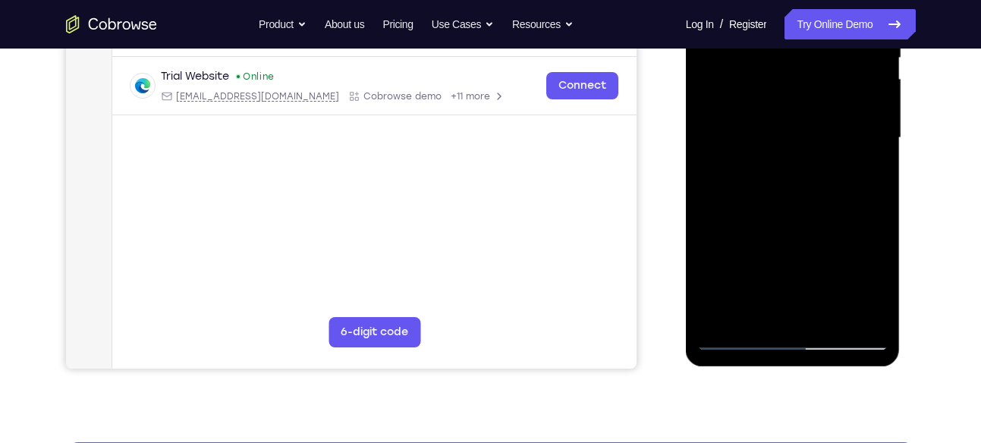
scroll to position [338, 0]
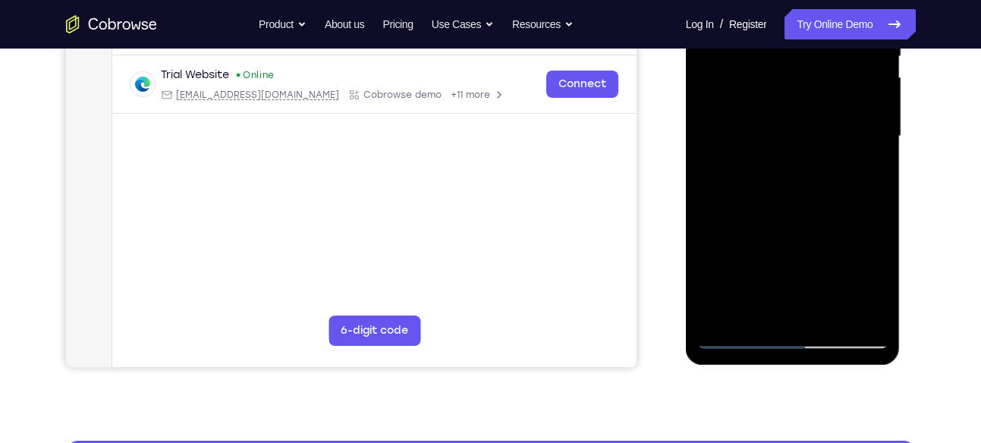
click at [755, 319] on div at bounding box center [792, 136] width 191 height 425
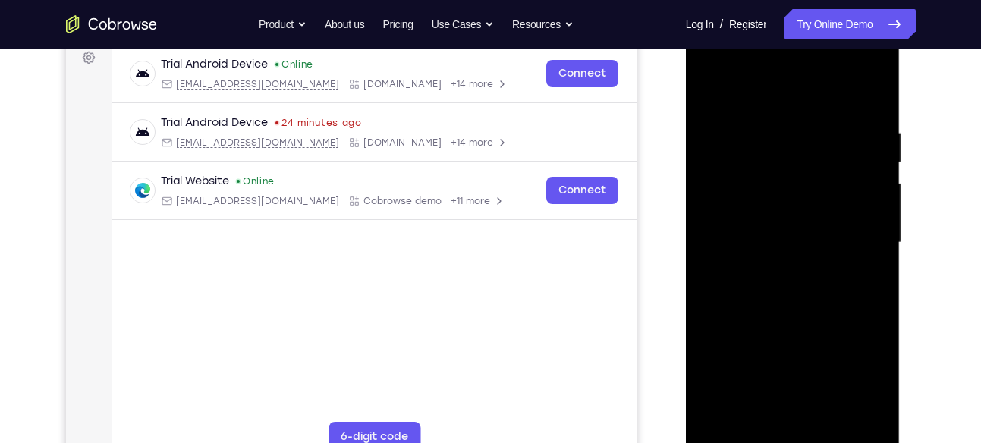
scroll to position [231, 0]
click at [744, 87] on div at bounding box center [792, 243] width 191 height 425
click at [754, 122] on div at bounding box center [792, 243] width 191 height 425
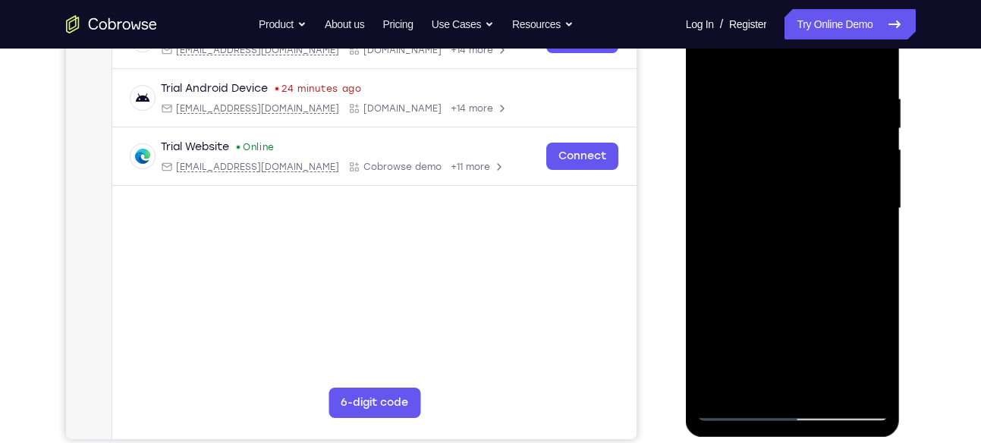
scroll to position [267, 0]
click at [749, 181] on div at bounding box center [792, 207] width 191 height 425
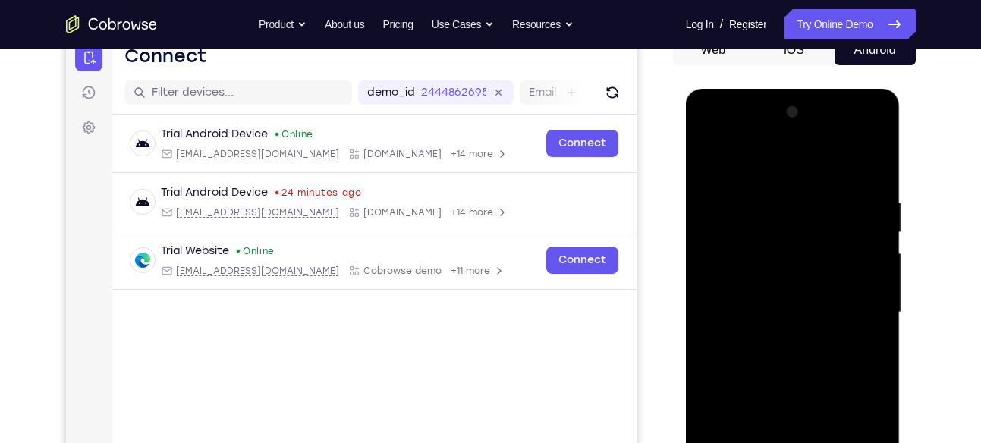
scroll to position [161, 0]
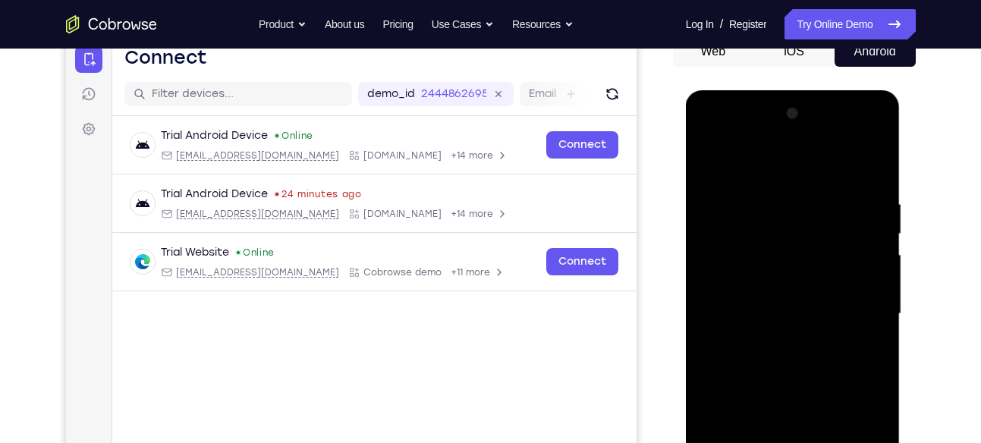
click at [875, 271] on div at bounding box center [792, 314] width 191 height 425
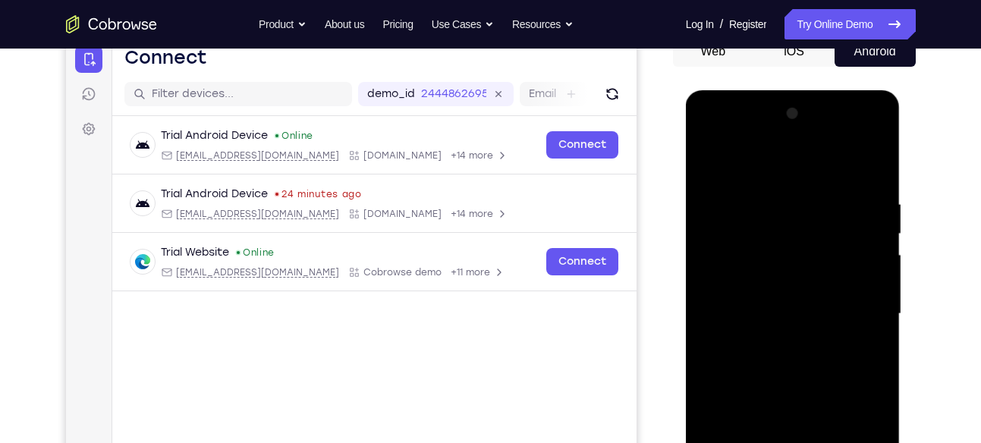
click at [875, 271] on div at bounding box center [792, 314] width 191 height 425
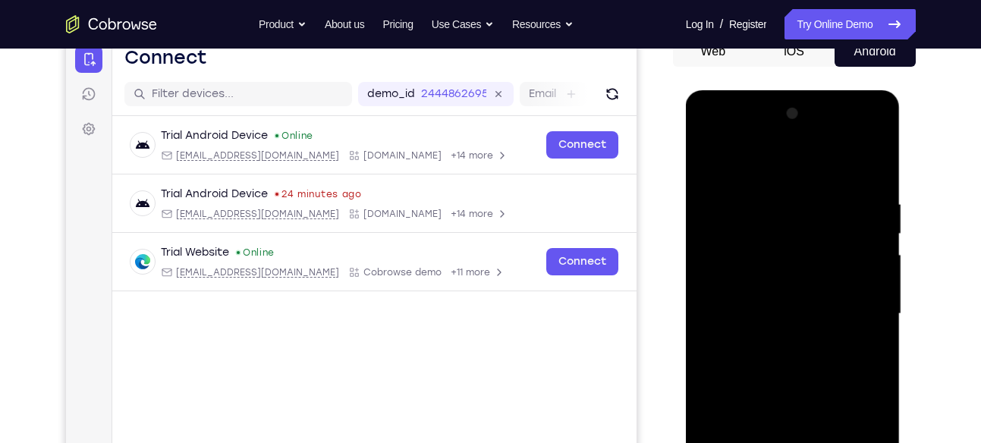
click at [875, 271] on div at bounding box center [792, 314] width 191 height 425
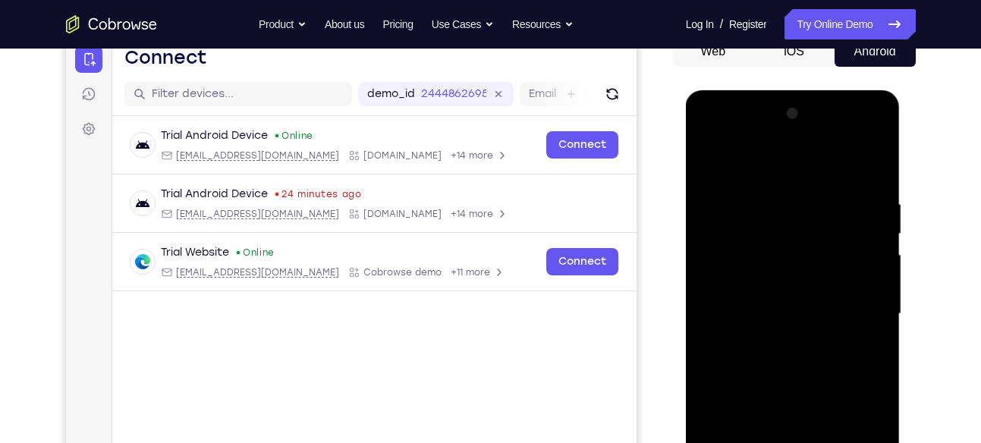
click at [875, 271] on div at bounding box center [792, 314] width 191 height 425
click at [880, 120] on div at bounding box center [792, 314] width 191 height 425
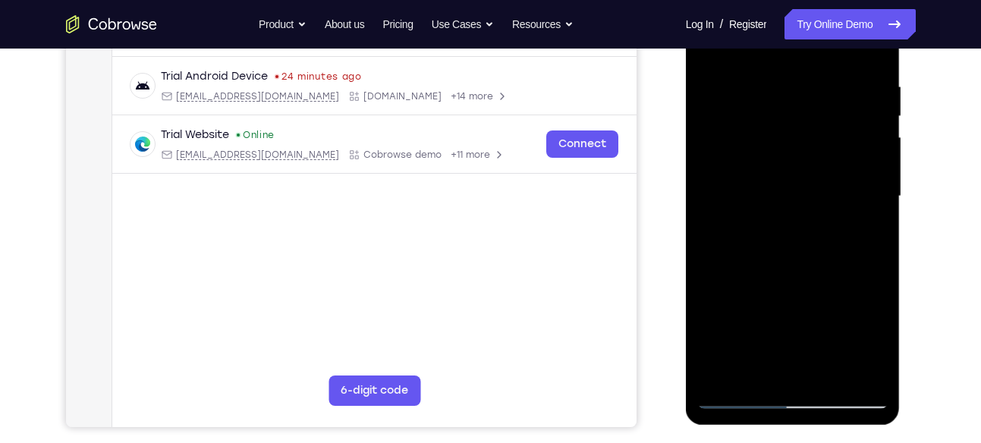
scroll to position [285, 0]
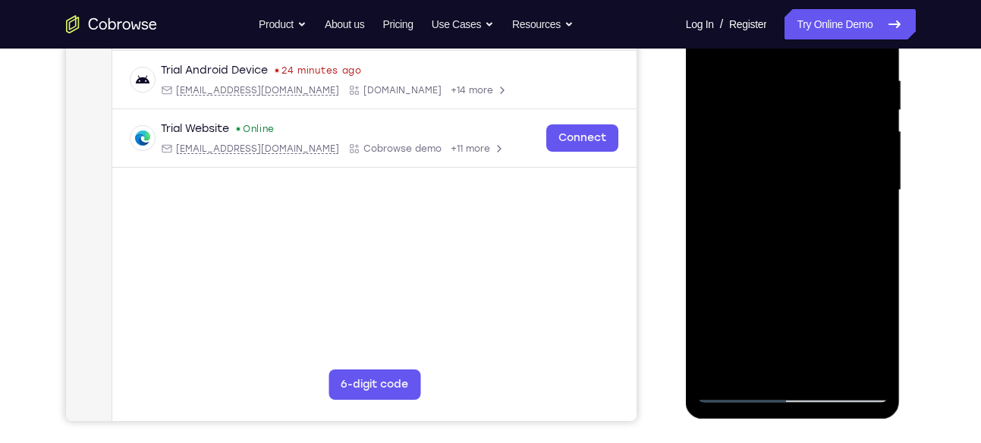
click at [808, 293] on div at bounding box center [792, 190] width 191 height 425
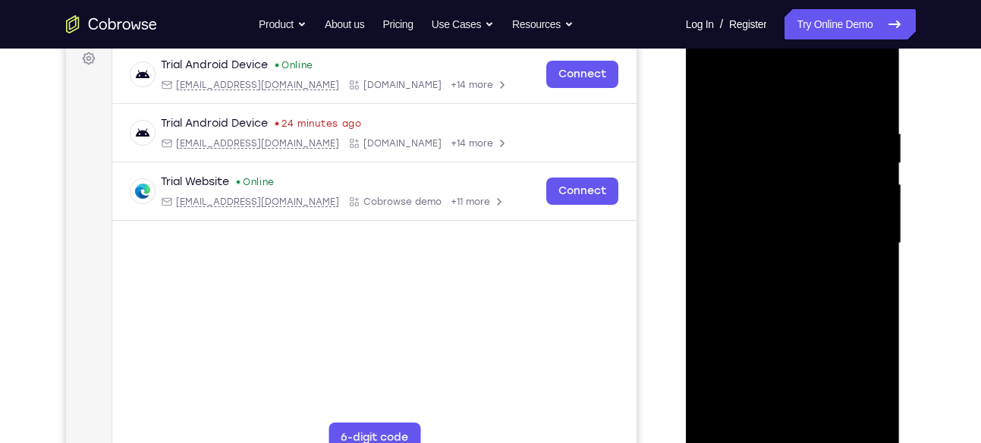
scroll to position [211, 0]
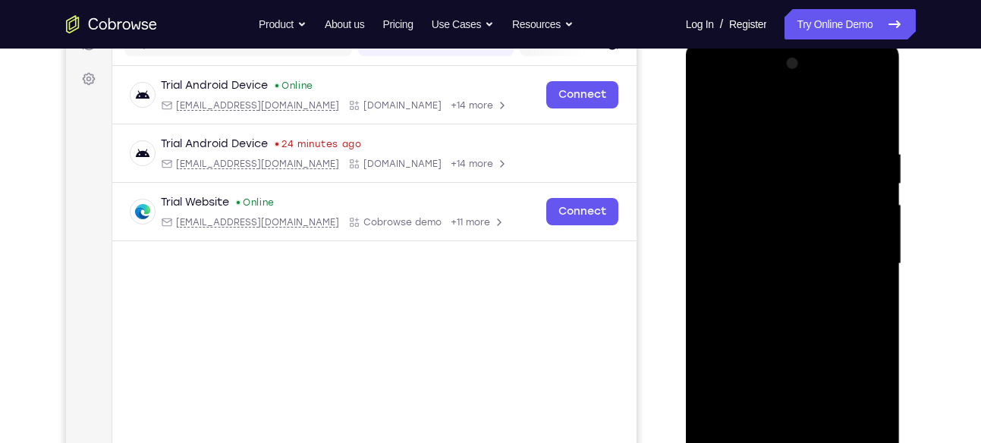
click at [711, 114] on div at bounding box center [792, 264] width 191 height 425
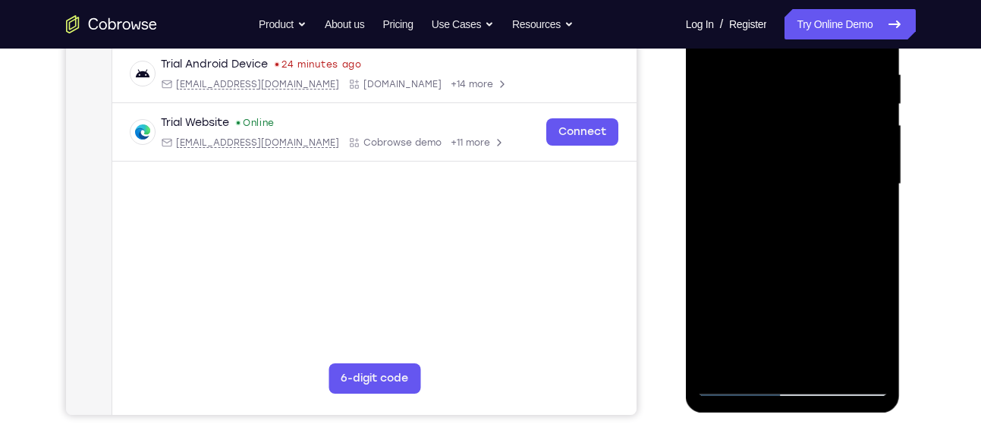
scroll to position [294, 0]
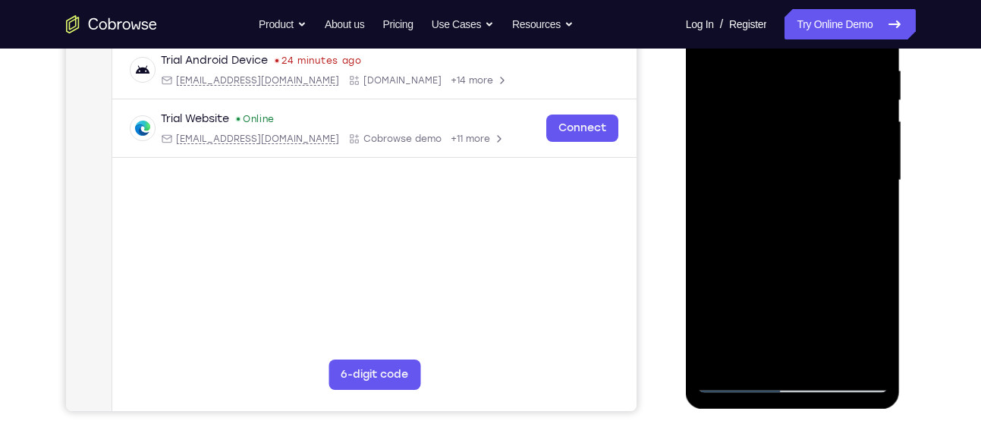
click at [860, 294] on div at bounding box center [792, 180] width 191 height 425
click at [874, 190] on div at bounding box center [792, 180] width 191 height 425
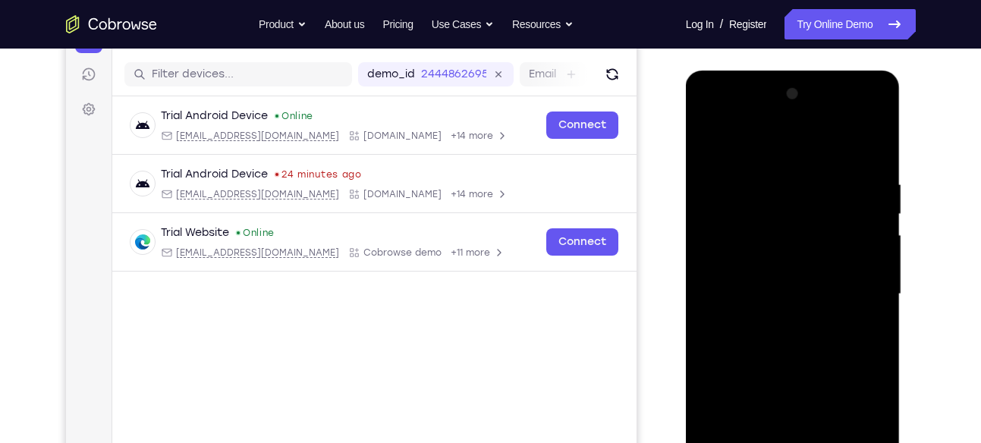
scroll to position [180, 0]
click at [711, 141] on div at bounding box center [792, 295] width 191 height 425
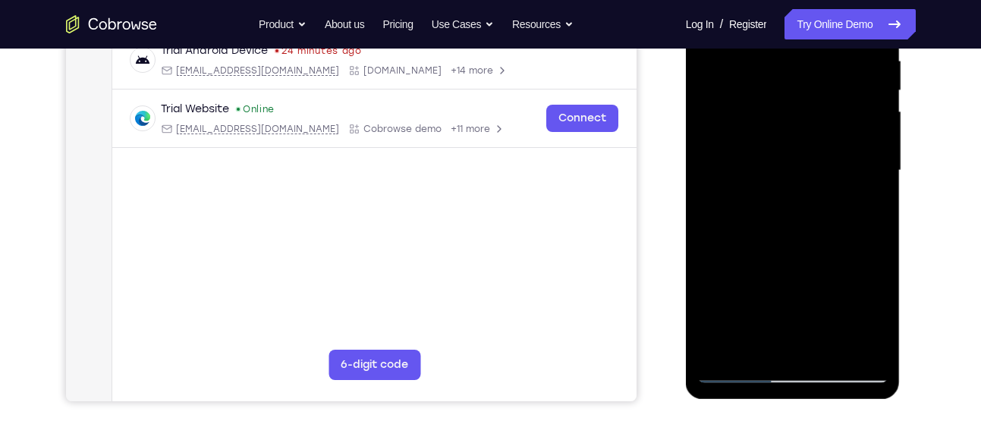
scroll to position [312, 0]
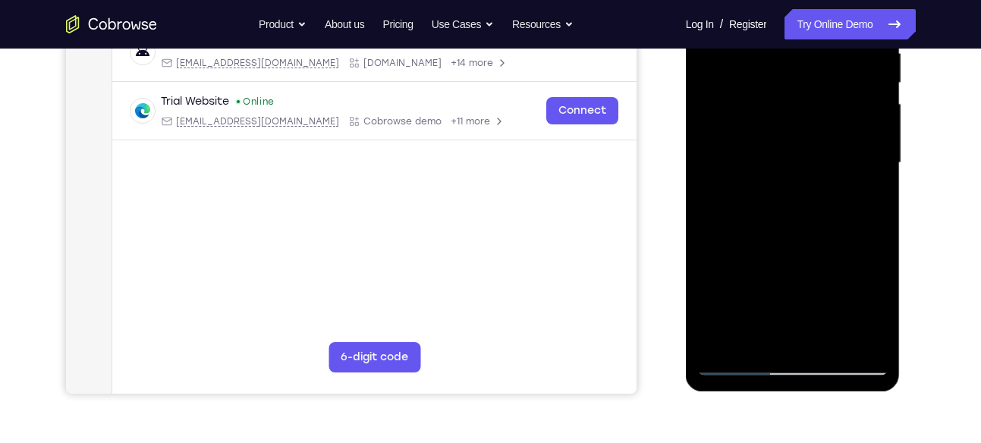
drag, startPoint x: 805, startPoint y: 260, endPoint x: 808, endPoint y: 139, distance: 120.7
click at [808, 139] on div at bounding box center [792, 163] width 191 height 425
drag, startPoint x: 790, startPoint y: 228, endPoint x: 791, endPoint y: 126, distance: 102.5
click at [791, 126] on div at bounding box center [792, 163] width 191 height 425
drag, startPoint x: 801, startPoint y: 206, endPoint x: 799, endPoint y: 127, distance: 78.2
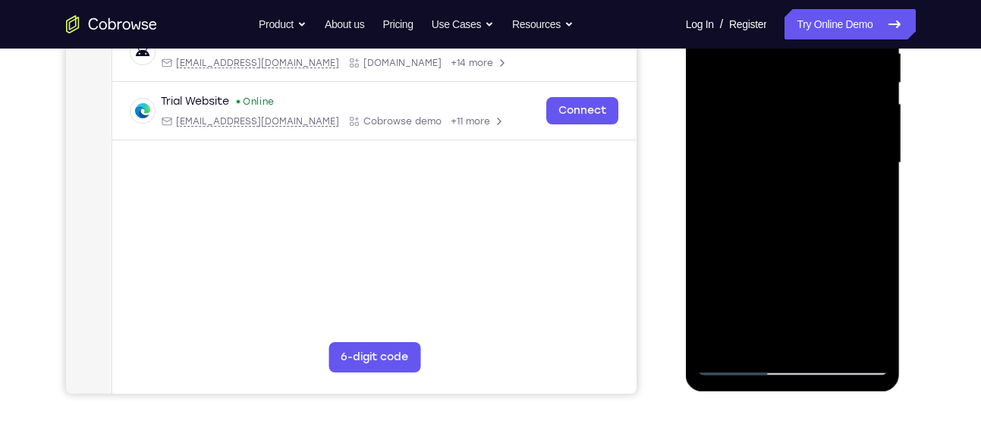
click at [799, 127] on div at bounding box center [792, 163] width 191 height 425
drag, startPoint x: 796, startPoint y: 159, endPoint x: 778, endPoint y: 340, distance: 182.3
click at [778, 340] on div at bounding box center [792, 163] width 191 height 425
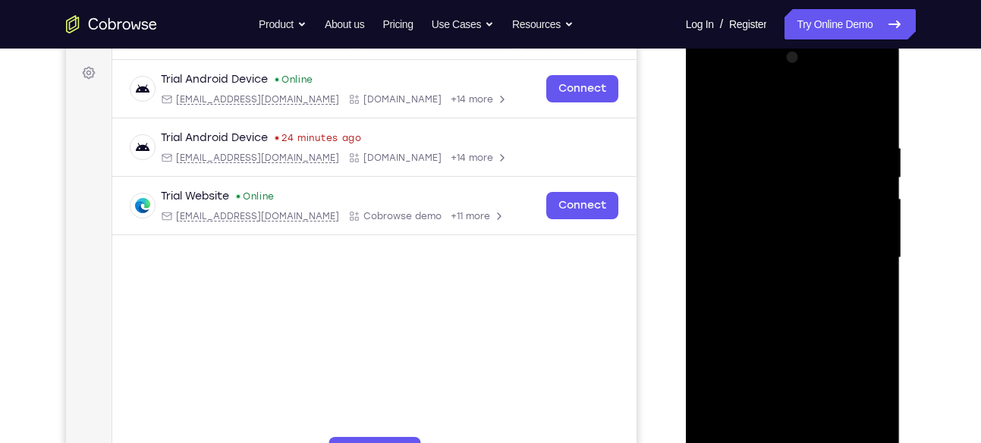
scroll to position [204, 0]
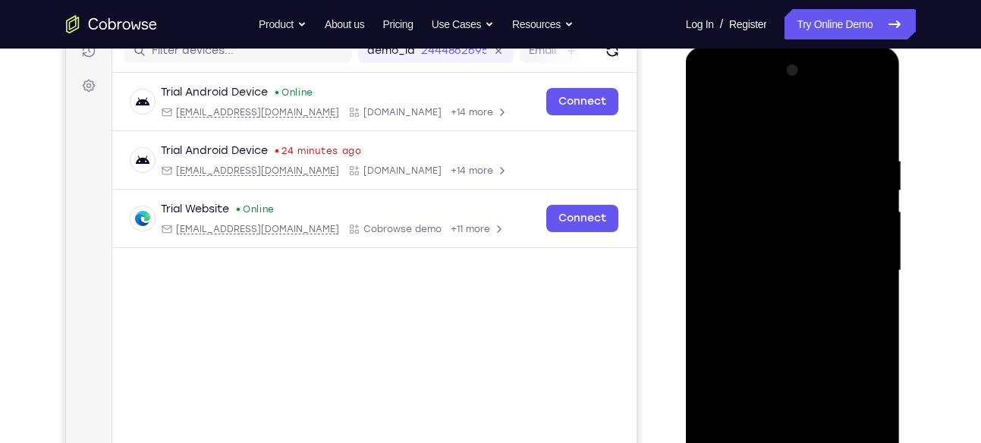
click at [846, 130] on div at bounding box center [792, 270] width 191 height 425
click at [785, 265] on div at bounding box center [792, 270] width 191 height 425
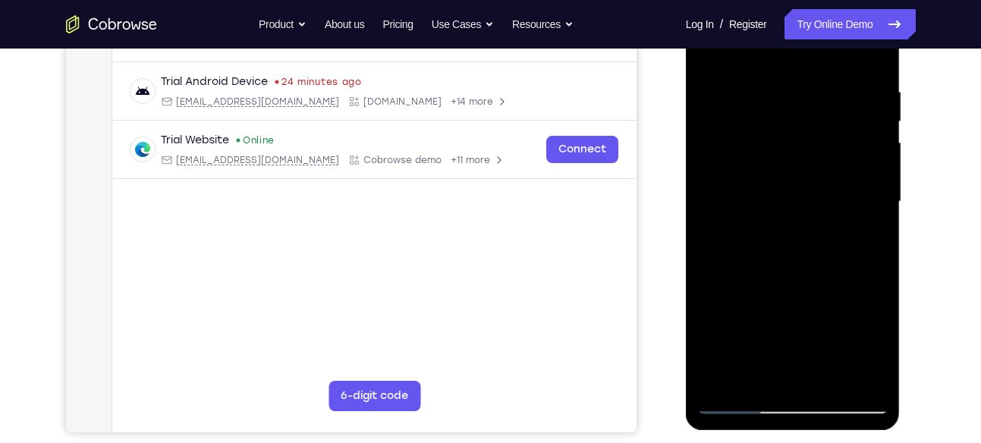
scroll to position [274, 0]
click at [728, 329] on div at bounding box center [792, 201] width 191 height 425
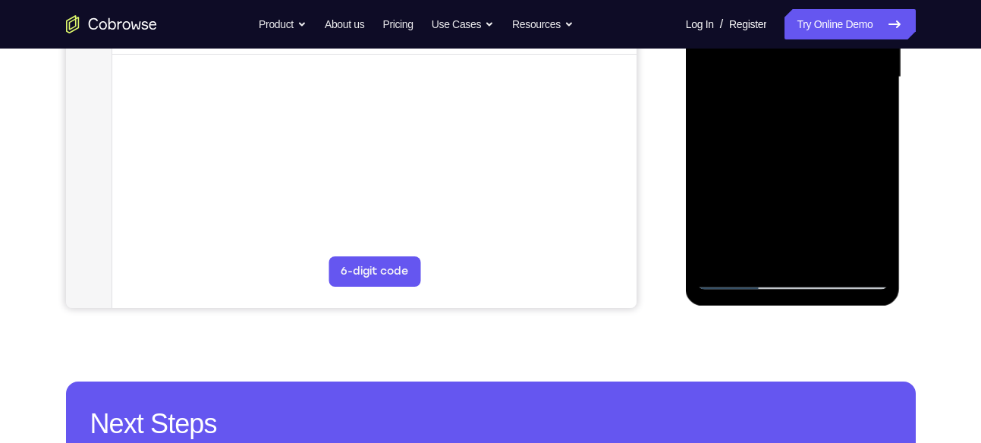
scroll to position [398, 0]
click at [829, 254] on div at bounding box center [792, 76] width 191 height 425
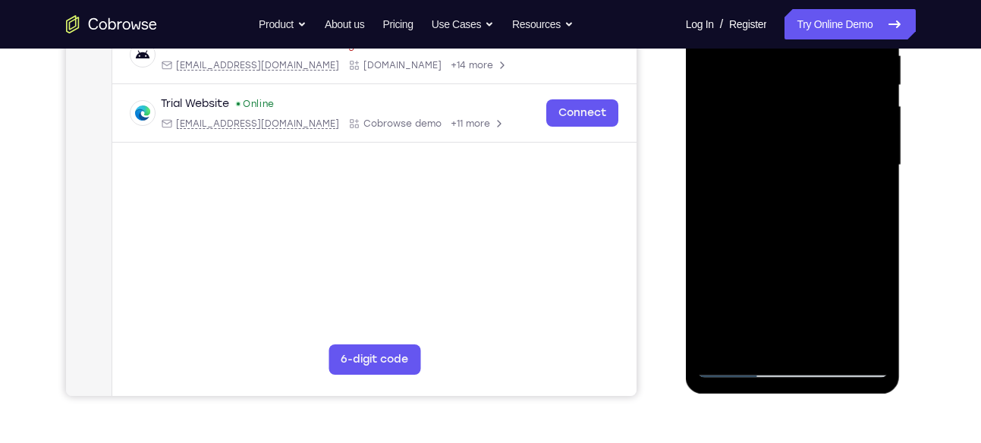
scroll to position [307, 0]
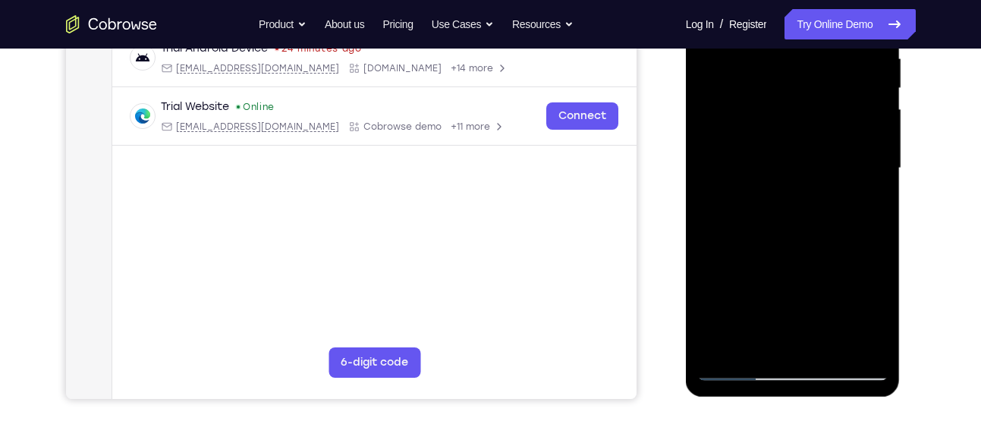
click at [783, 253] on div at bounding box center [792, 168] width 191 height 425
click at [772, 149] on div at bounding box center [792, 168] width 191 height 425
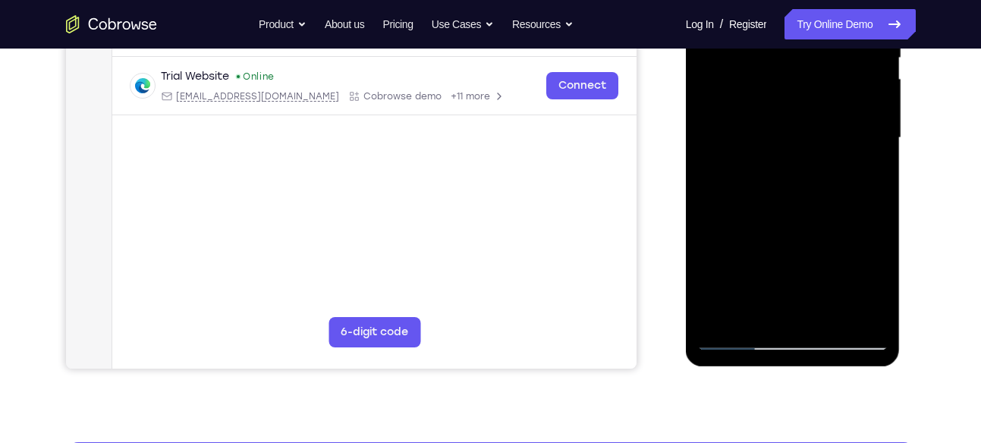
scroll to position [344, 0]
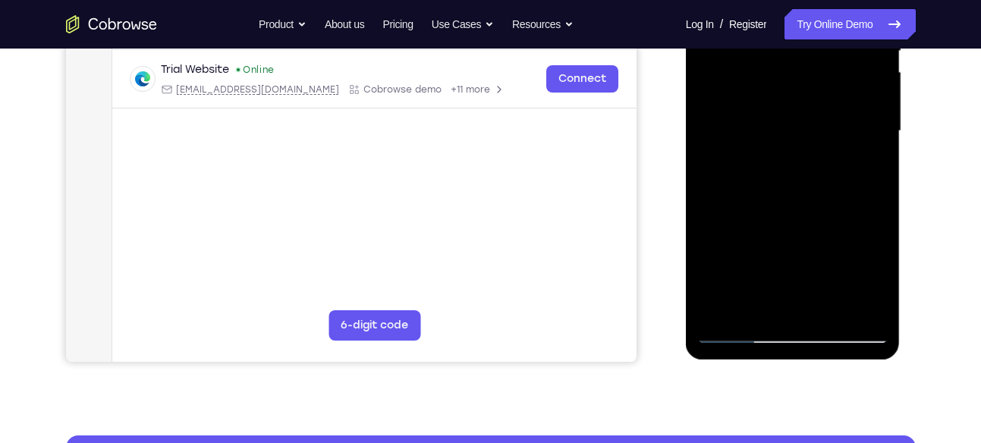
click at [769, 303] on div at bounding box center [792, 131] width 191 height 425
click at [785, 198] on div at bounding box center [792, 131] width 191 height 425
click at [869, 168] on div at bounding box center [792, 131] width 191 height 425
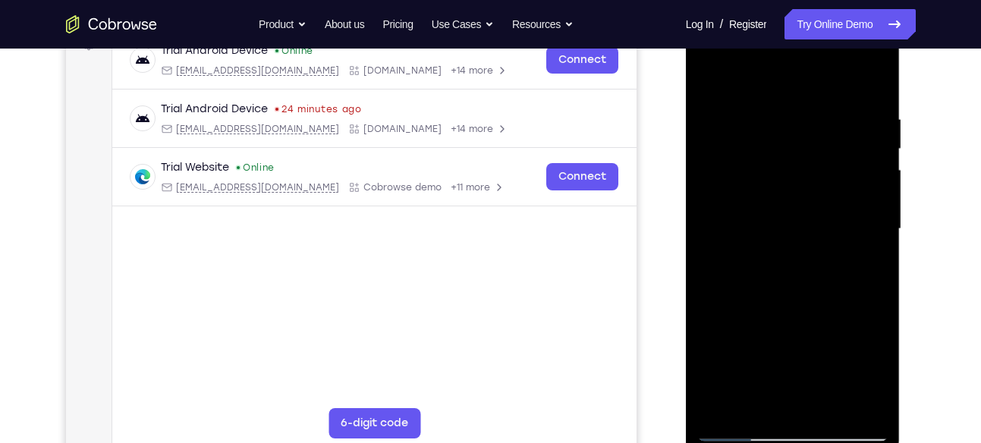
scroll to position [238, 0]
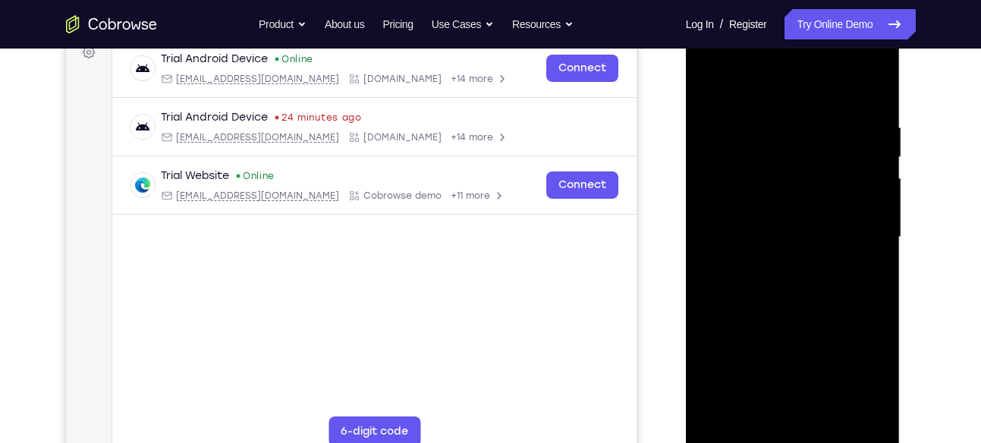
click at [795, 143] on div at bounding box center [792, 237] width 191 height 425
click at [805, 168] on div at bounding box center [792, 237] width 191 height 425
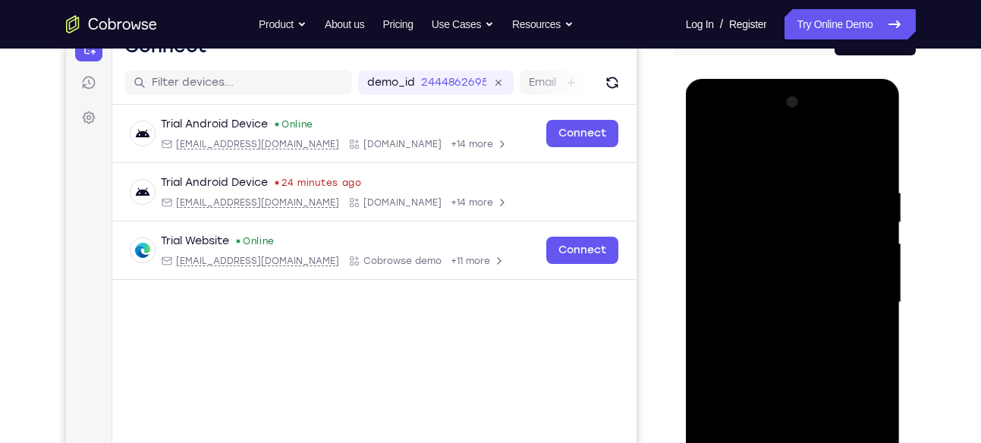
scroll to position [168, 0]
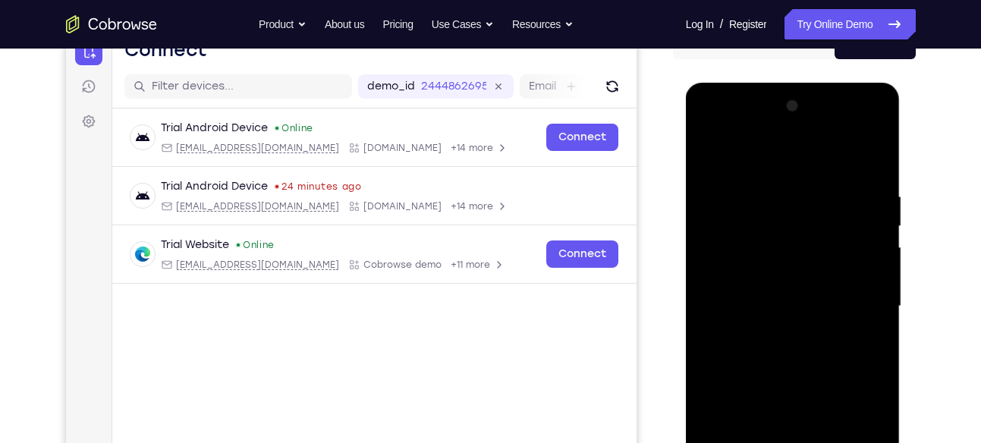
drag, startPoint x: 789, startPoint y: 189, endPoint x: 789, endPoint y: 267, distance: 78.2
click at [789, 267] on div at bounding box center [792, 306] width 191 height 425
click at [785, 287] on div at bounding box center [792, 306] width 191 height 425
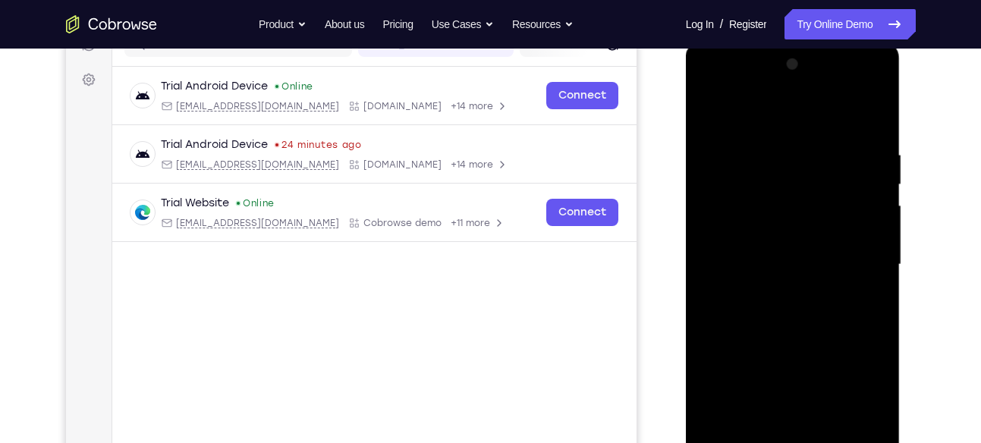
scroll to position [211, 0]
click at [740, 263] on div at bounding box center [792, 264] width 191 height 425
drag, startPoint x: 785, startPoint y: 240, endPoint x: 788, endPoint y: 143, distance: 97.2
click at [788, 143] on div at bounding box center [792, 264] width 191 height 425
drag, startPoint x: 811, startPoint y: 270, endPoint x: 811, endPoint y: 188, distance: 82.0
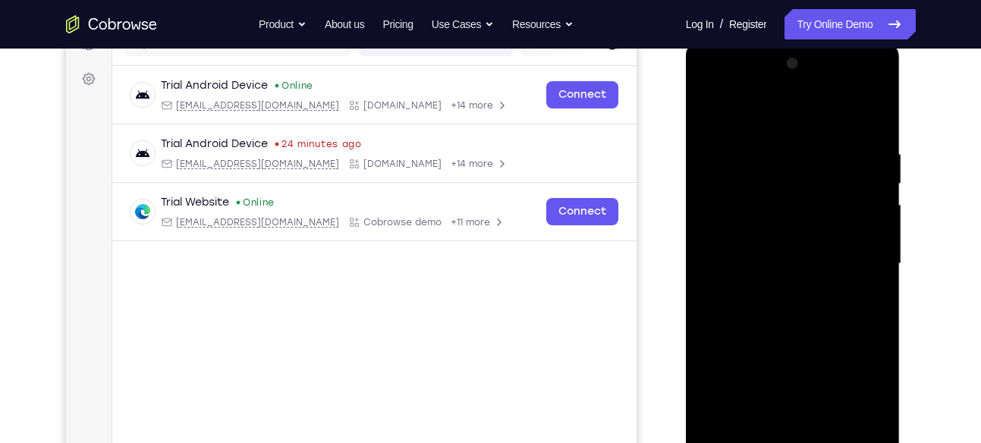
click at [811, 188] on div at bounding box center [792, 264] width 191 height 425
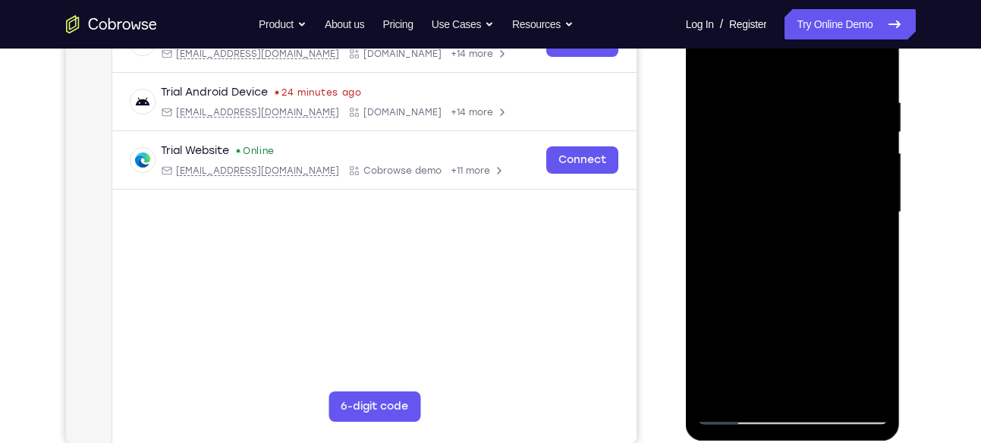
scroll to position [263, 0]
drag, startPoint x: 785, startPoint y: 179, endPoint x: 783, endPoint y: 266, distance: 87.3
click at [783, 266] on div at bounding box center [792, 211] width 191 height 425
drag, startPoint x: 794, startPoint y: 269, endPoint x: 806, endPoint y: 166, distance: 103.2
click at [806, 166] on div at bounding box center [792, 211] width 191 height 425
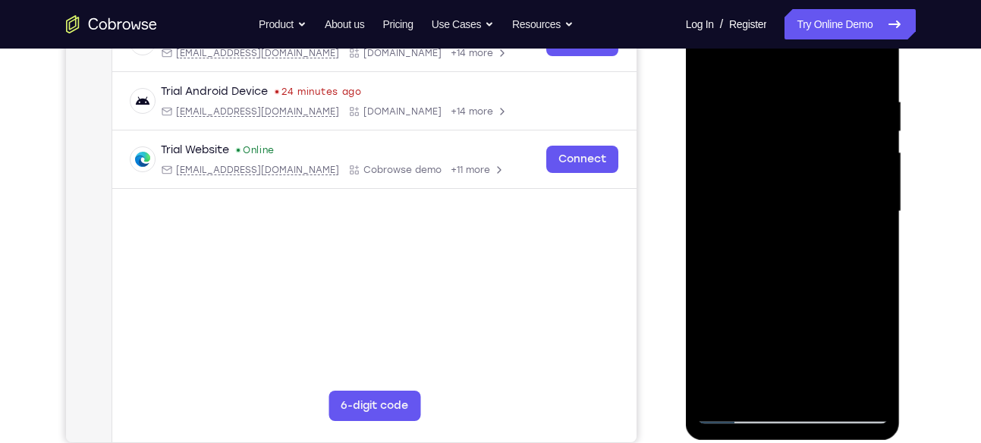
click at [752, 203] on div at bounding box center [792, 211] width 191 height 425
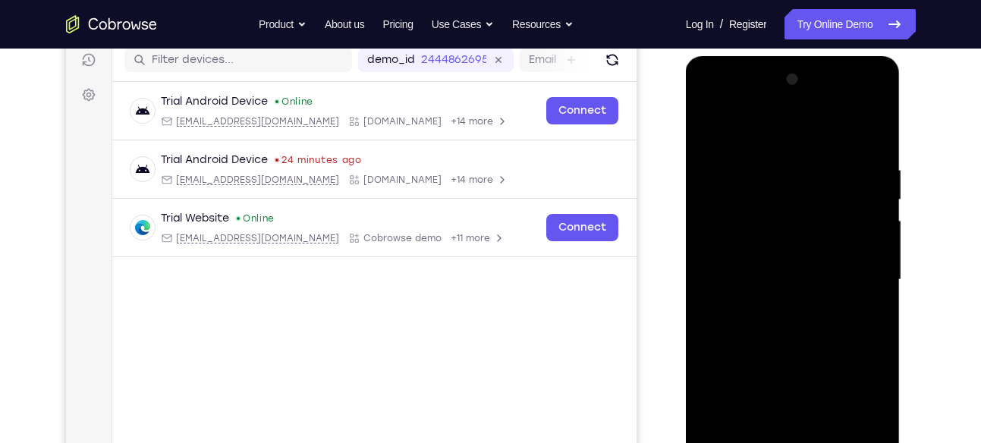
scroll to position [194, 0]
drag, startPoint x: 786, startPoint y: 214, endPoint x: 781, endPoint y: 301, distance: 87.4
click at [781, 301] on div at bounding box center [792, 280] width 191 height 425
click at [875, 290] on div at bounding box center [792, 280] width 191 height 425
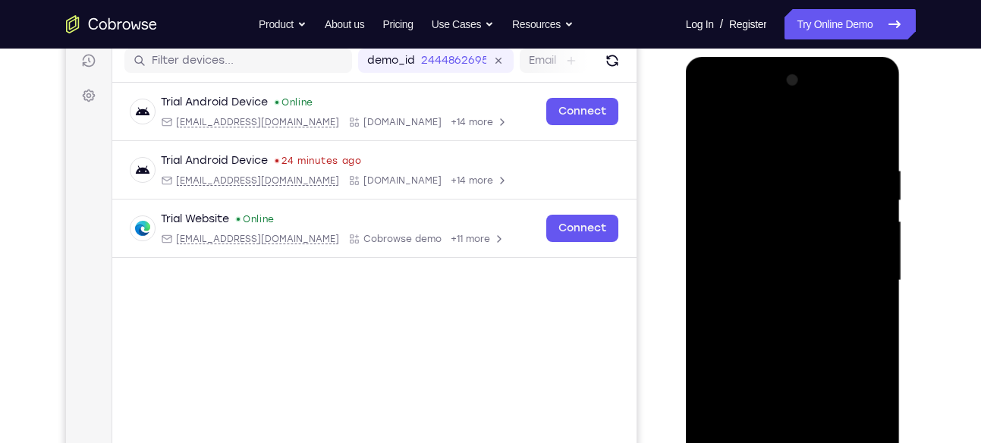
click at [711, 129] on div at bounding box center [792, 280] width 191 height 425
click at [709, 124] on div at bounding box center [792, 280] width 191 height 425
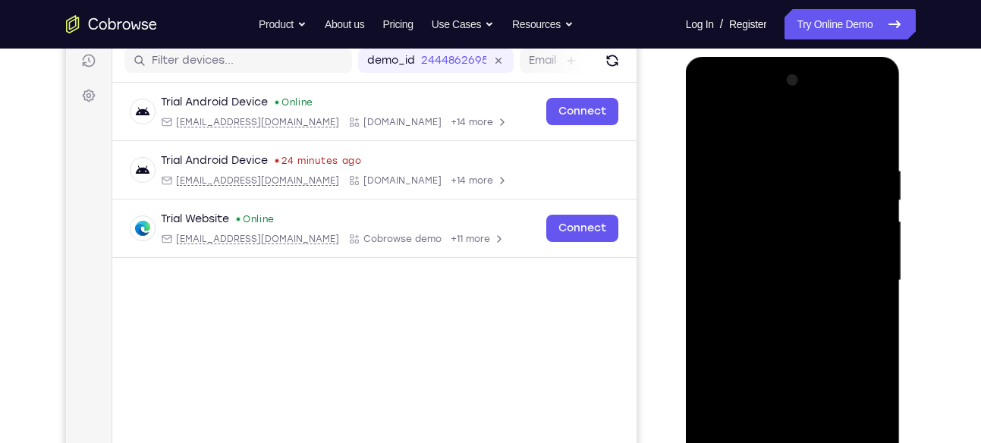
click at [709, 124] on div at bounding box center [792, 280] width 191 height 425
click at [710, 124] on div at bounding box center [792, 280] width 191 height 425
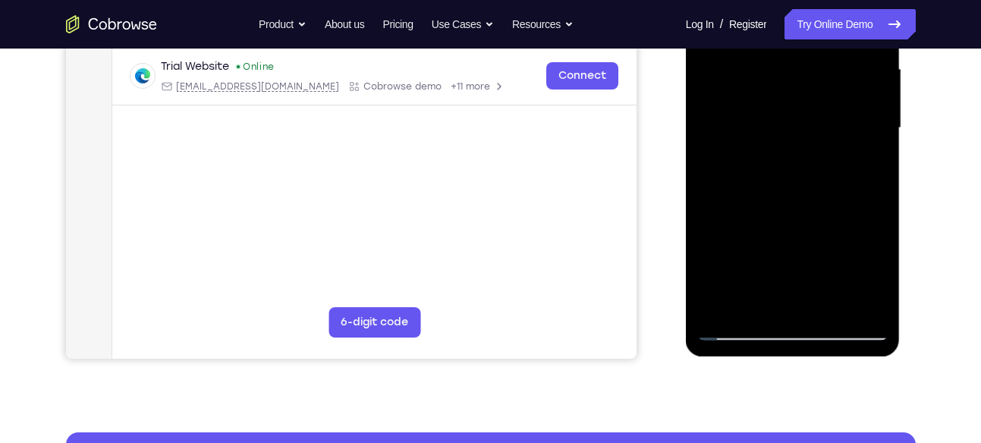
click at [751, 305] on div at bounding box center [792, 128] width 191 height 425
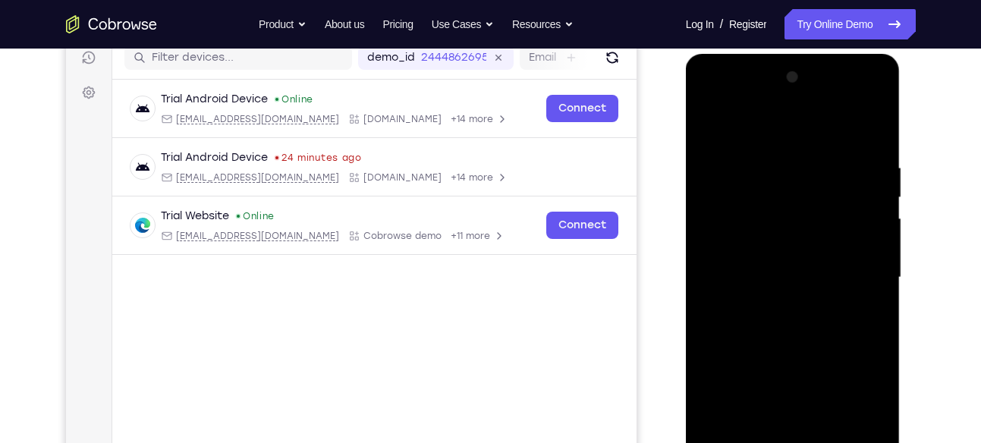
scroll to position [81, 0]
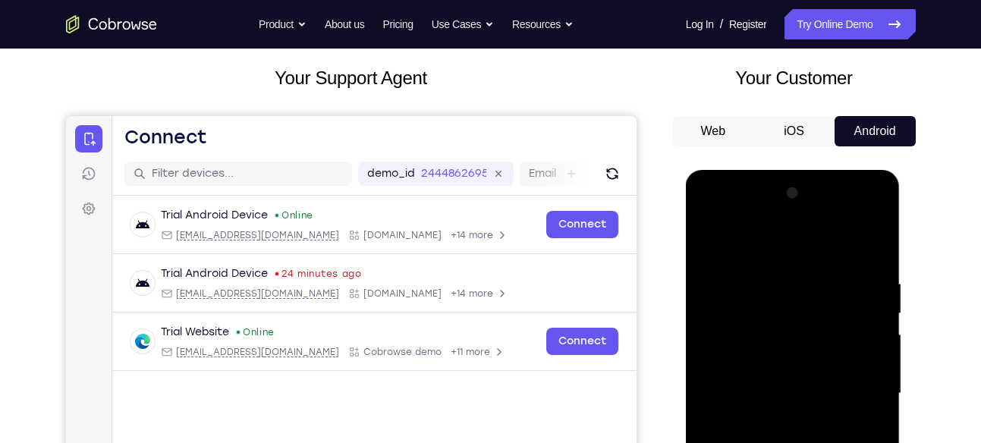
click at [872, 238] on div at bounding box center [792, 393] width 191 height 425
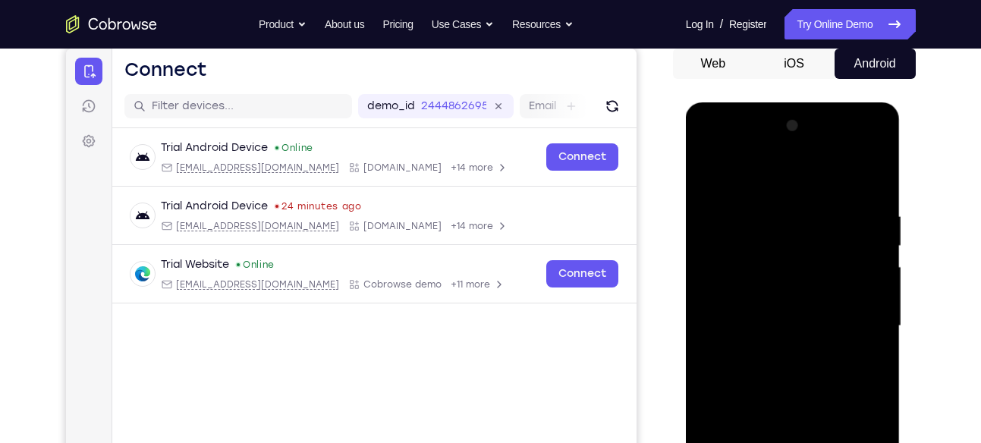
scroll to position [151, 0]
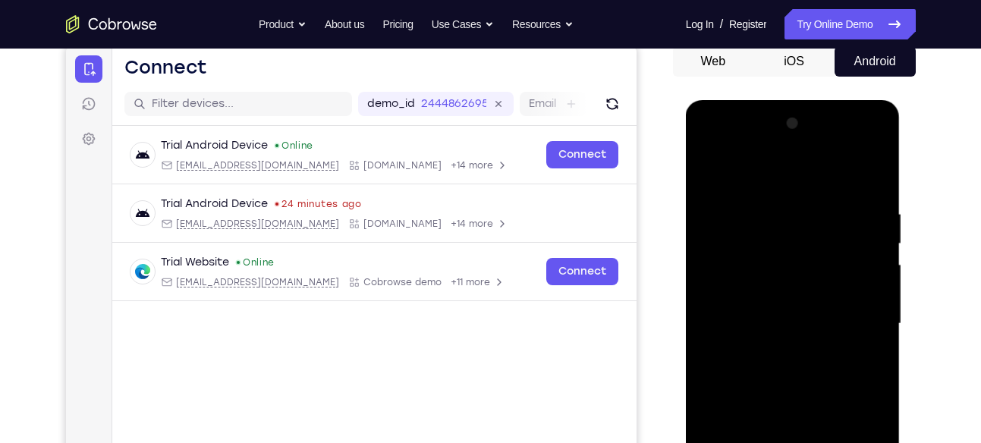
click at [872, 214] on div at bounding box center [792, 324] width 191 height 425
click at [753, 169] on div at bounding box center [792, 324] width 191 height 425
click at [748, 222] on div at bounding box center [792, 324] width 191 height 425
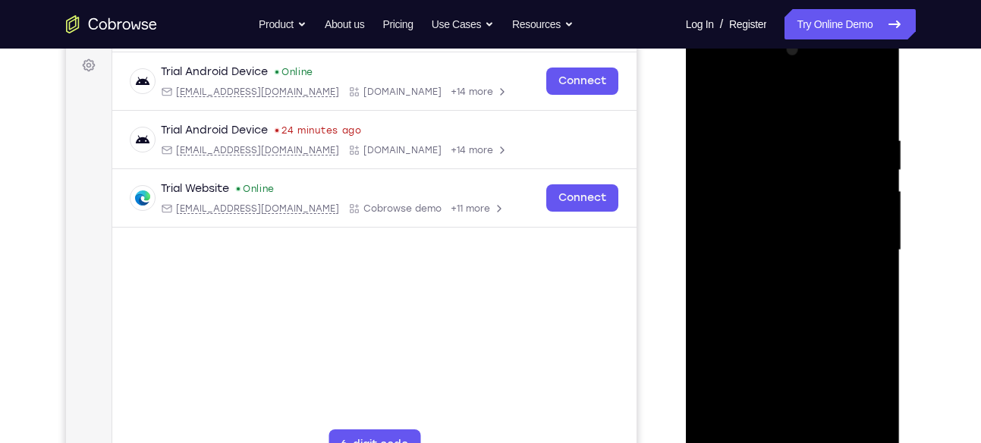
scroll to position [223, 0]
click at [713, 230] on div at bounding box center [792, 251] width 191 height 425
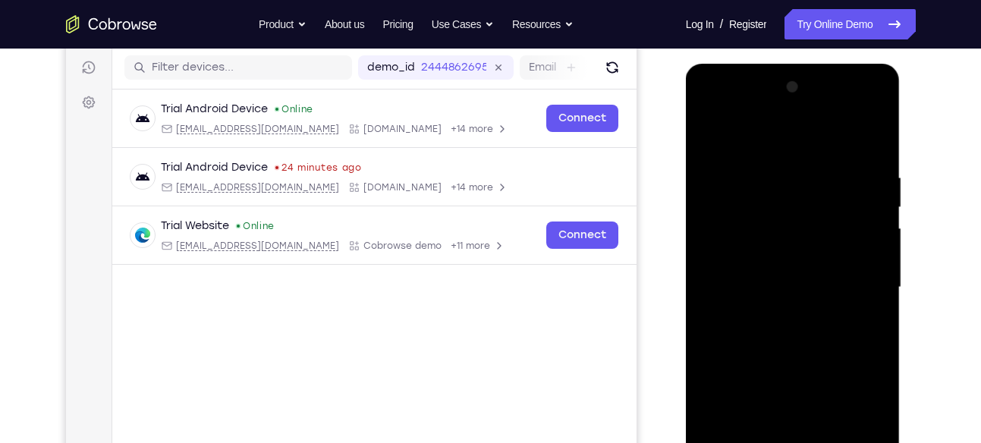
scroll to position [182, 0]
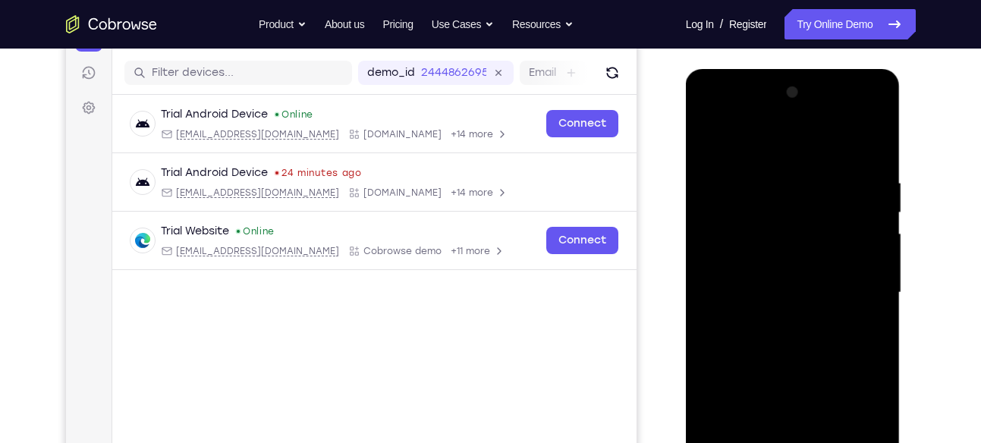
click at [869, 241] on div at bounding box center [792, 292] width 191 height 425
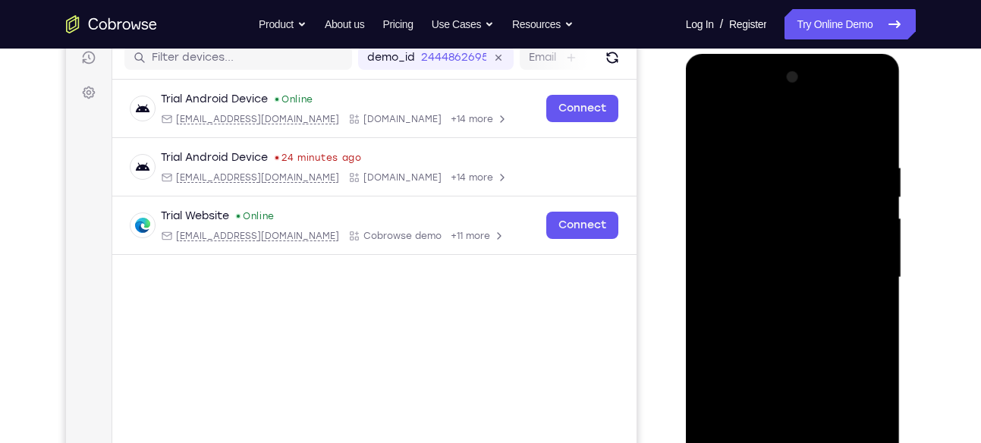
click at [868, 235] on div at bounding box center [792, 277] width 191 height 425
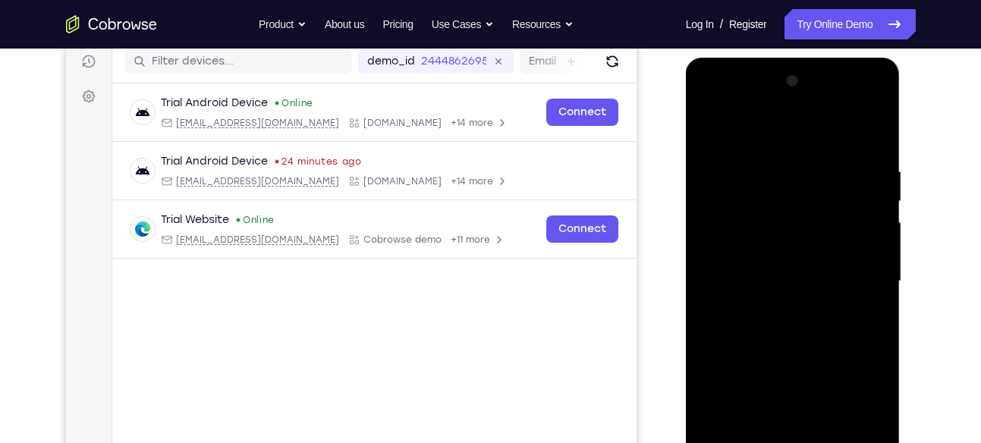
scroll to position [196, 0]
